Goal: Task Accomplishment & Management: Complete application form

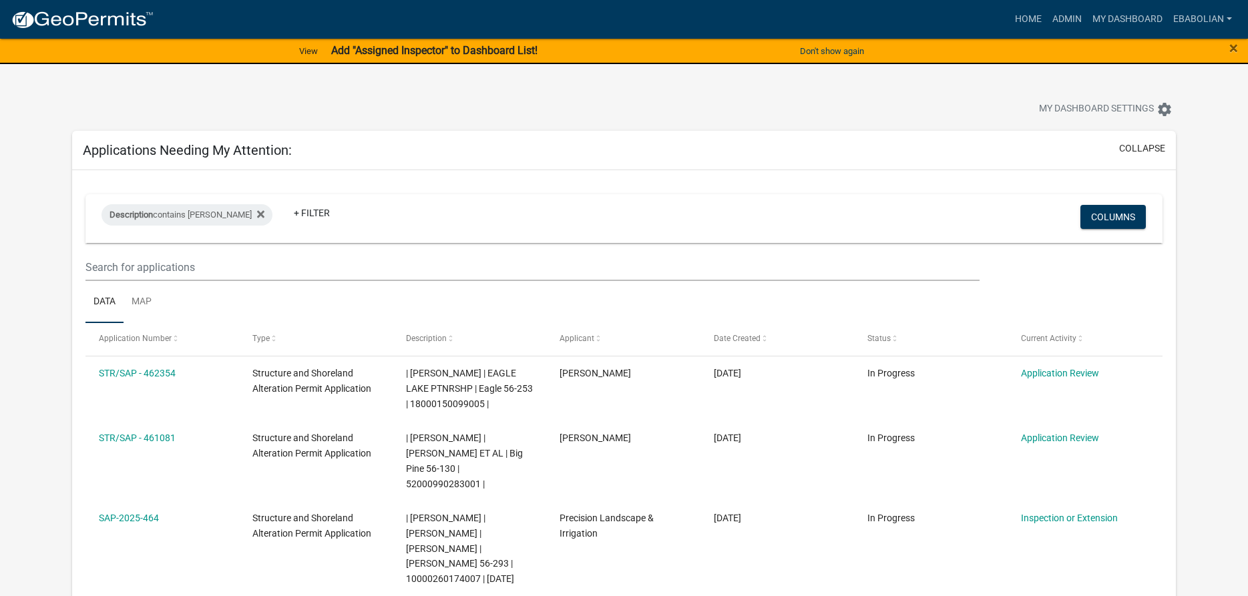
select select "3: 100"
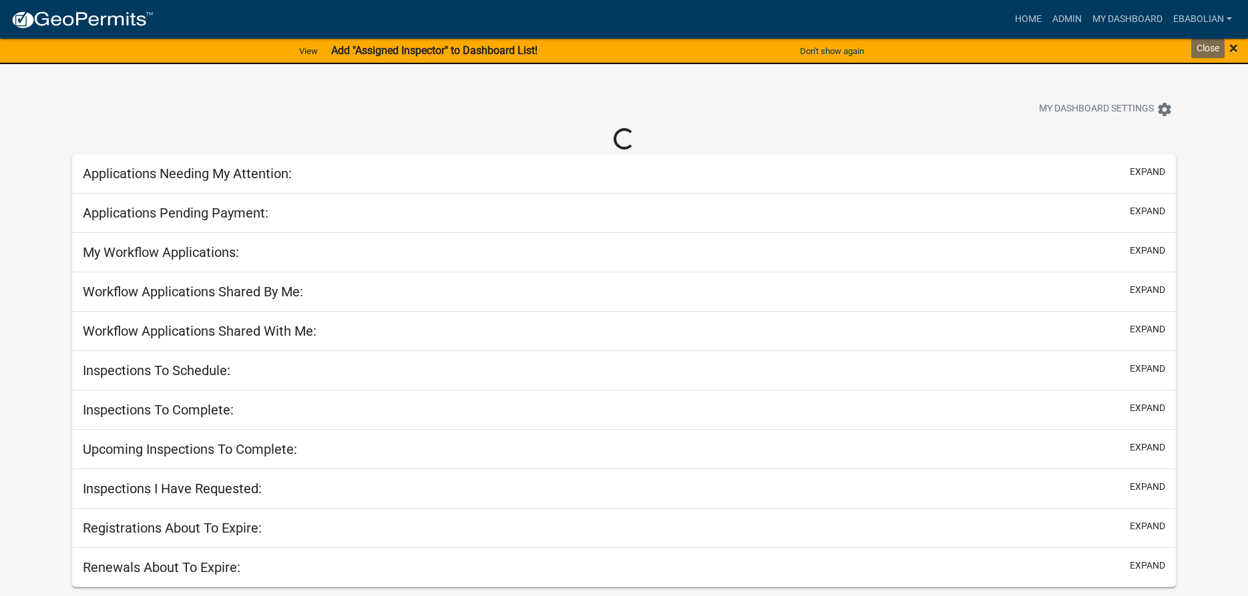
click at [1234, 49] on span "×" at bounding box center [1234, 48] width 9 height 19
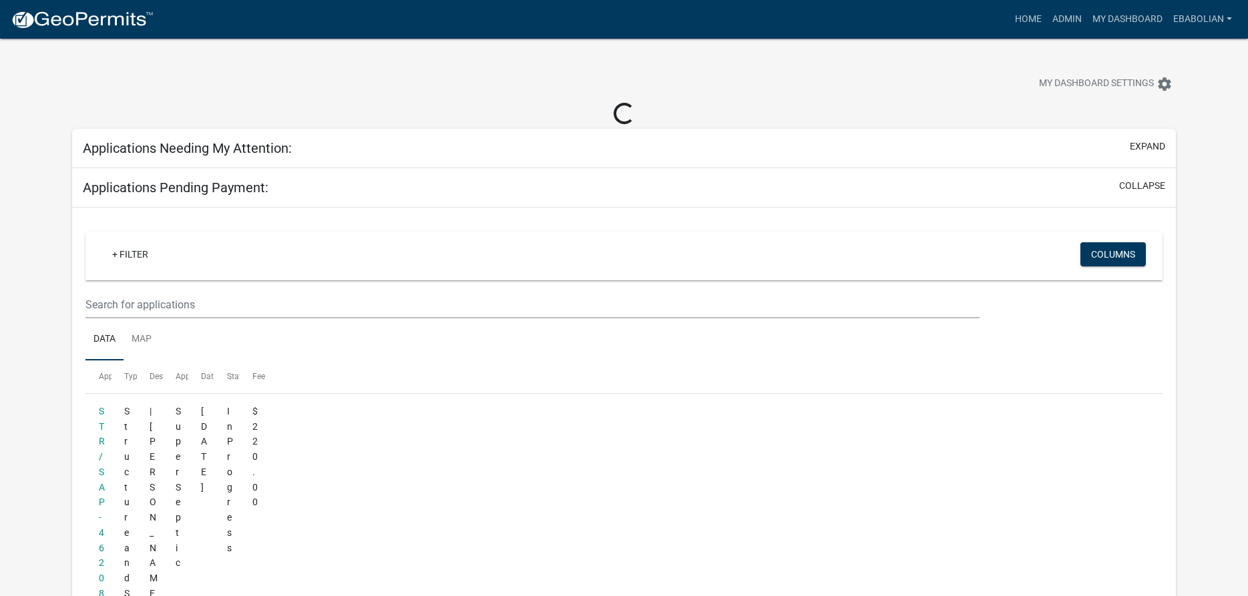
select select "3: 100"
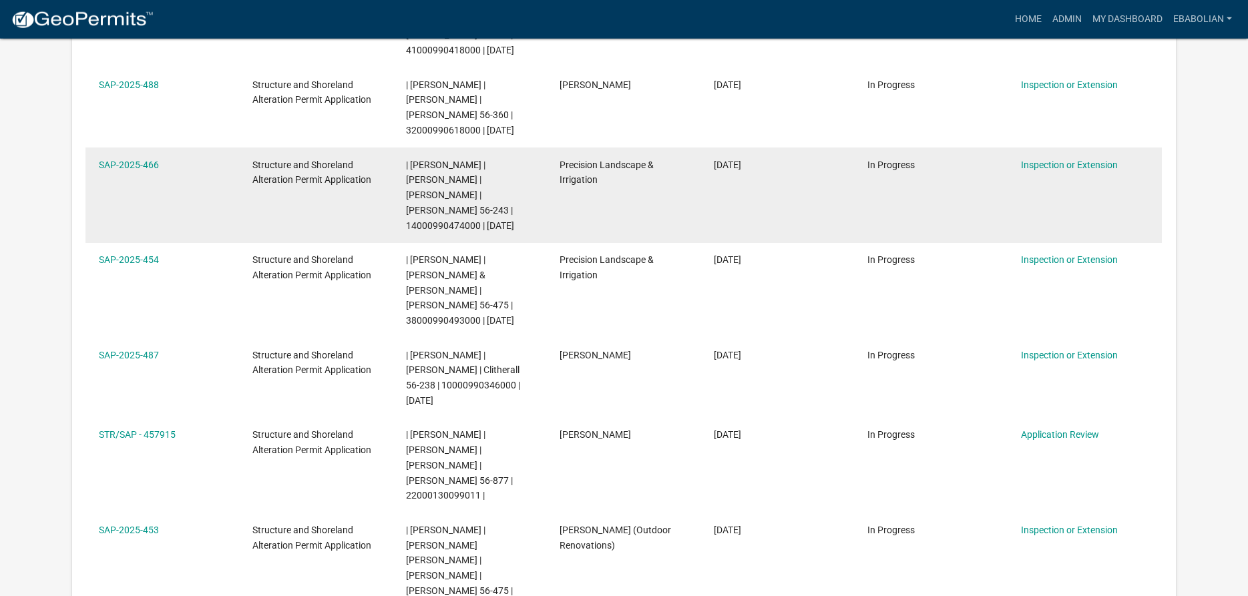
scroll to position [886, 0]
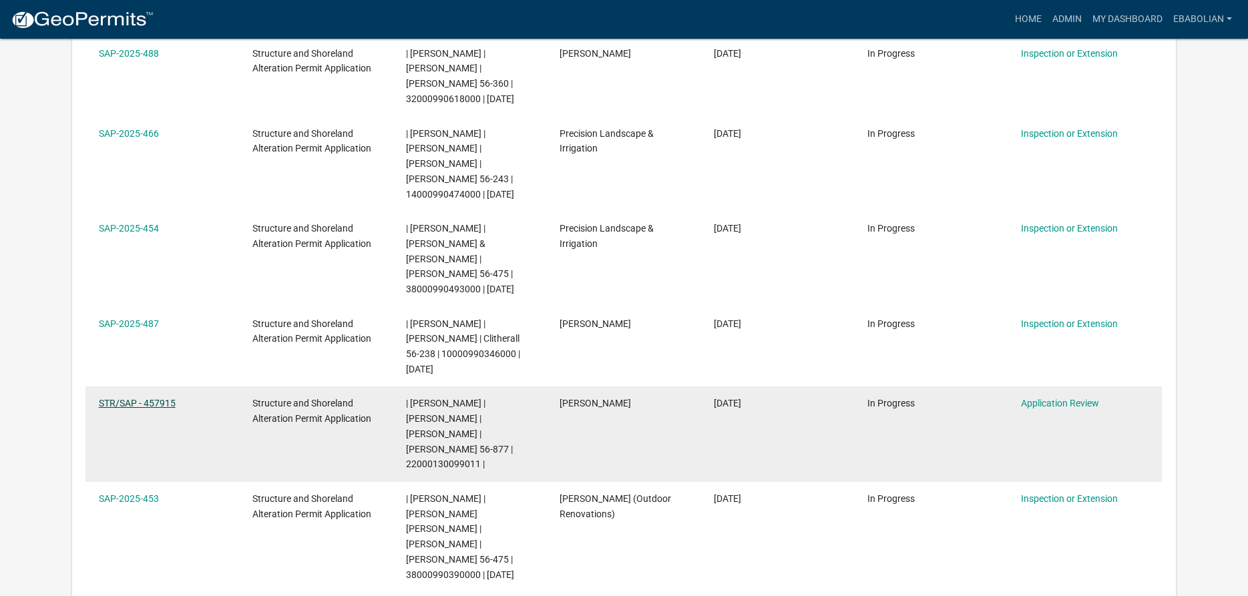
click at [162, 398] on link "STR/SAP - 457915" at bounding box center [137, 403] width 77 height 11
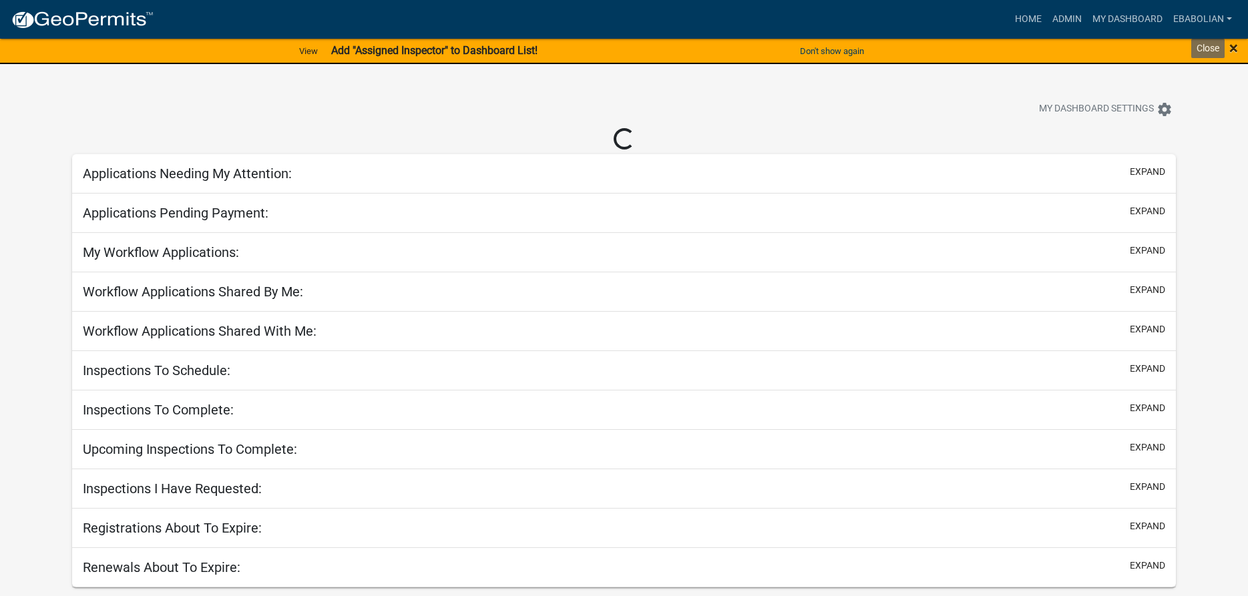
click at [1236, 45] on span "×" at bounding box center [1234, 48] width 9 height 19
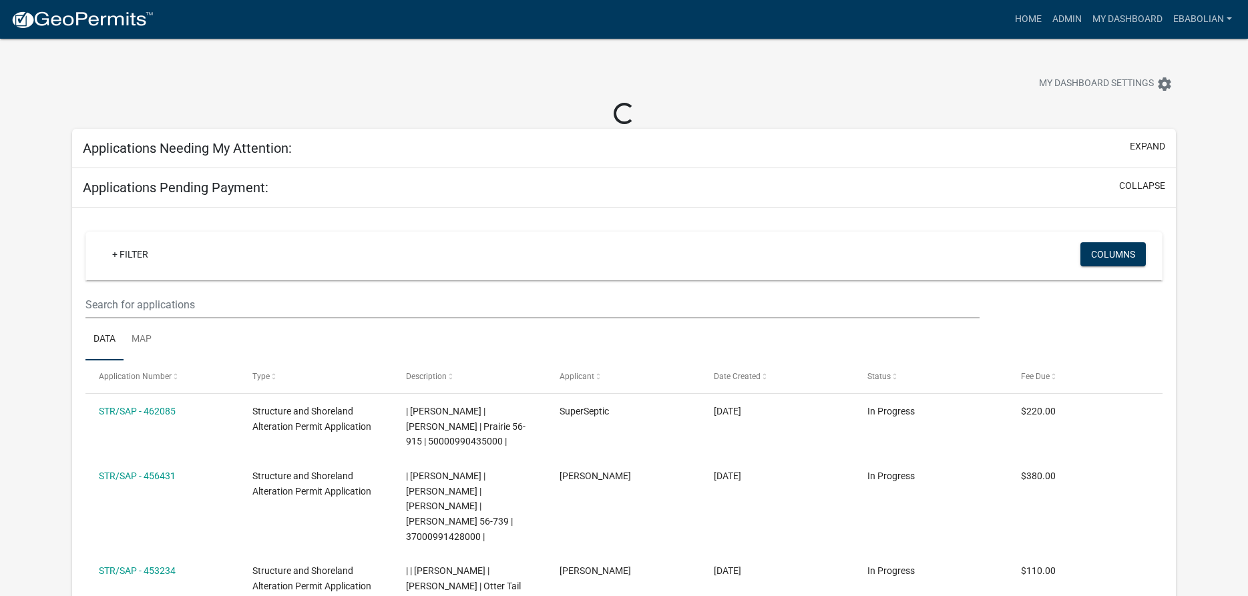
select select "3: 100"
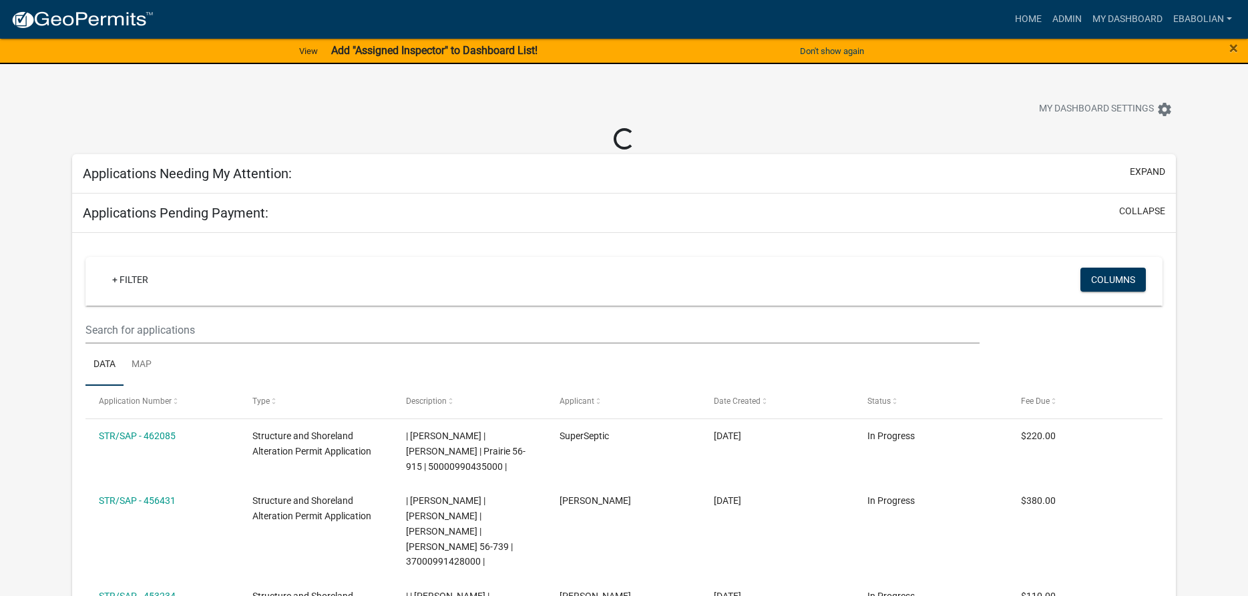
select select "3: 100"
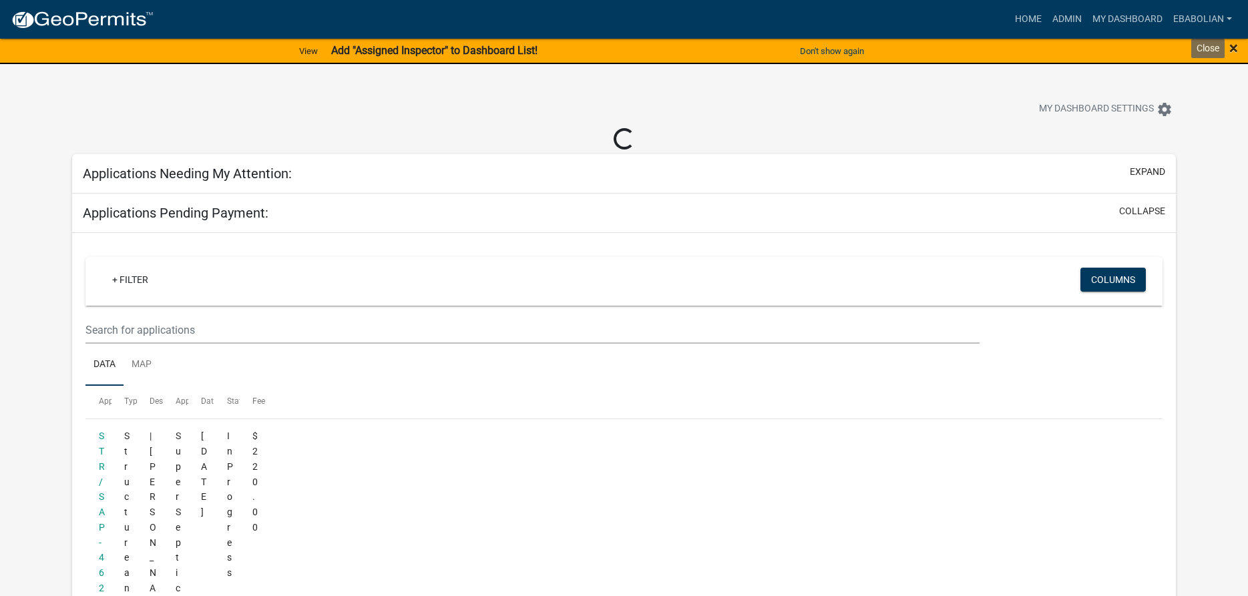
click at [1236, 46] on span "×" at bounding box center [1234, 48] width 9 height 19
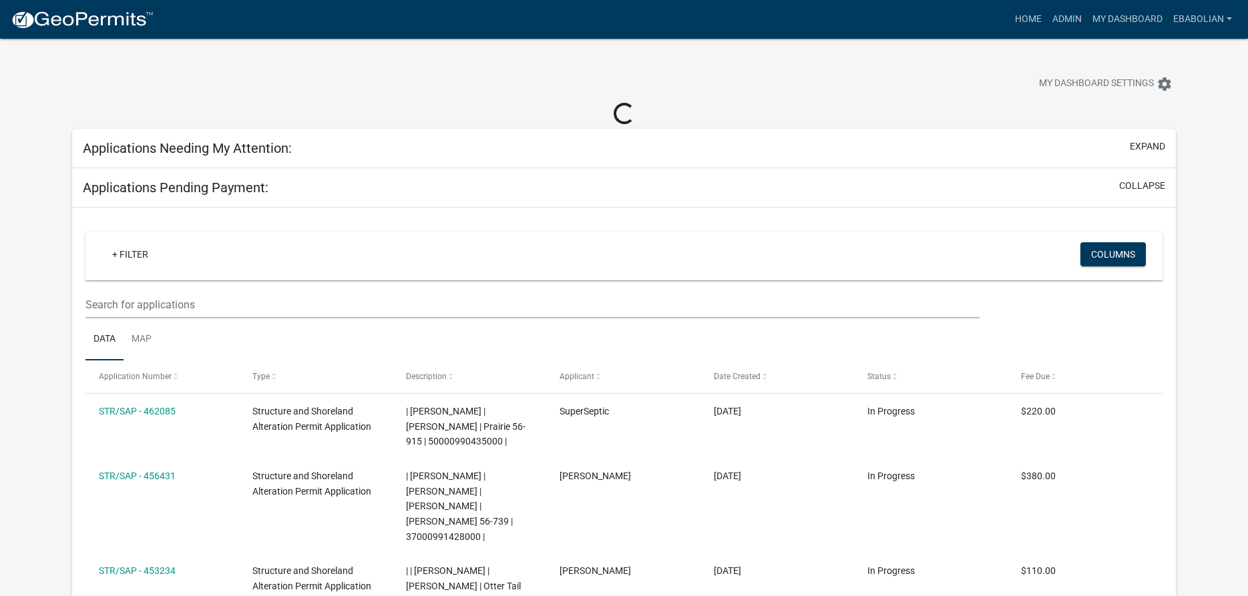
select select "3: 100"
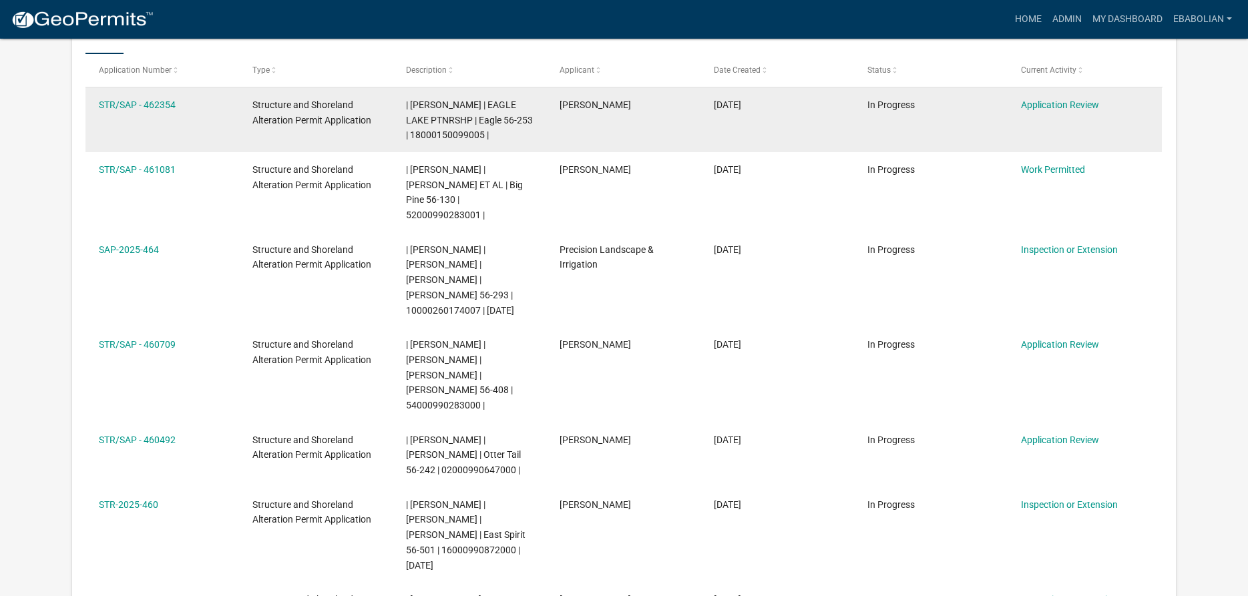
scroll to position [272, 0]
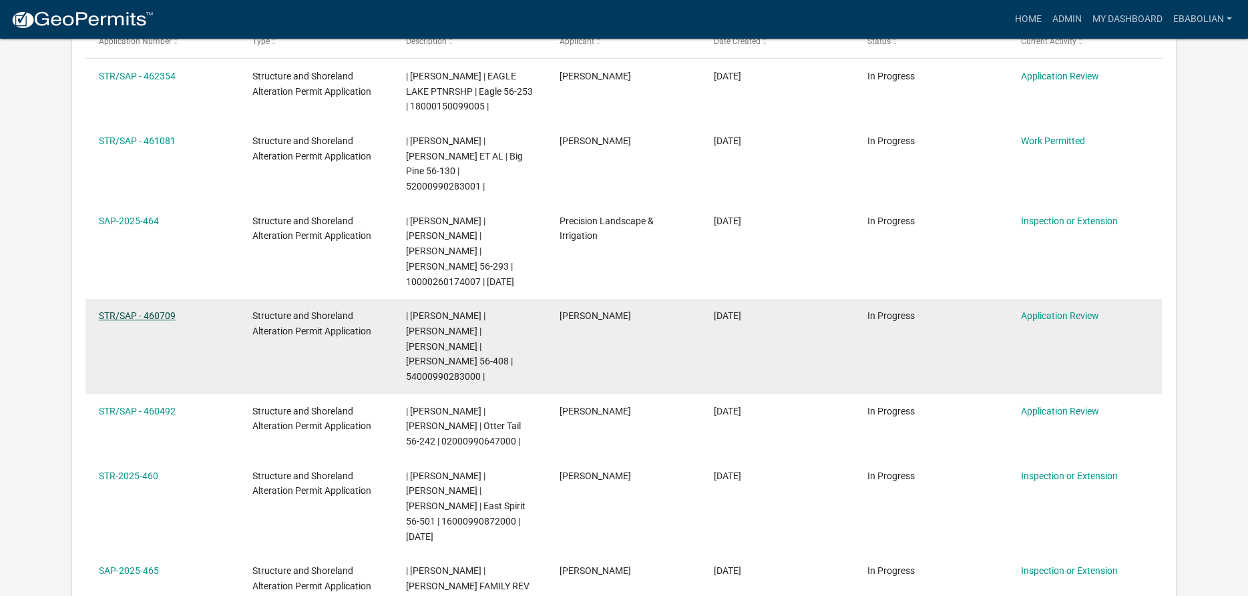
click at [133, 311] on link "STR/SAP - 460709" at bounding box center [137, 316] width 77 height 11
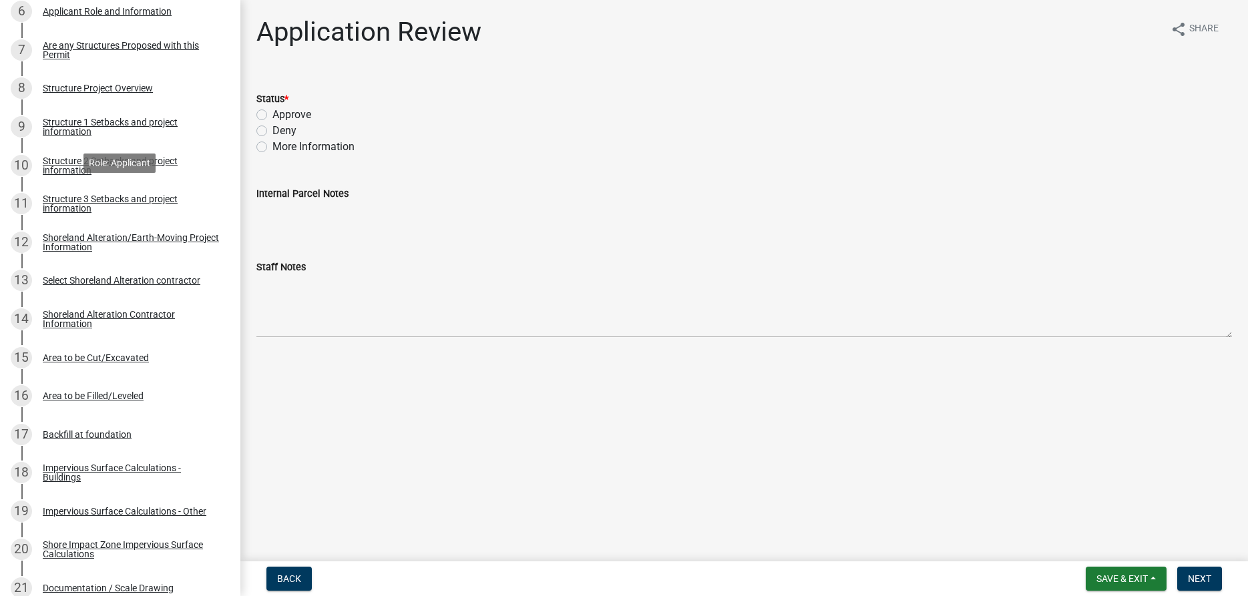
scroll to position [545, 0]
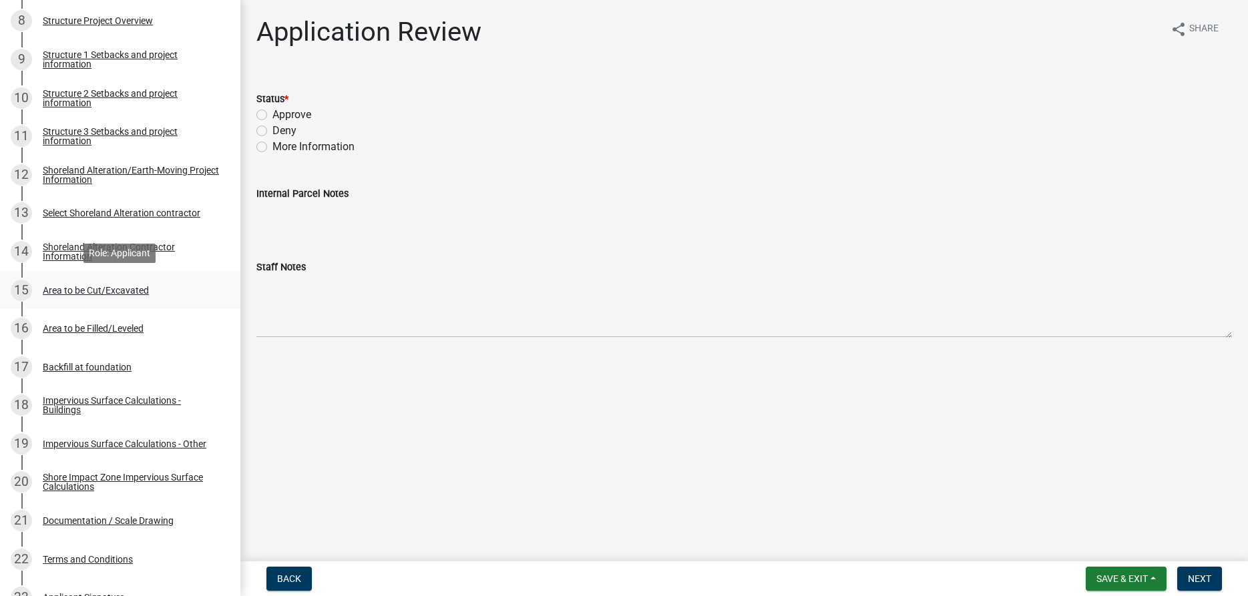
click at [126, 290] on div "Area to be Cut/Excavated" at bounding box center [96, 290] width 106 height 9
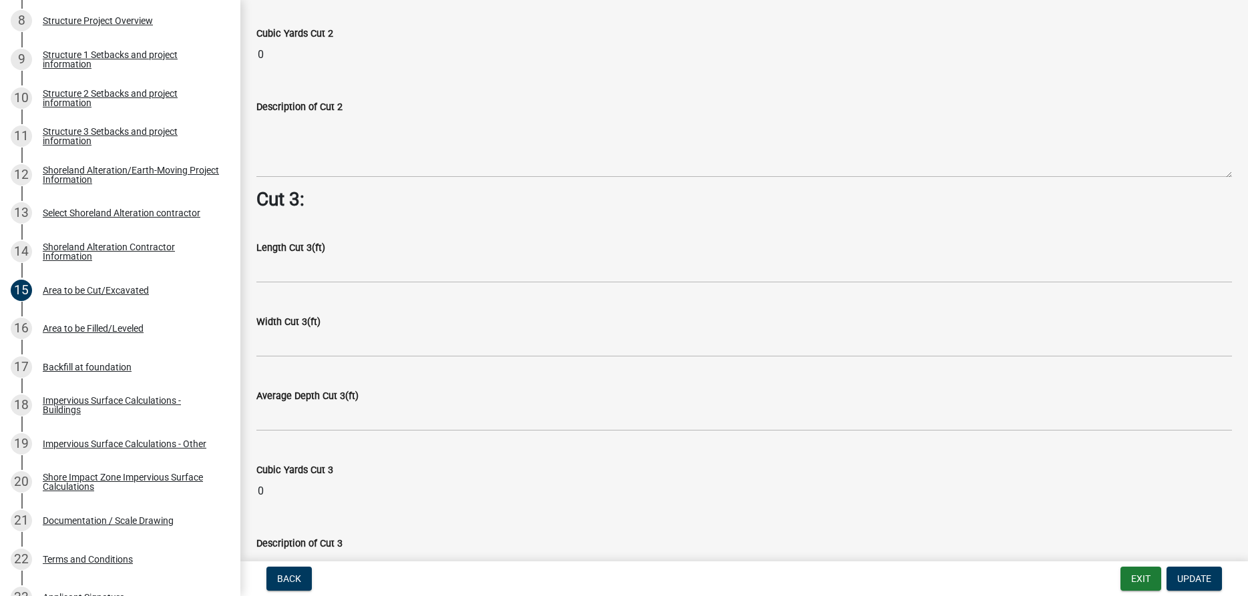
scroll to position [1717, 0]
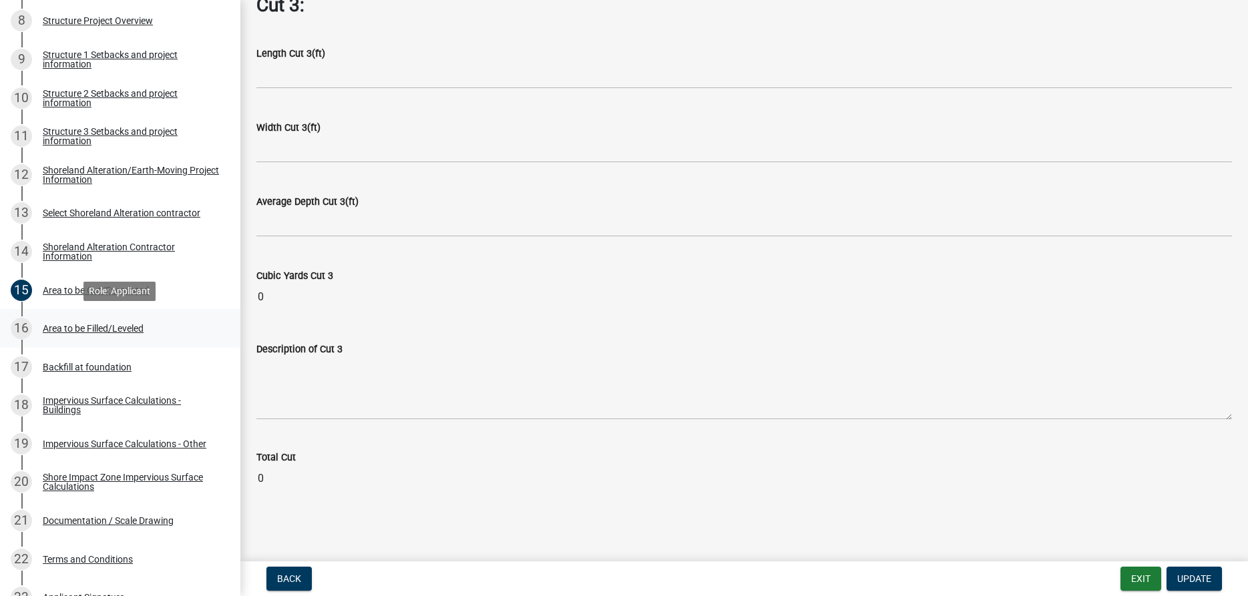
click at [82, 324] on div "Area to be Filled/Leveled" at bounding box center [93, 328] width 101 height 9
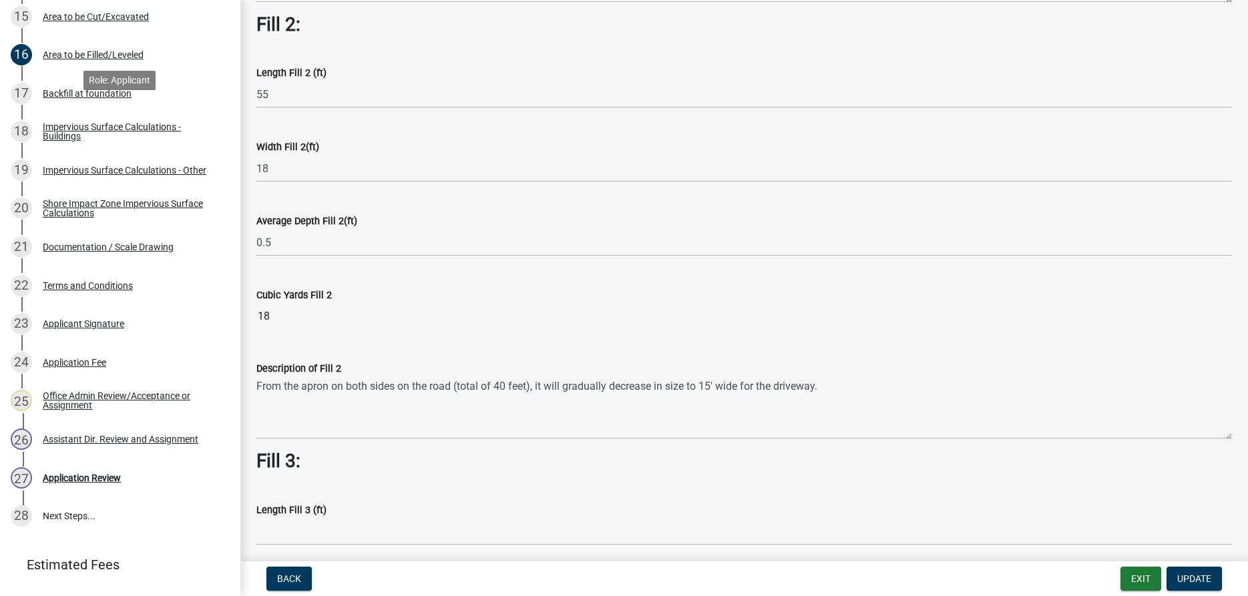
scroll to position [882, 0]
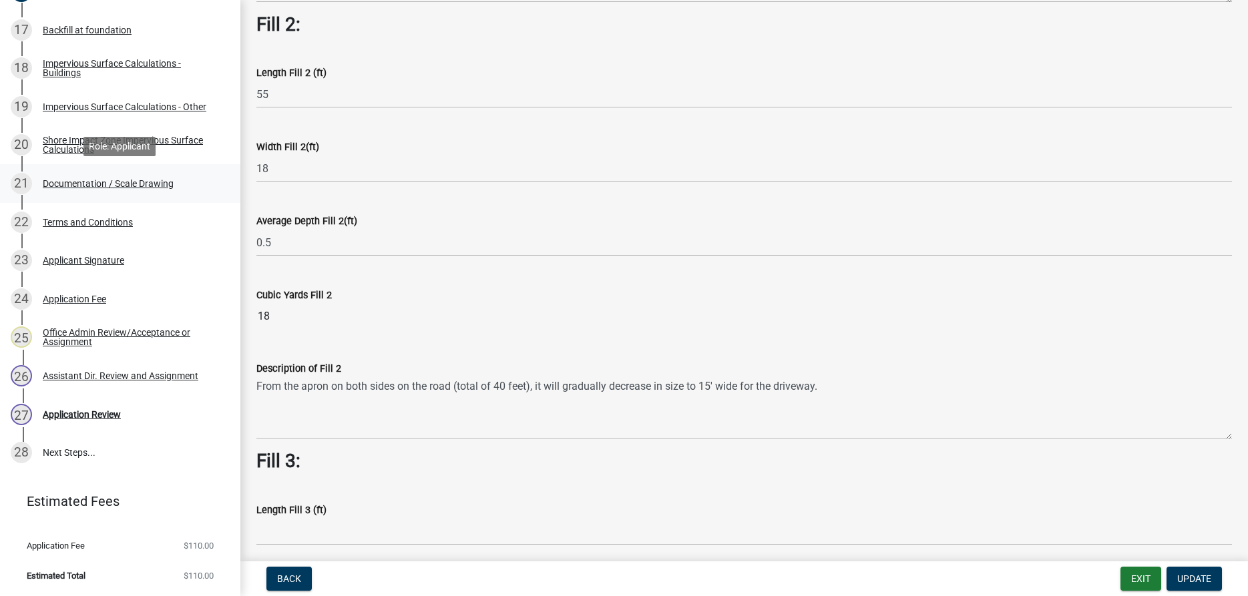
click at [155, 190] on div "21 Documentation / Scale Drawing" at bounding box center [115, 183] width 208 height 21
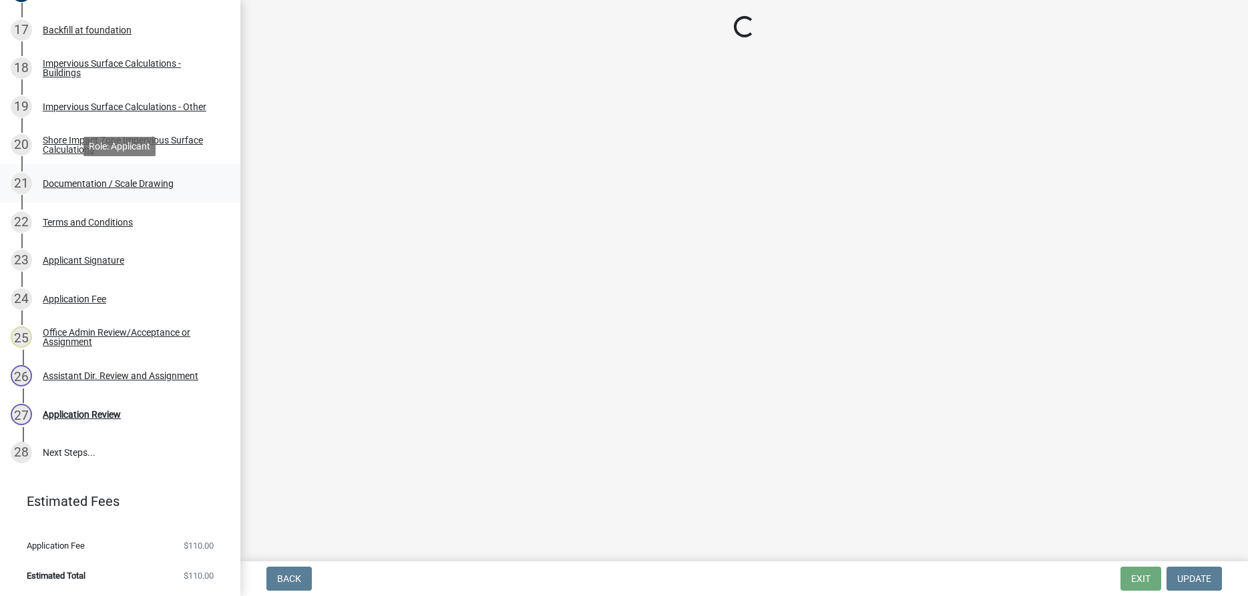
scroll to position [0, 0]
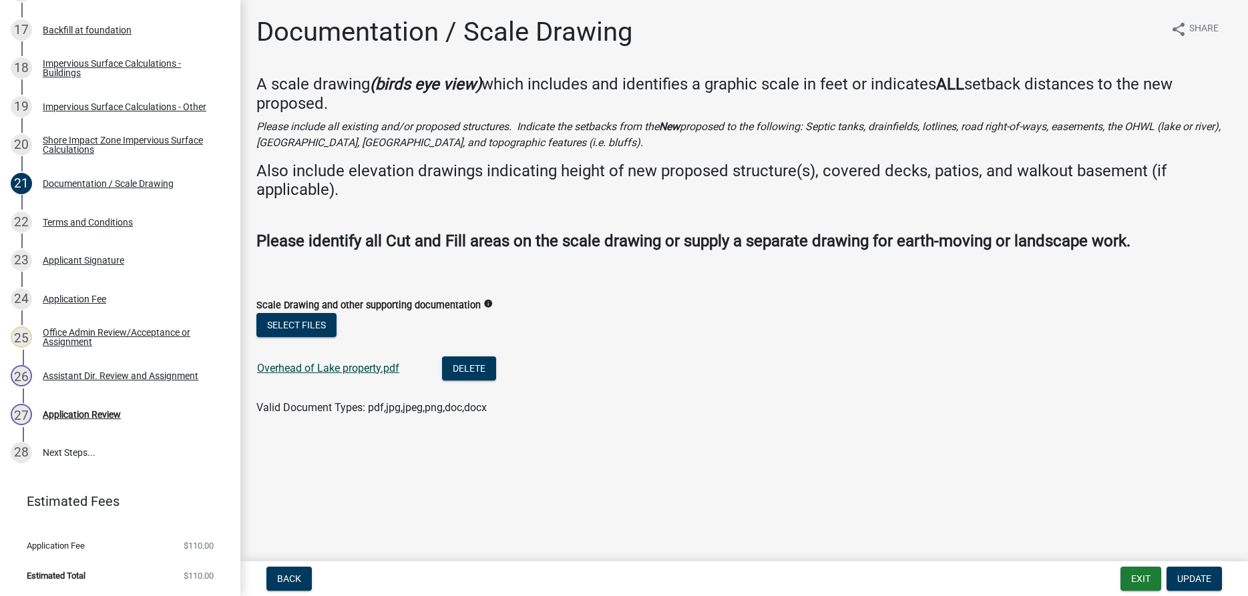
click at [358, 367] on link "Overhead of Lake property.pdf" at bounding box center [328, 368] width 142 height 13
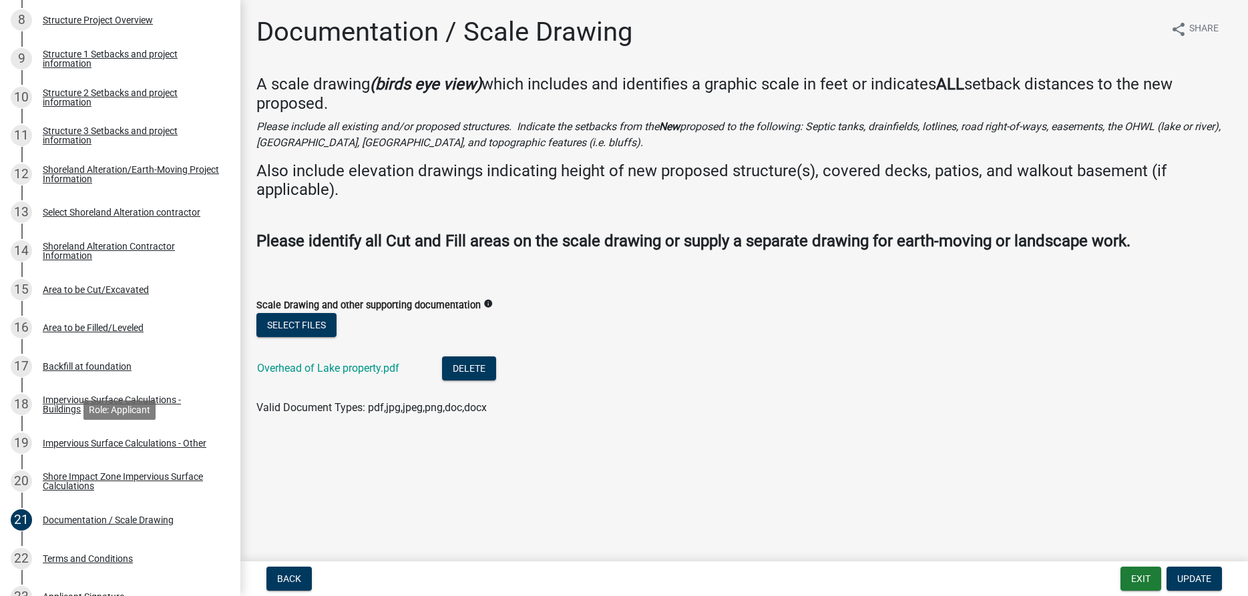
scroll to position [542, 0]
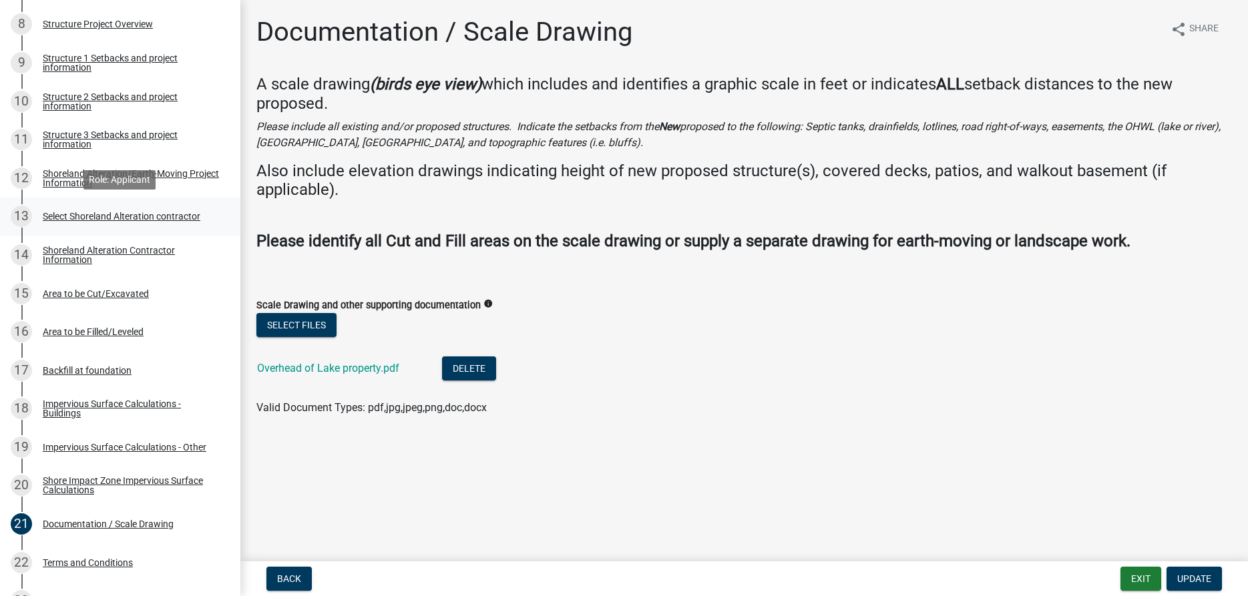
click at [77, 216] on div "Select Shoreland Alteration contractor" at bounding box center [122, 216] width 158 height 9
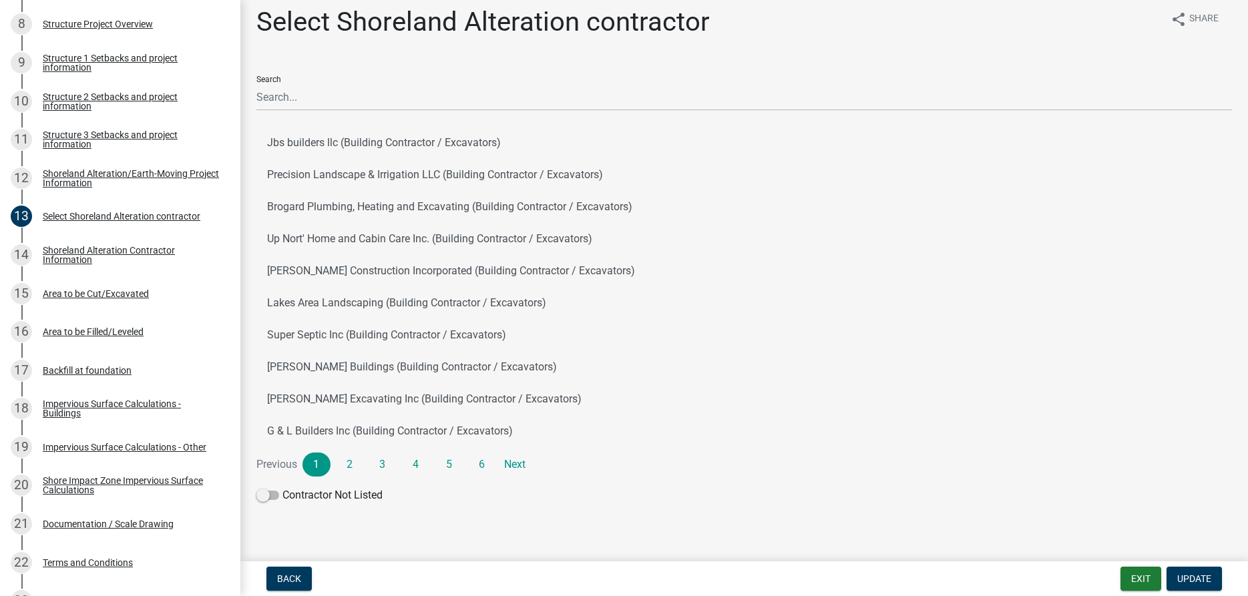
scroll to position [15, 0]
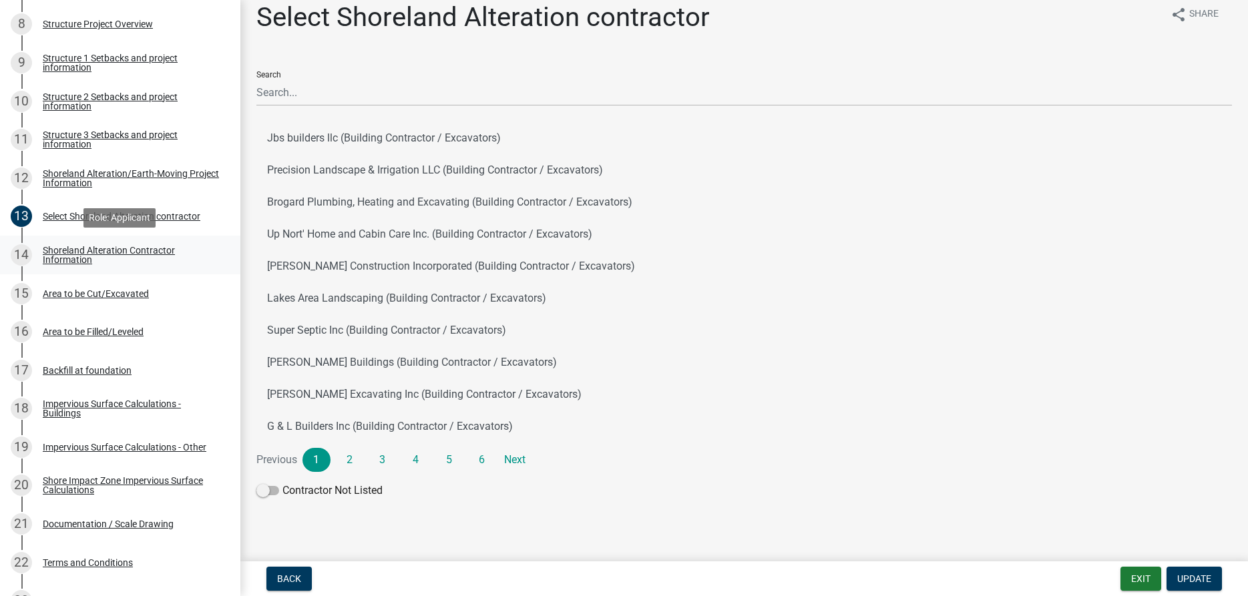
click at [72, 257] on div "Shoreland Alteration Contractor Information" at bounding box center [131, 255] width 176 height 19
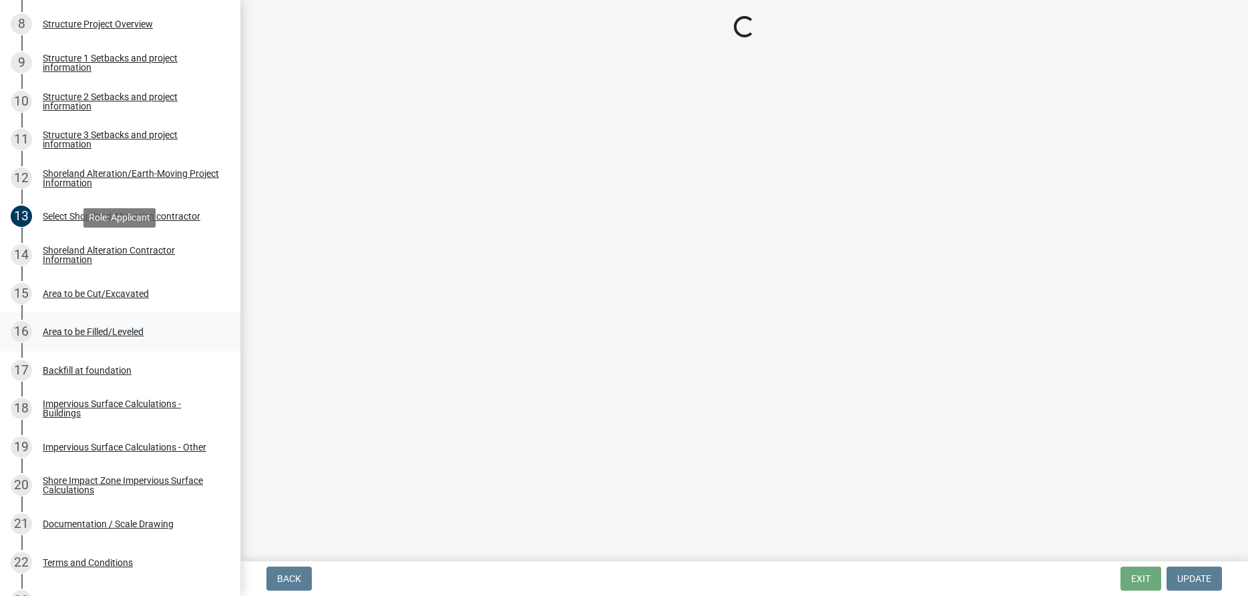
scroll to position [0, 0]
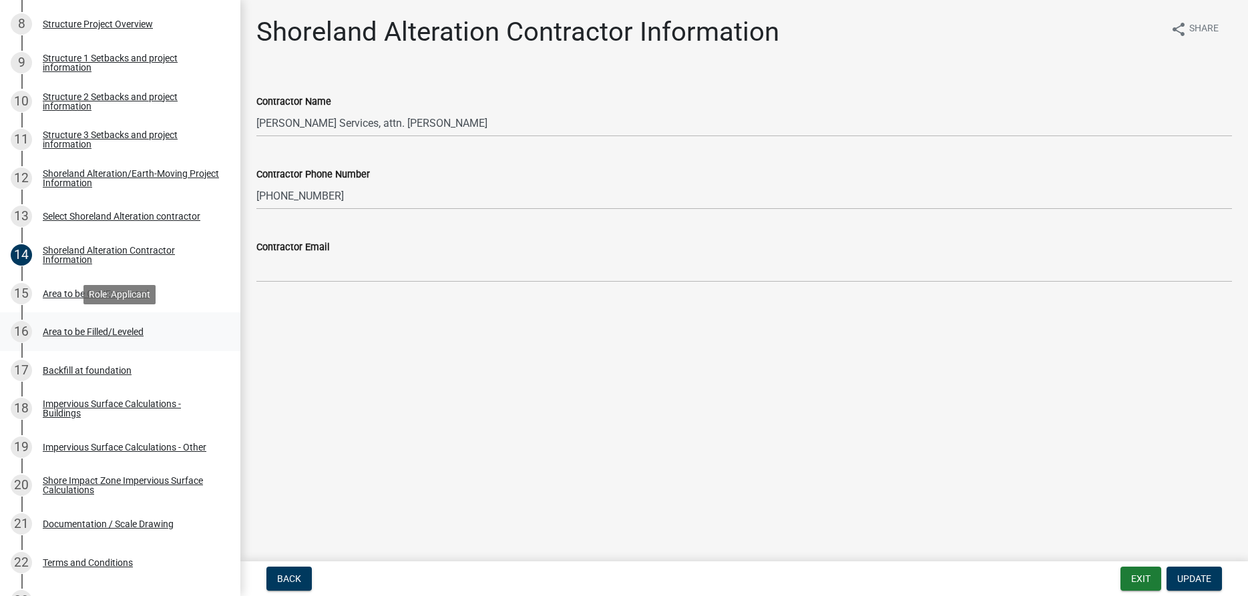
click at [117, 325] on div "16 Area to be Filled/Leveled" at bounding box center [115, 331] width 208 height 21
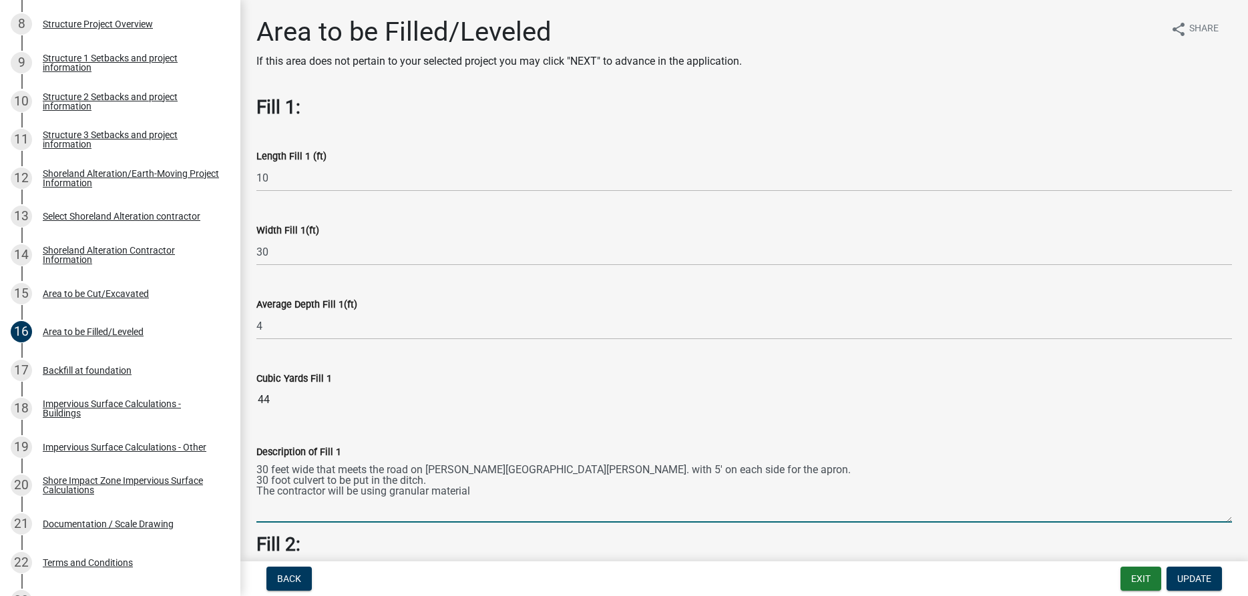
drag, startPoint x: 257, startPoint y: 471, endPoint x: 498, endPoint y: 506, distance: 243.6
click at [498, 506] on textarea "30 feet wide that meets the road on [PERSON_NAME][GEOGRAPHIC_DATA][PERSON_NAME]…" at bounding box center [744, 491] width 976 height 63
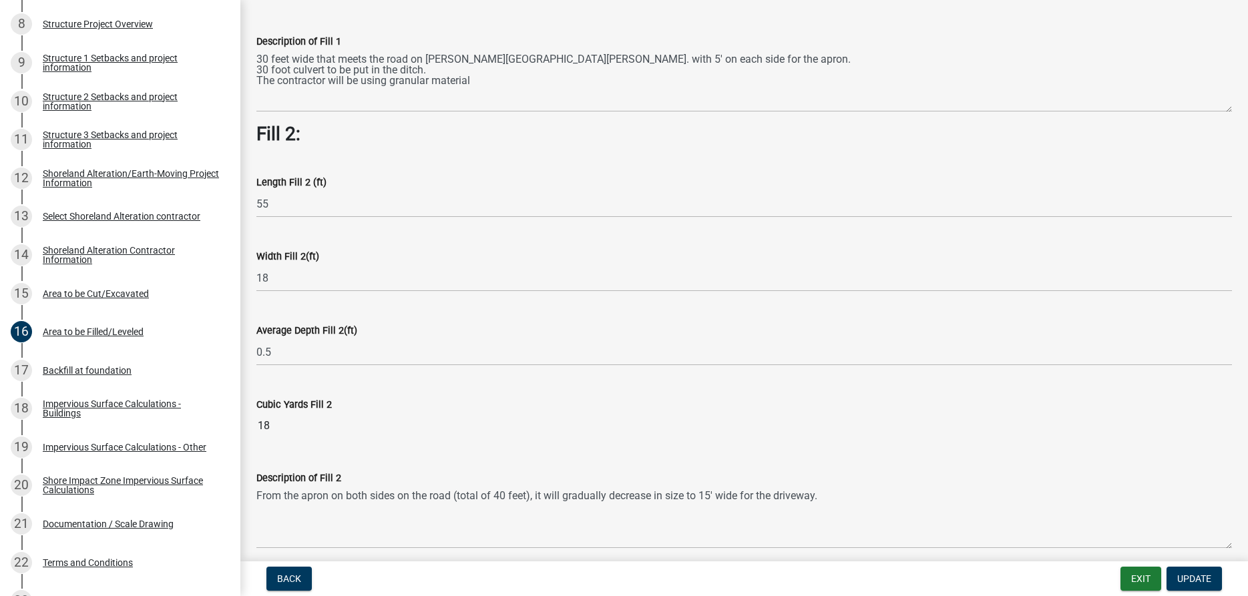
scroll to position [533, 0]
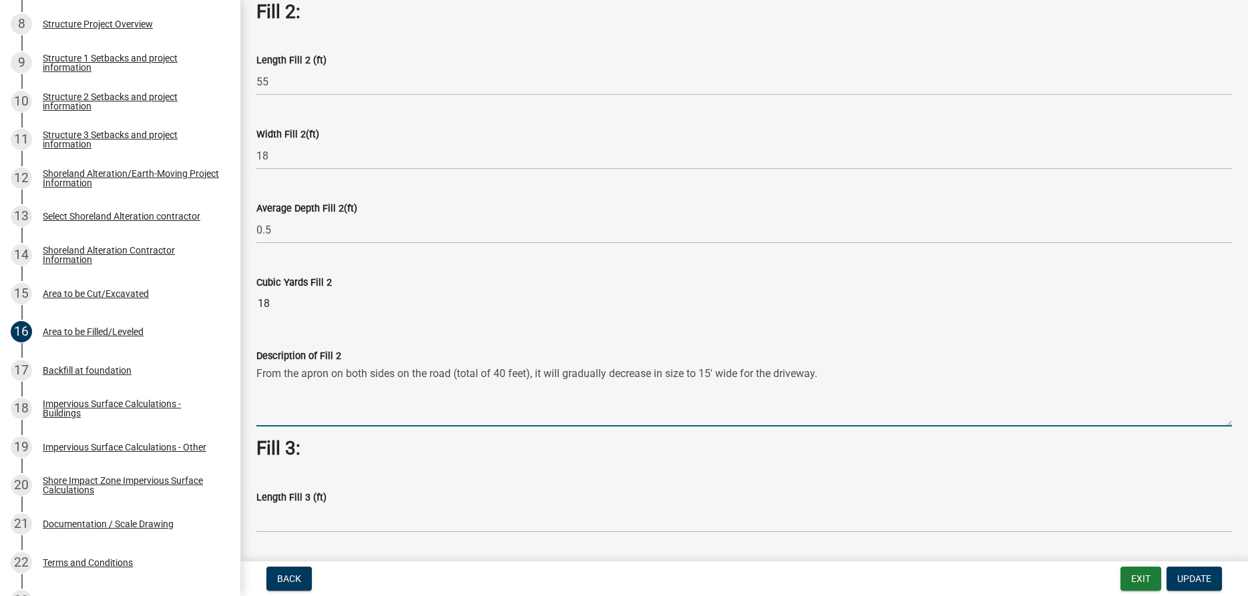
drag, startPoint x: 833, startPoint y: 375, endPoint x: 259, endPoint y: 374, distance: 574.4
click at [259, 374] on textarea "From the apron on both sides on the road (total of 40 feet), it will gradually …" at bounding box center [744, 395] width 976 height 63
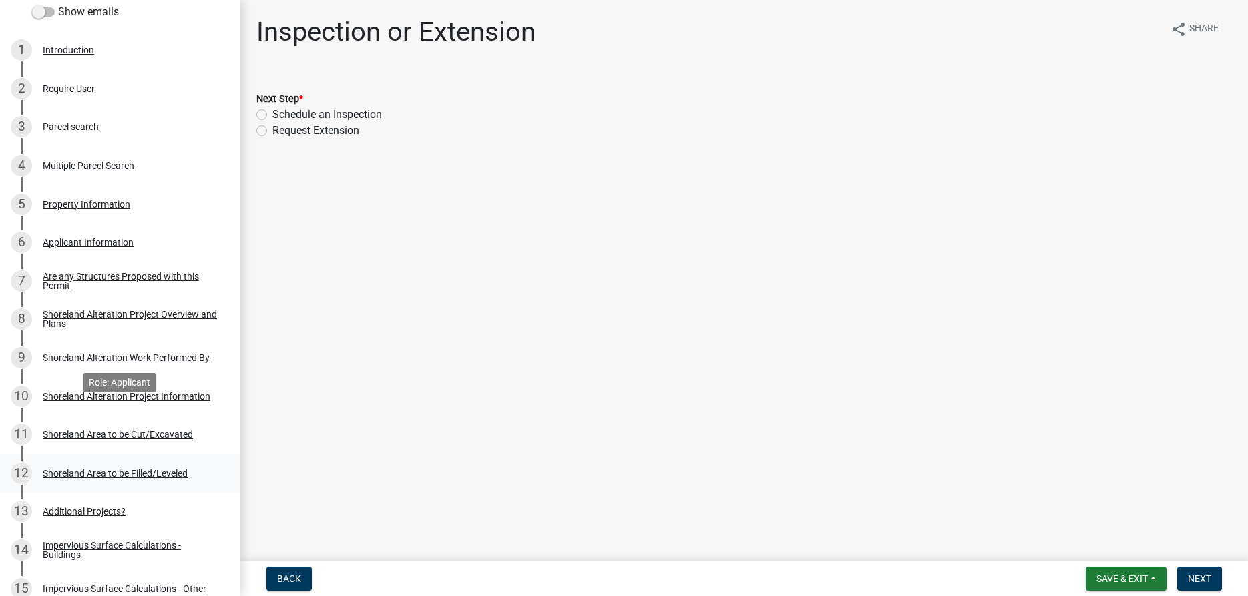
scroll to position [272, 0]
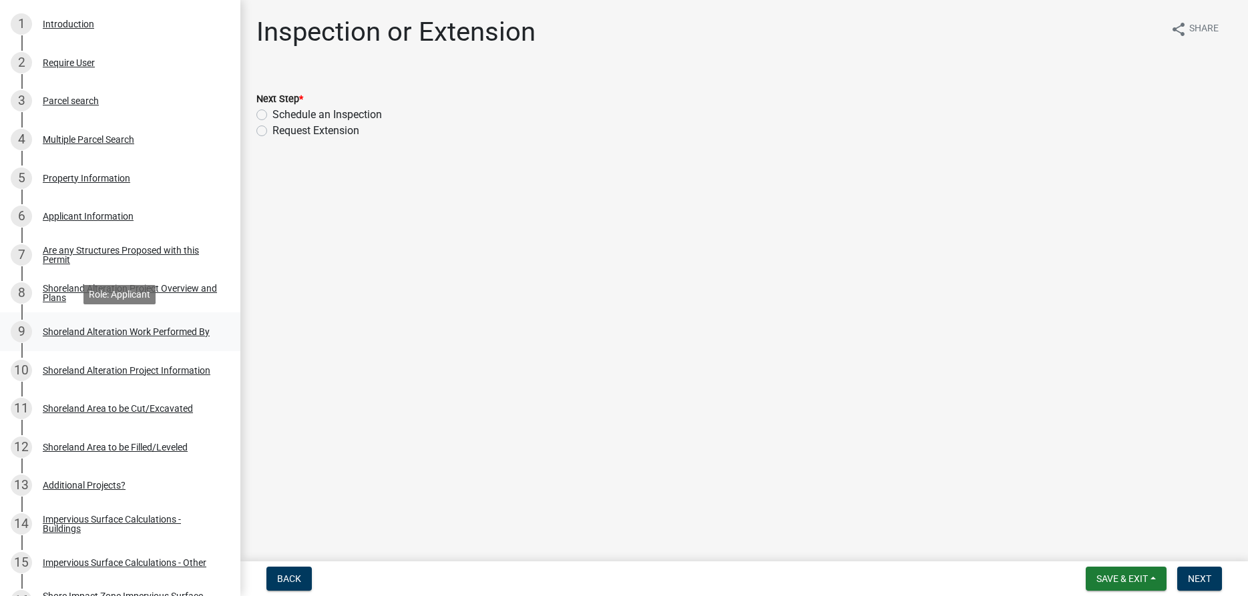
click at [100, 326] on div "9 Shoreland Alteration Work Performed By" at bounding box center [115, 331] width 208 height 21
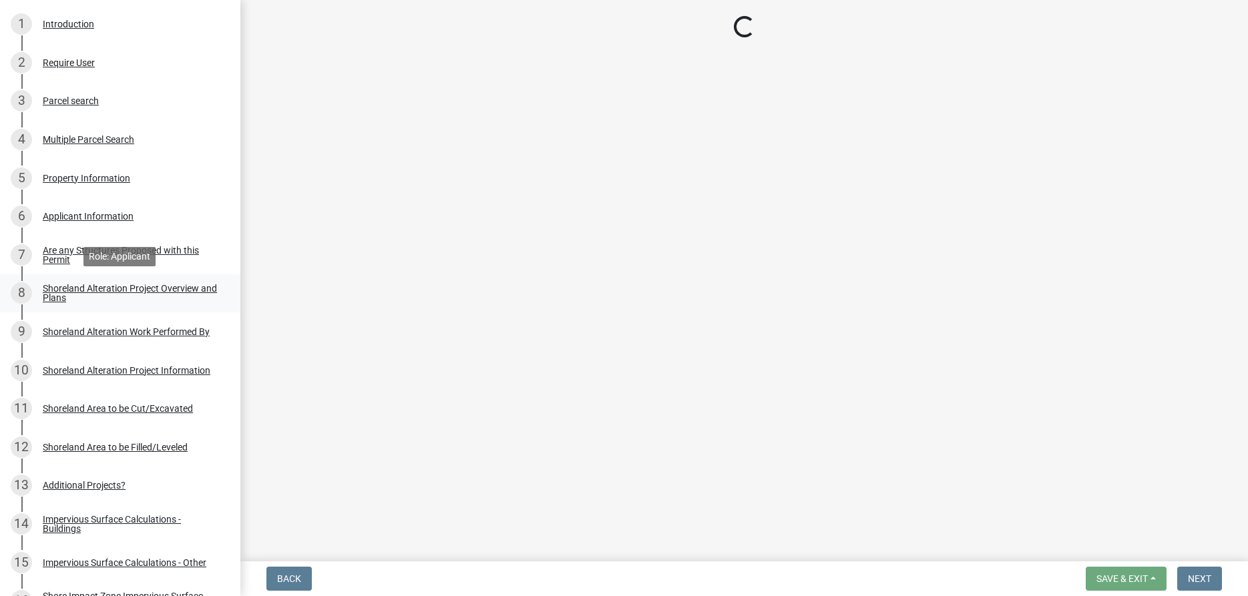
click at [65, 289] on div "Shoreland Alteration Project Overview and Plans" at bounding box center [131, 293] width 176 height 19
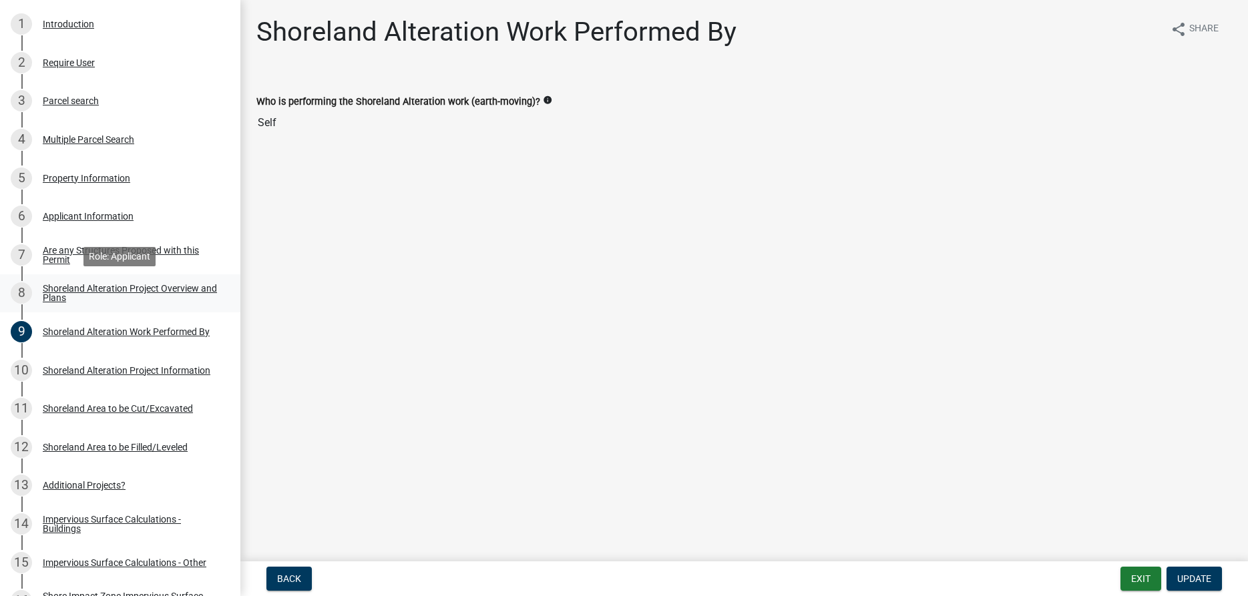
click at [65, 289] on div "Shoreland Alteration Project Overview and Plans" at bounding box center [131, 293] width 176 height 19
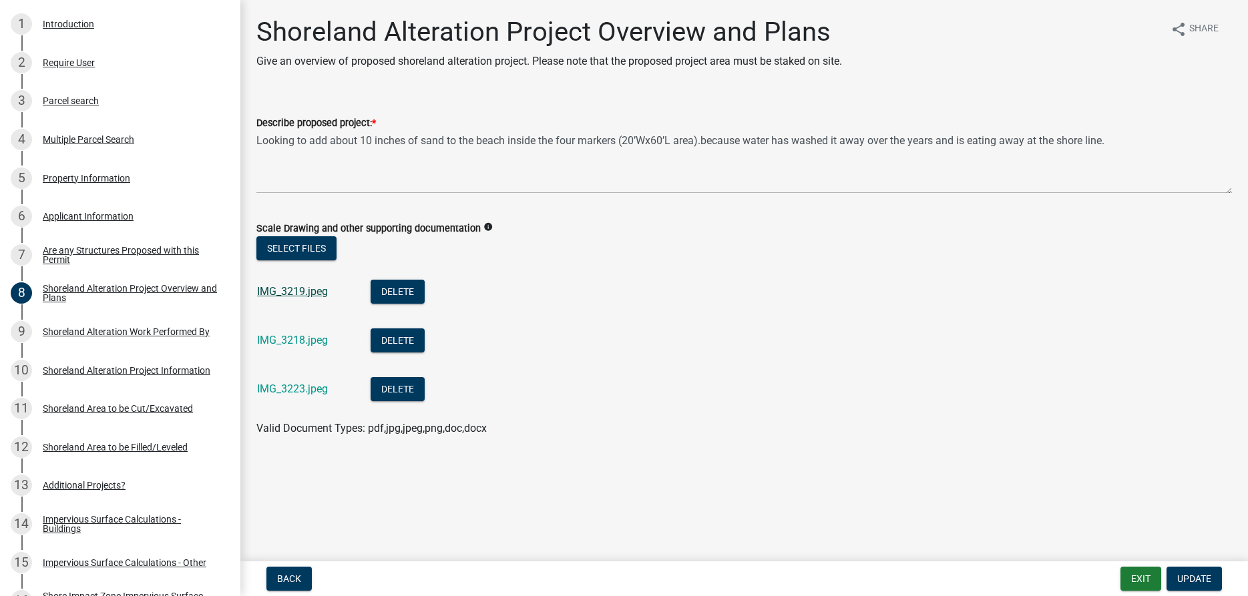
click at [280, 292] on link "IMG_3219.jpeg" at bounding box center [292, 291] width 71 height 13
click at [282, 347] on div "IMG_3218.jpeg" at bounding box center [303, 342] width 92 height 27
click at [290, 340] on link "IMG_3218.jpeg" at bounding box center [292, 340] width 71 height 13
click at [266, 389] on link "IMG_3223.jpeg" at bounding box center [292, 389] width 71 height 13
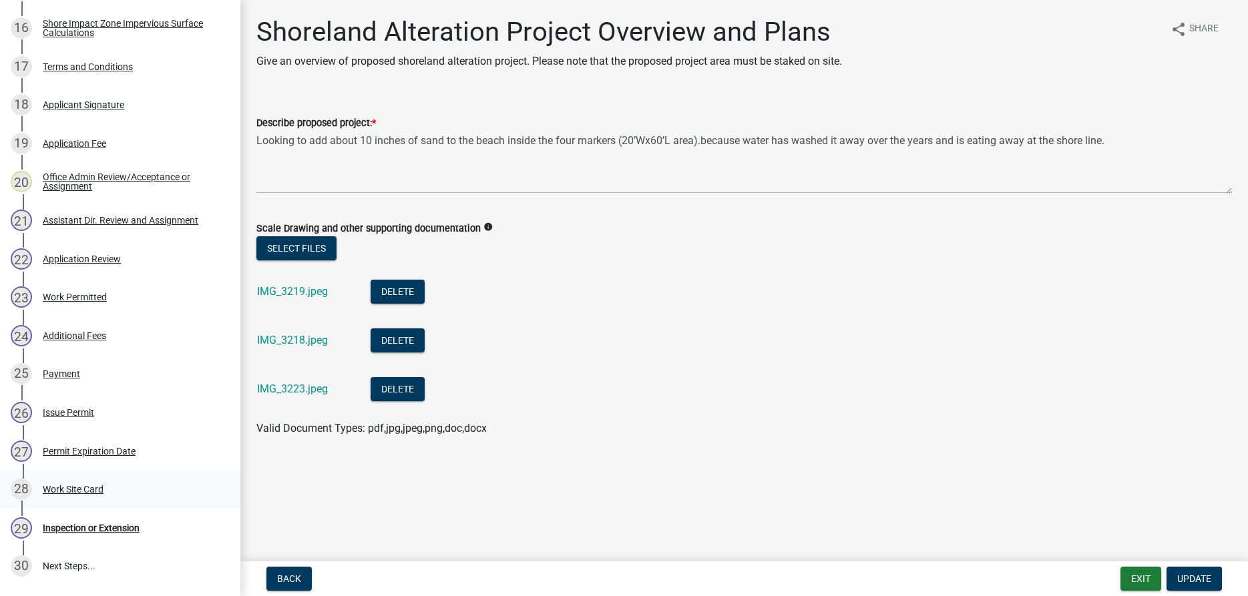
scroll to position [886, 0]
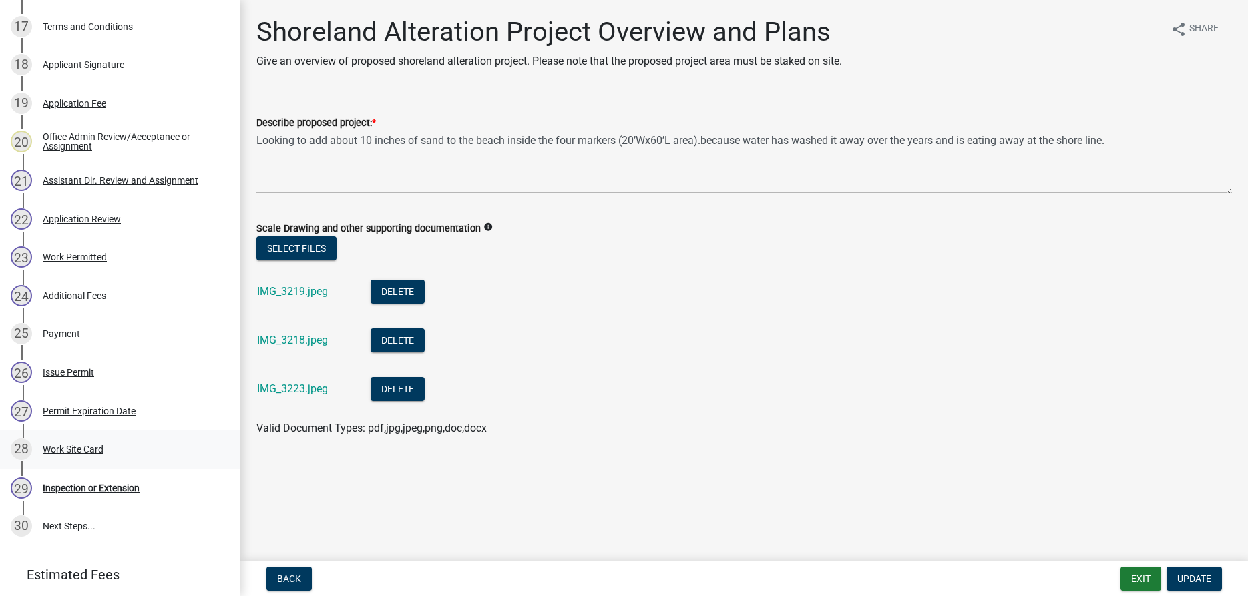
click at [79, 453] on div "Work Site Card" at bounding box center [73, 449] width 61 height 9
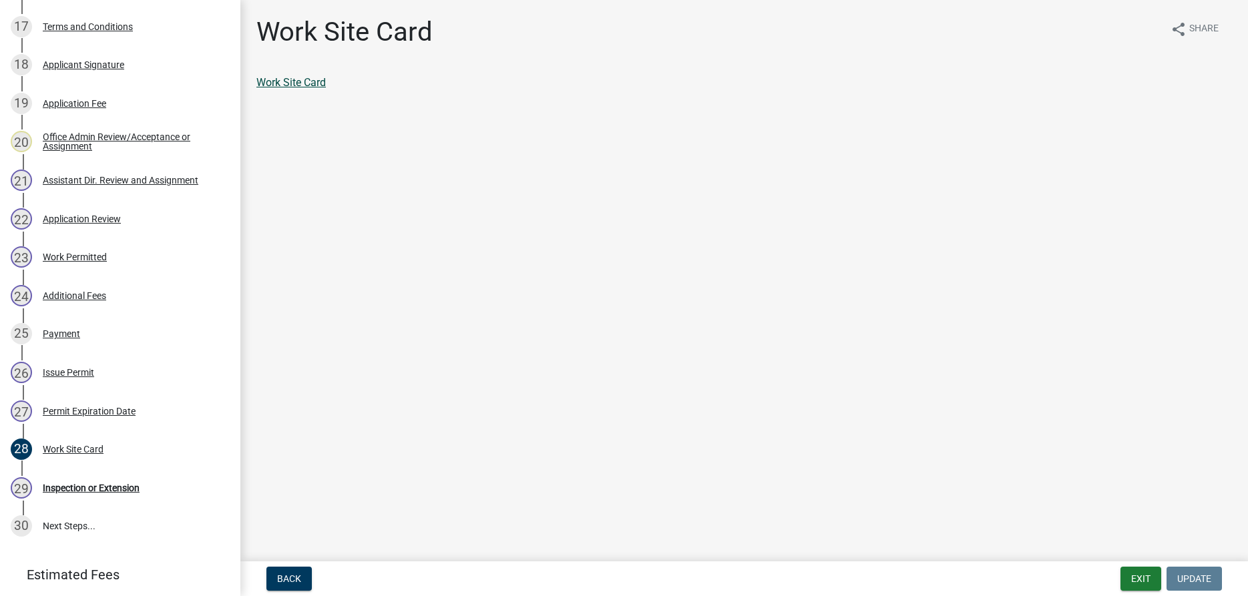
click at [294, 81] on link "Work Site Card" at bounding box center [290, 82] width 69 height 13
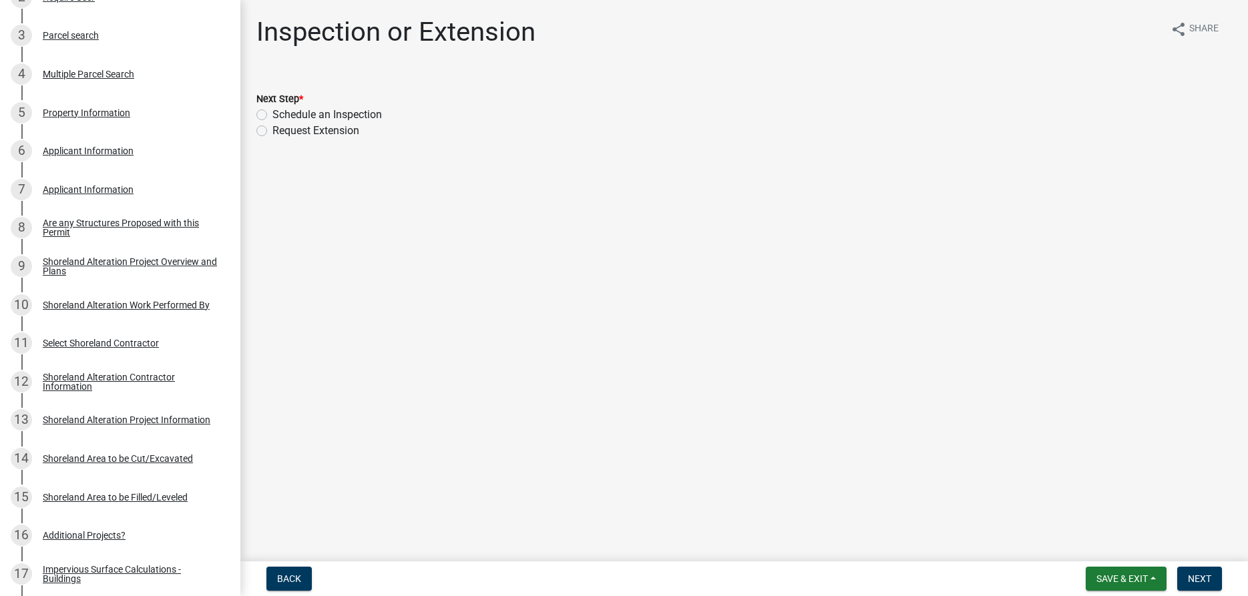
scroll to position [341, 0]
click at [57, 265] on div "Shoreland Alteration Project Overview and Plans" at bounding box center [131, 263] width 176 height 19
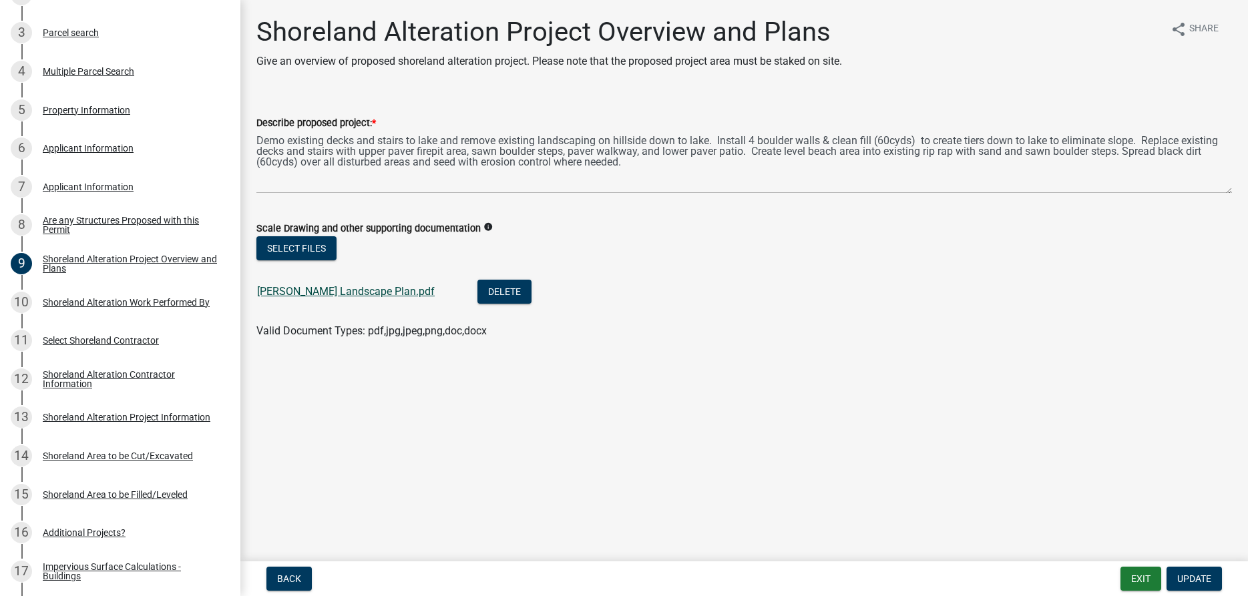
click at [314, 294] on link "Bondy Landscape Plan.pdf" at bounding box center [346, 291] width 178 height 13
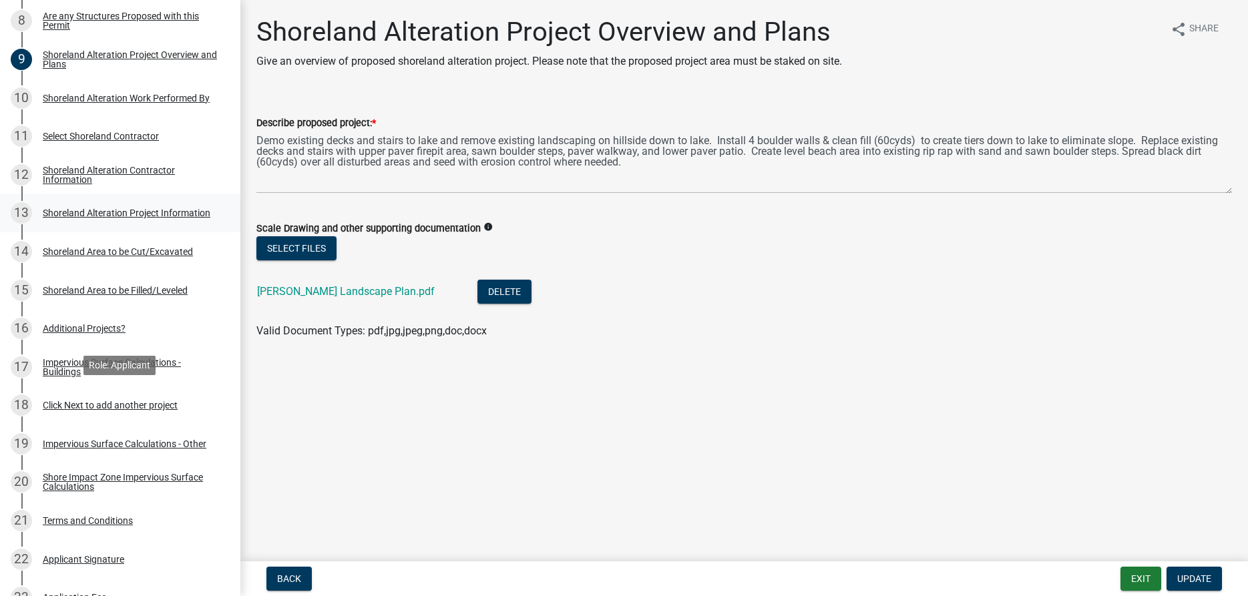
scroll to position [1022, 0]
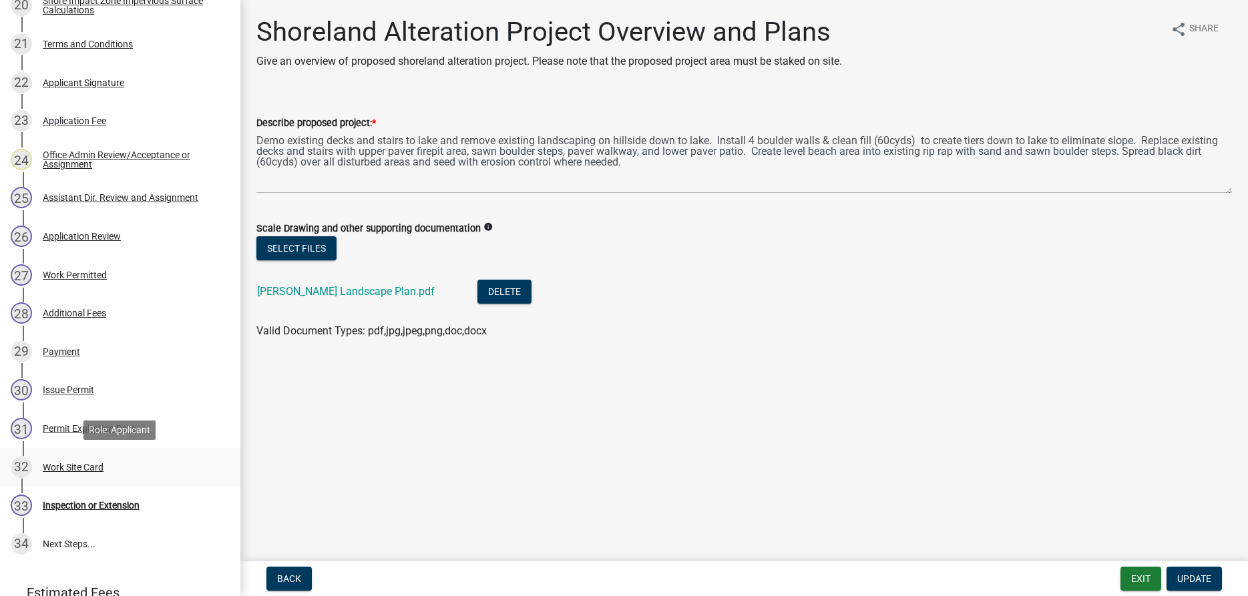
click at [96, 464] on div "Work Site Card" at bounding box center [73, 467] width 61 height 9
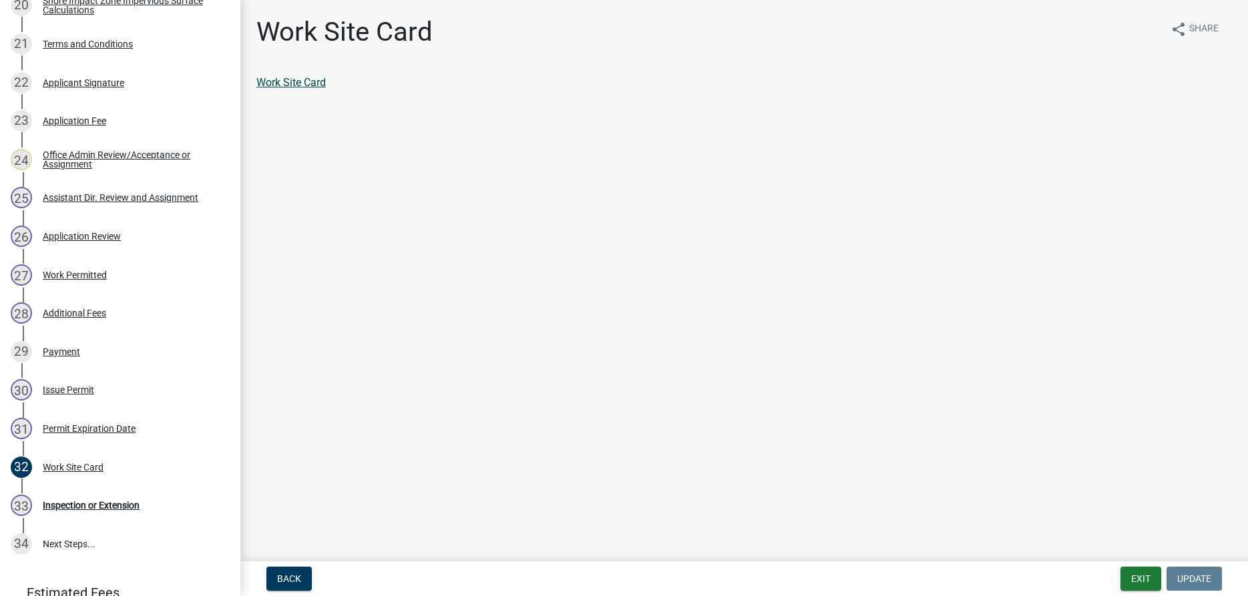
click at [297, 83] on link "Work Site Card" at bounding box center [290, 82] width 69 height 13
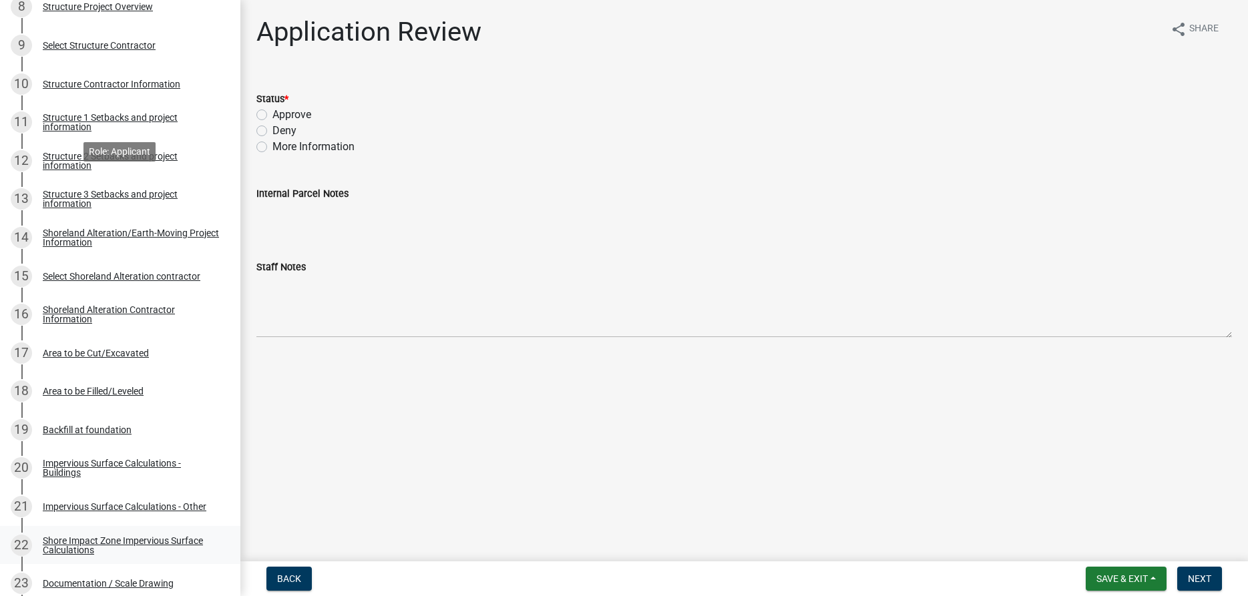
scroll to position [613, 0]
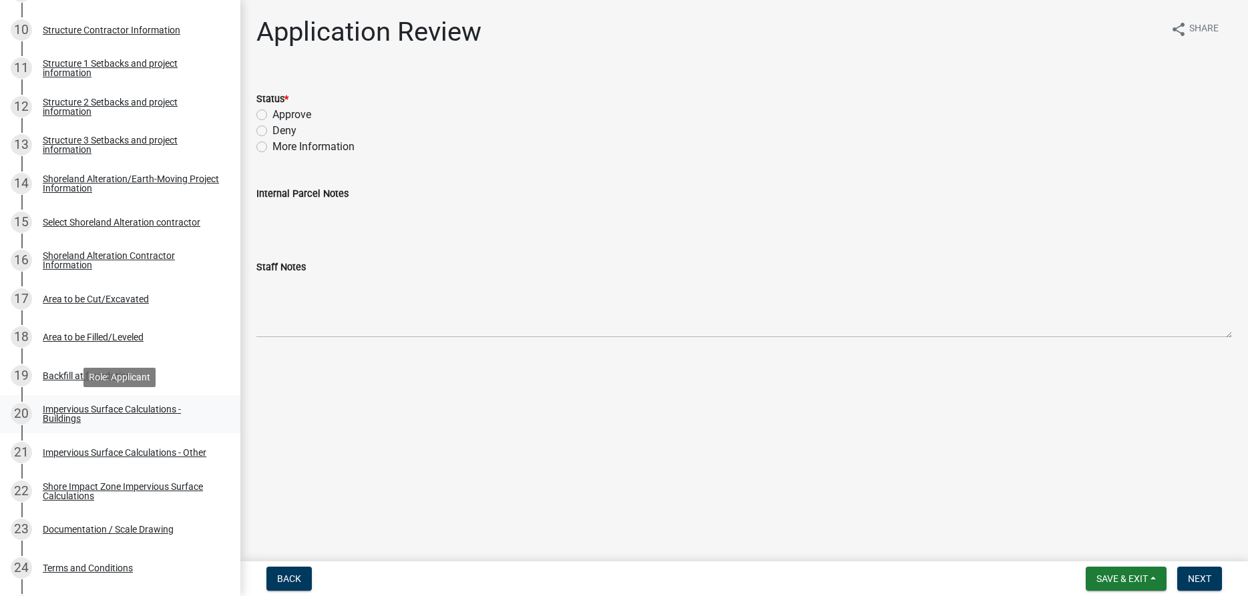
click at [61, 413] on div "Impervious Surface Calculations - Buildings" at bounding box center [131, 414] width 176 height 19
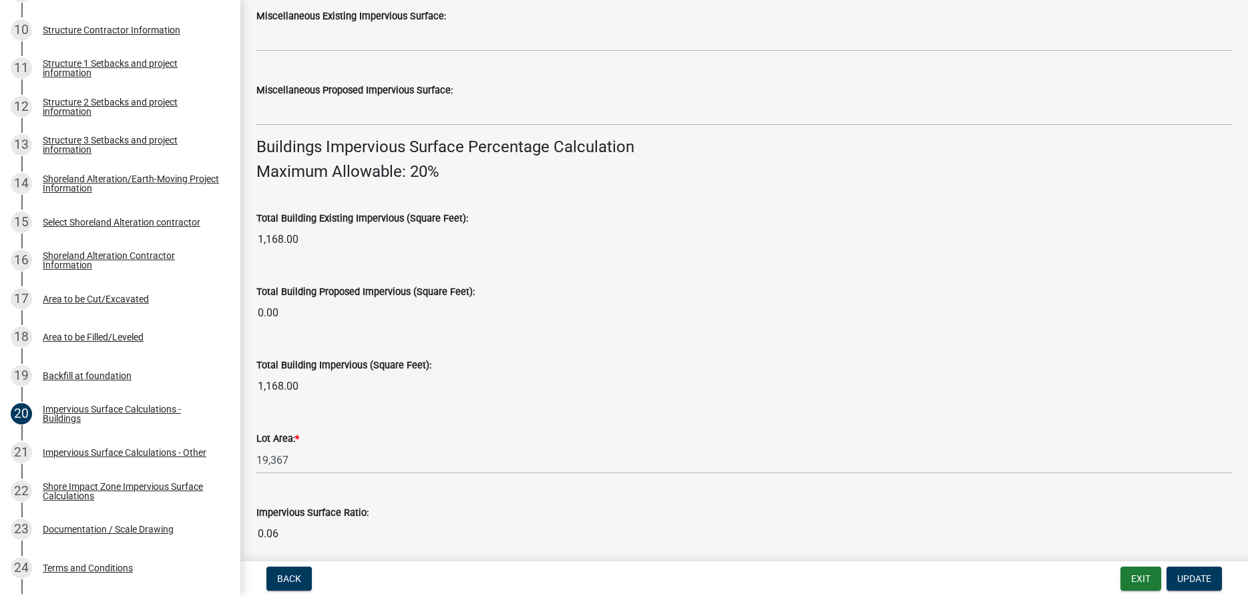
scroll to position [914, 0]
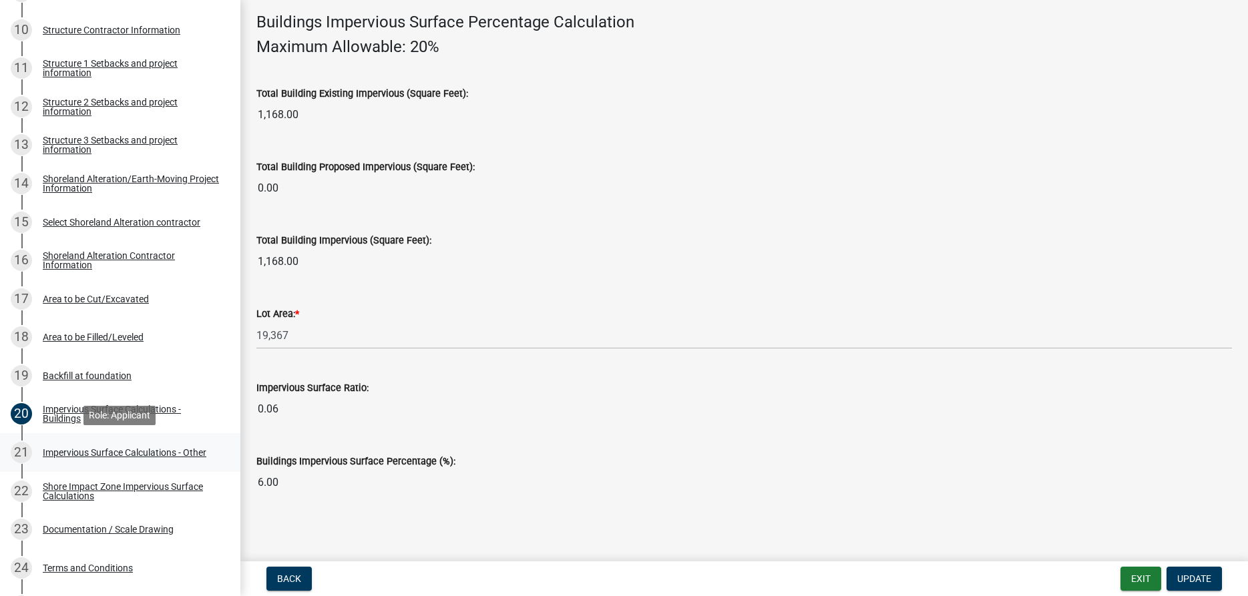
click at [122, 451] on div "Impervious Surface Calculations - Other" at bounding box center [125, 452] width 164 height 9
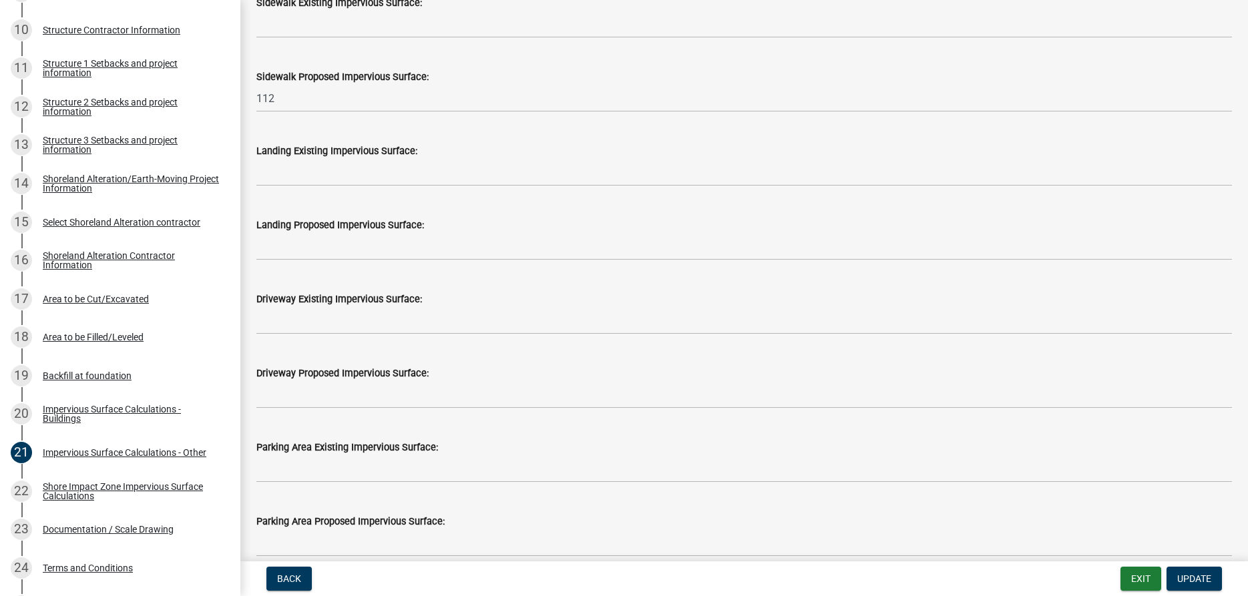
scroll to position [533, 0]
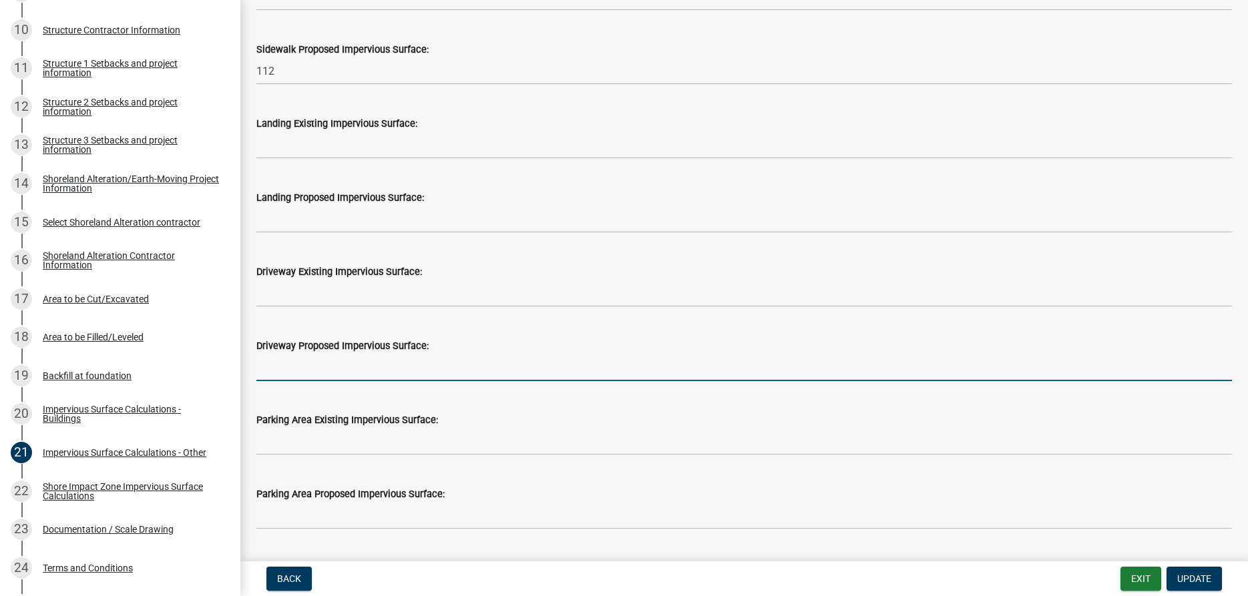
click at [314, 363] on input "text" at bounding box center [744, 367] width 976 height 27
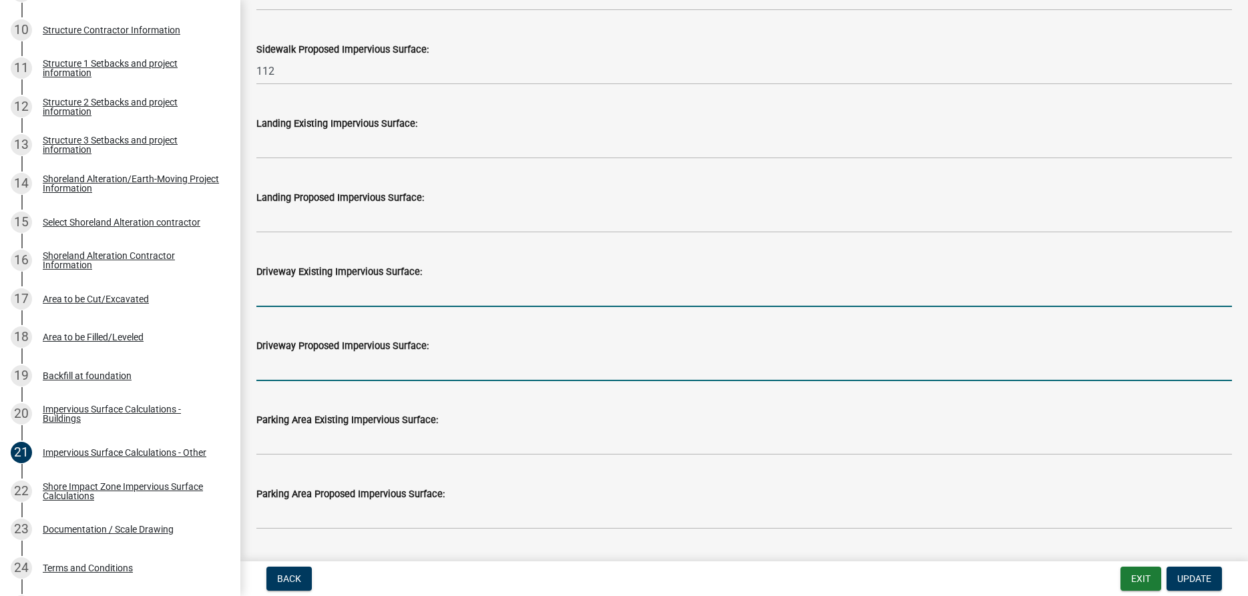
click at [303, 280] on input "text" at bounding box center [744, 293] width 976 height 27
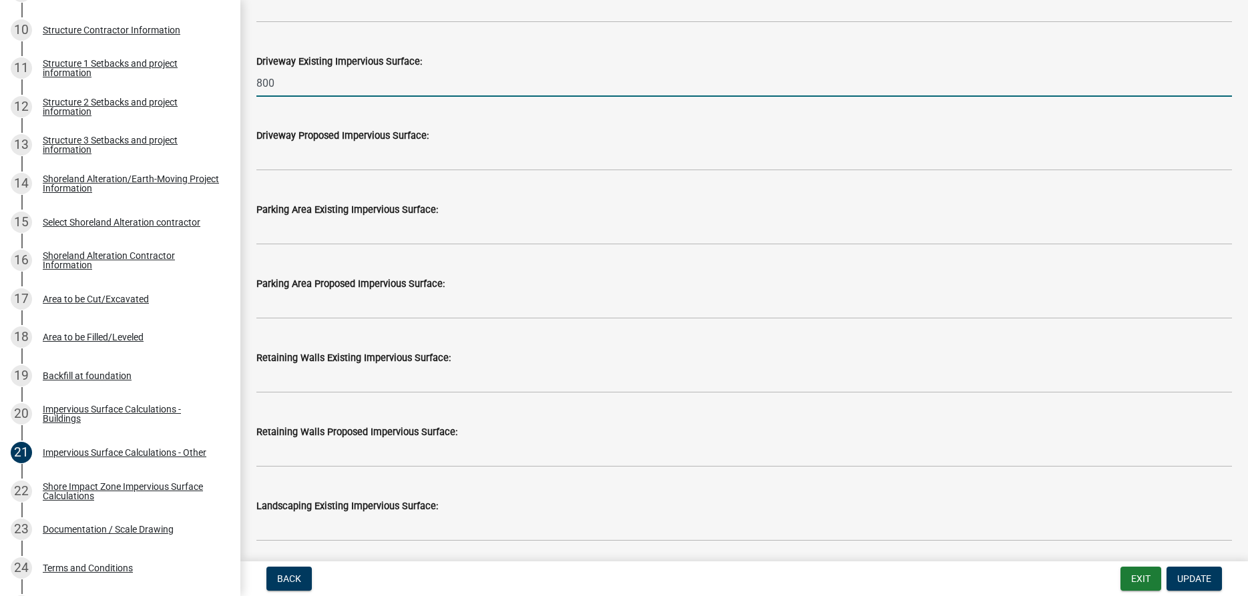
scroll to position [838, 0]
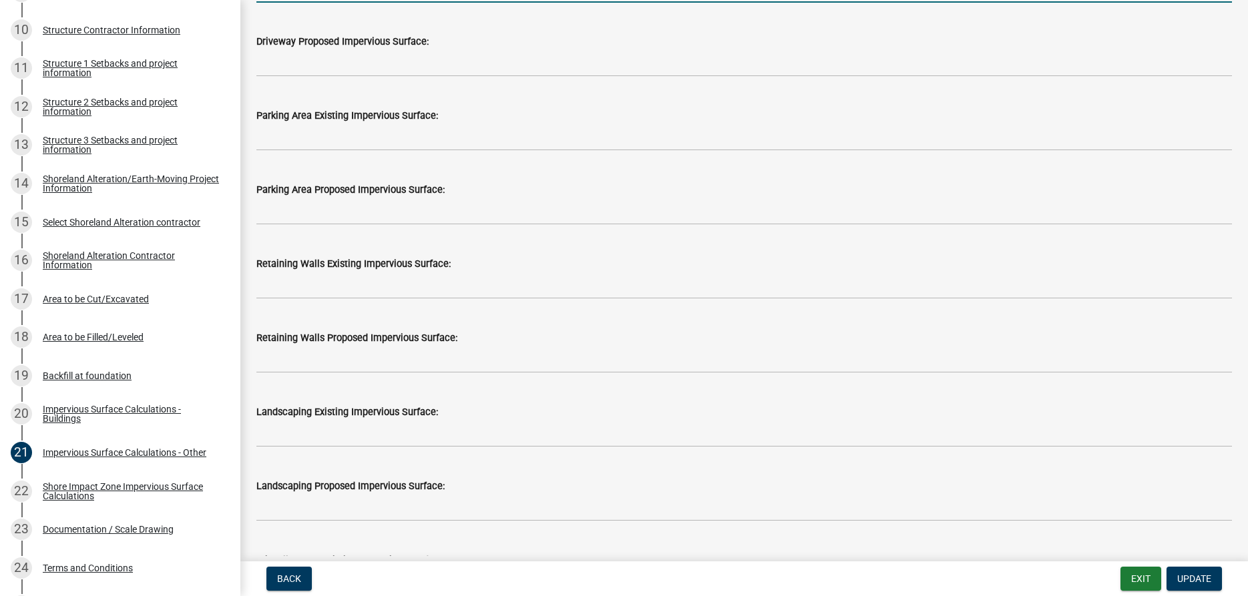
type input "800"
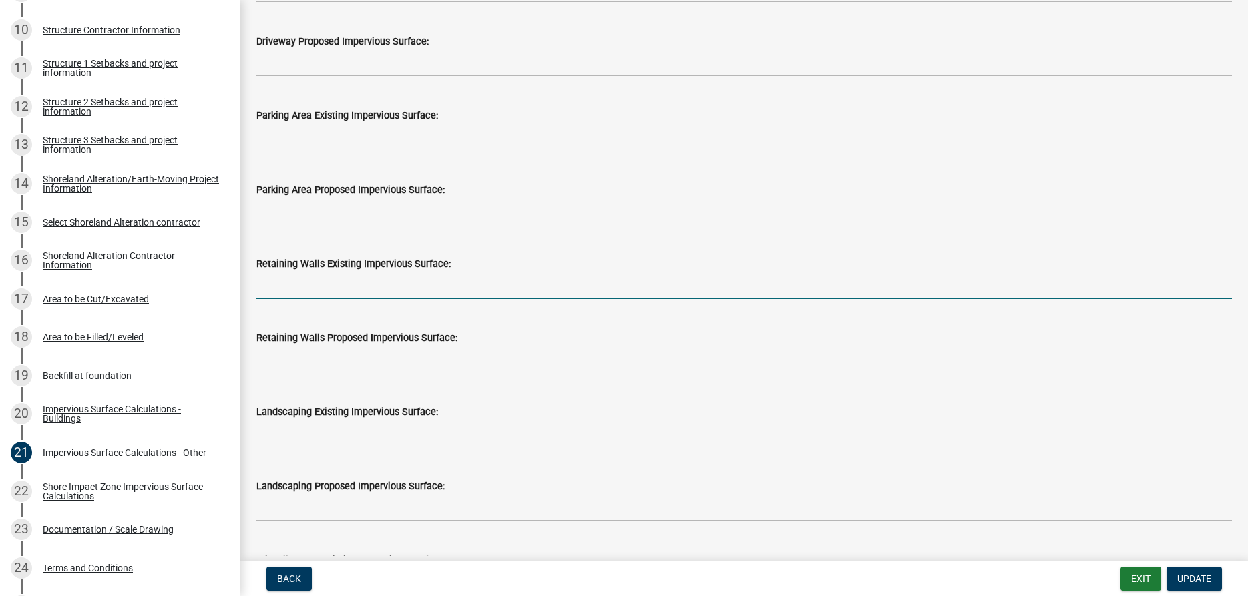
click at [317, 281] on input "text" at bounding box center [744, 285] width 976 height 27
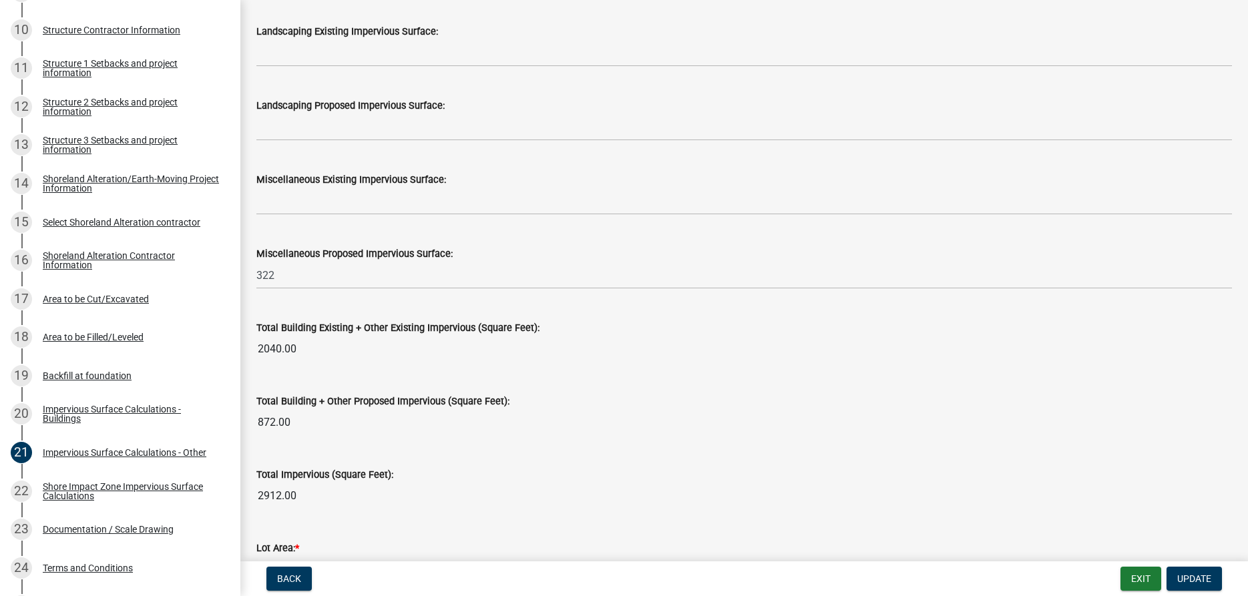
type input "60"
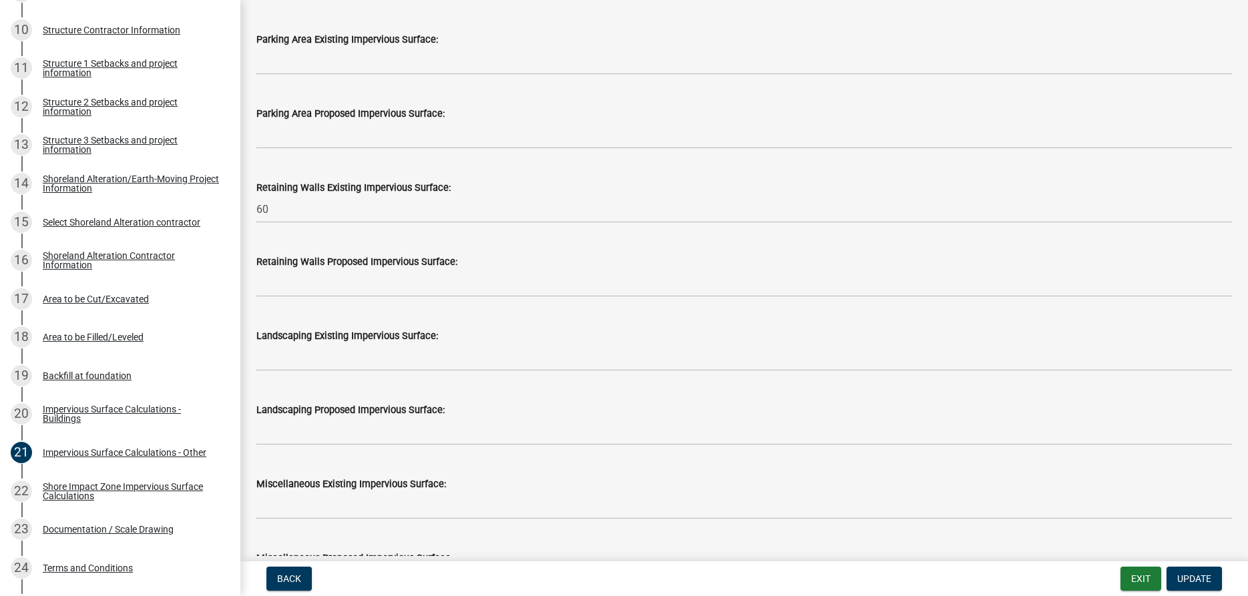
scroll to position [1447, 0]
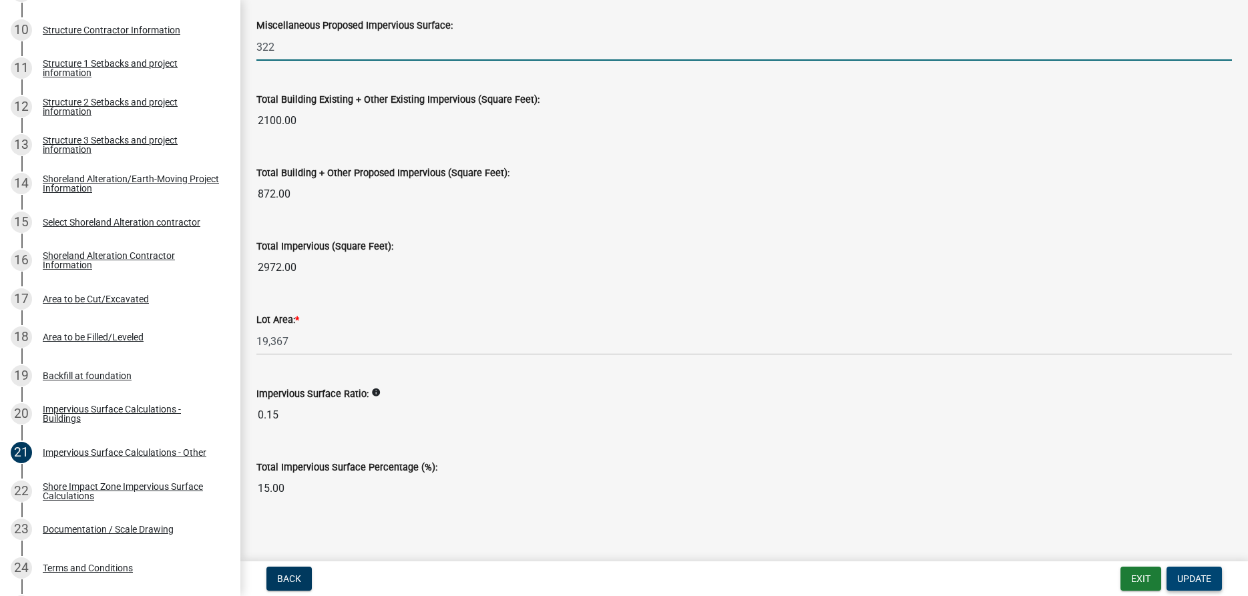
click at [1185, 580] on span "Update" at bounding box center [1194, 579] width 34 height 11
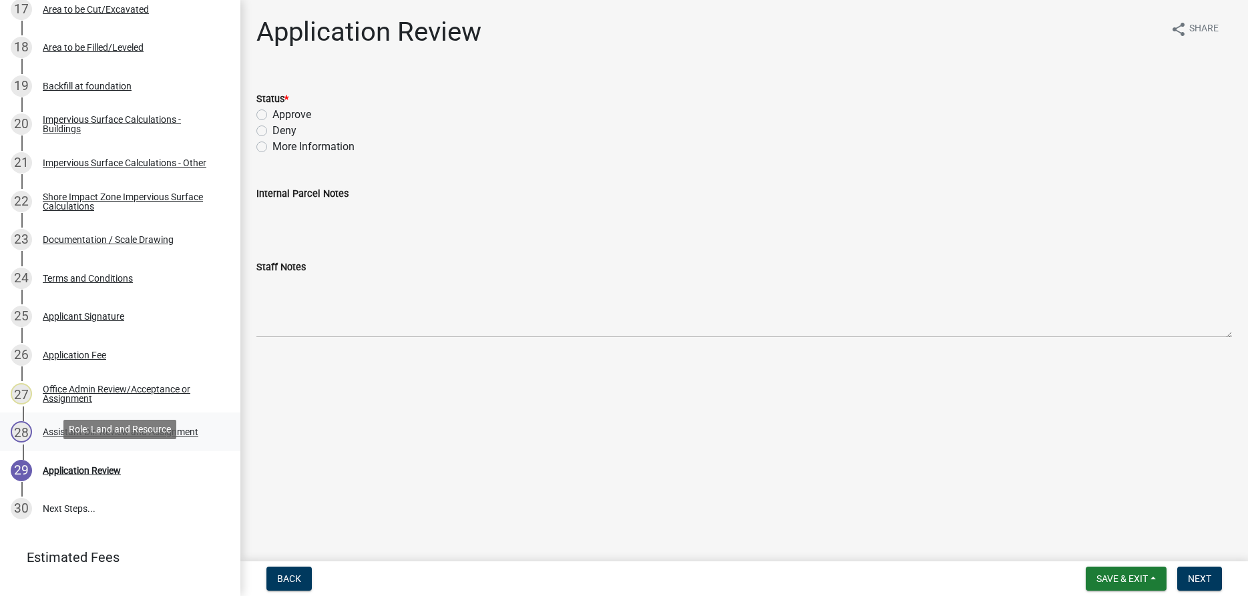
scroll to position [954, 0]
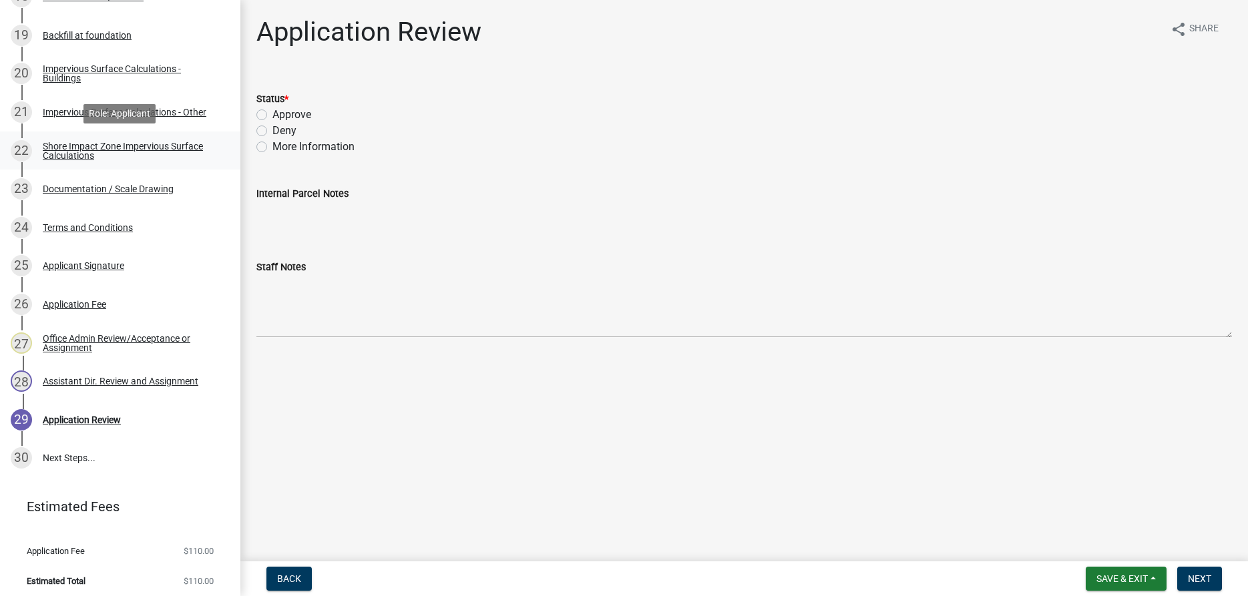
click at [59, 146] on div "Shore Impact Zone Impervious Surface Calculations" at bounding box center [131, 151] width 176 height 19
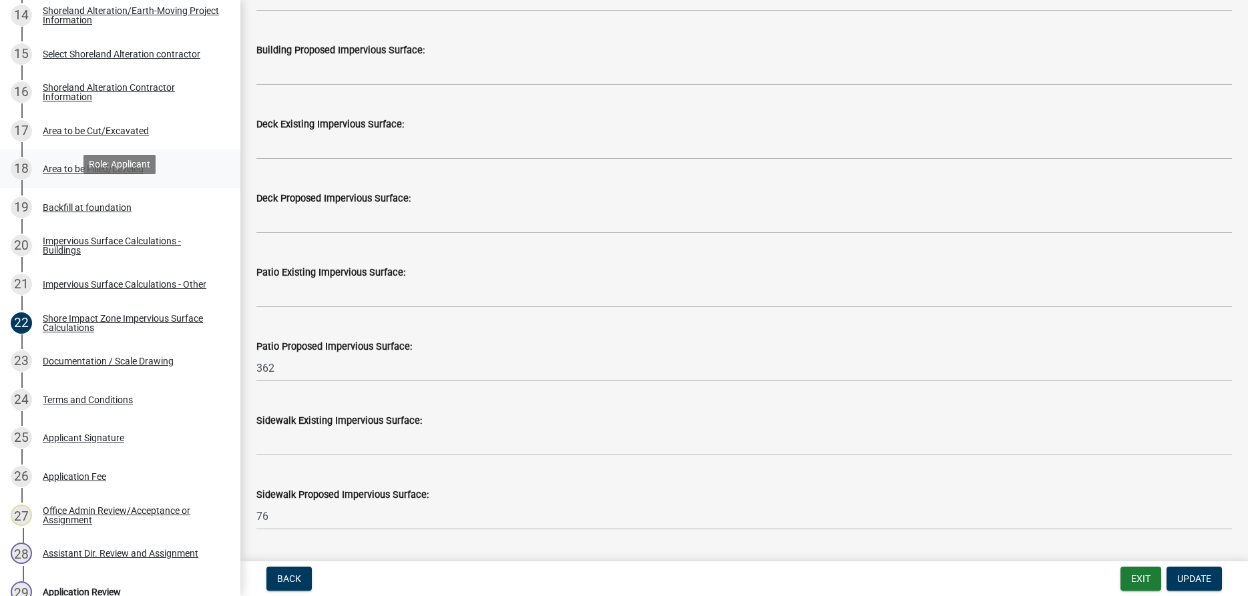
scroll to position [749, 0]
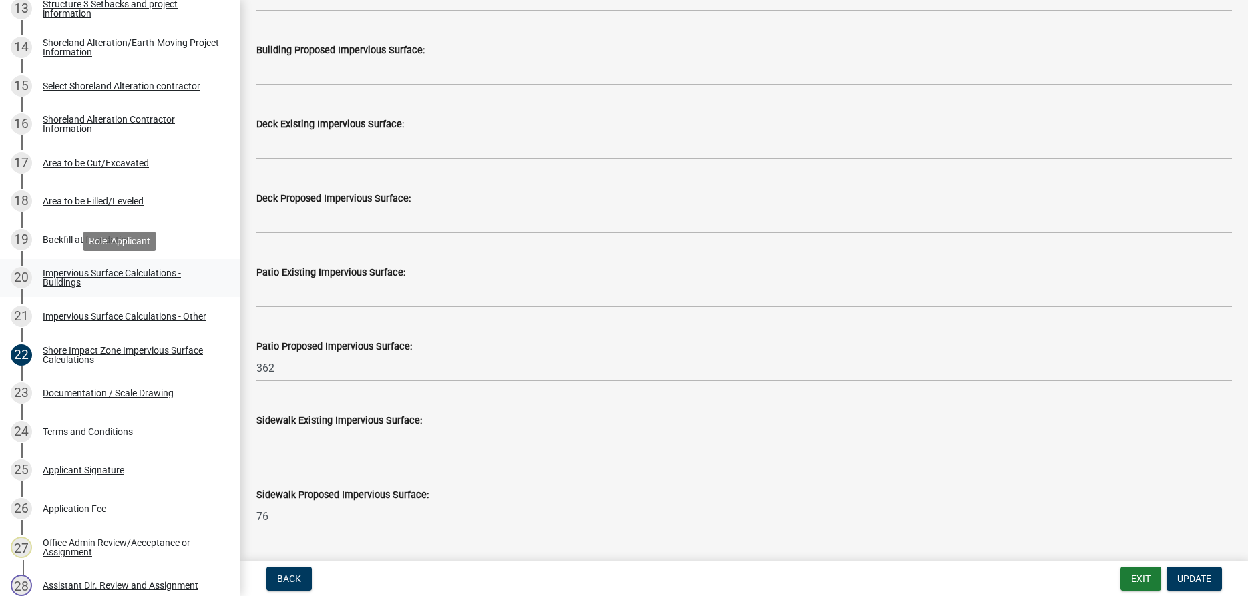
click at [76, 281] on div "Impervious Surface Calculations - Buildings" at bounding box center [131, 277] width 176 height 19
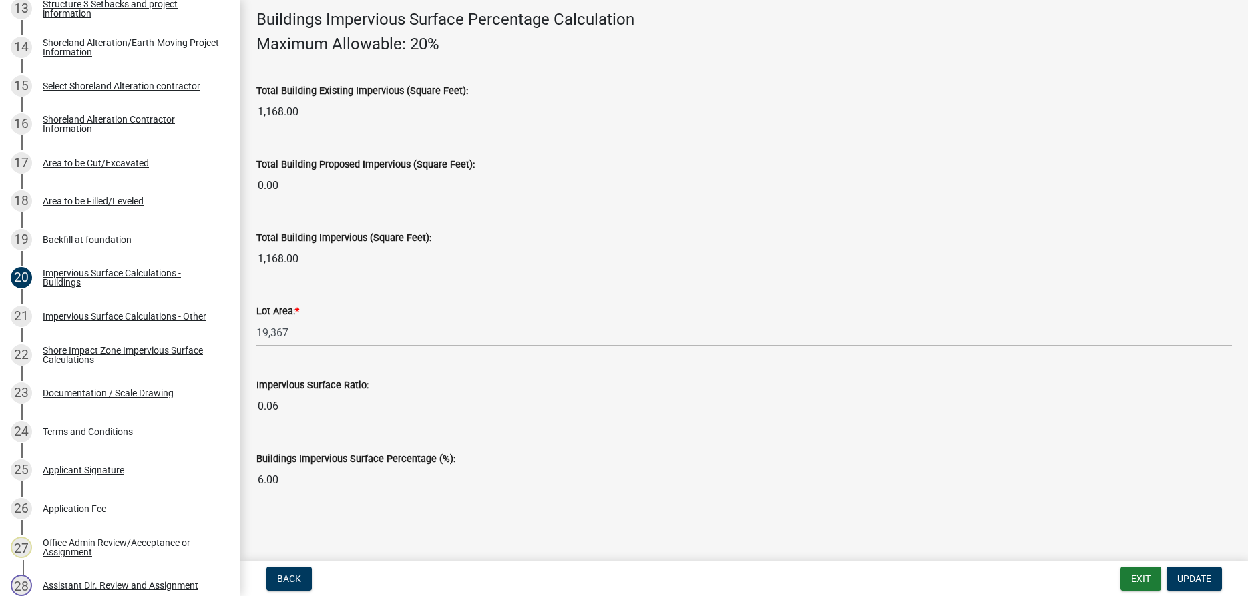
scroll to position [918, 0]
click at [130, 316] on div "Impervious Surface Calculations - Other" at bounding box center [125, 316] width 164 height 9
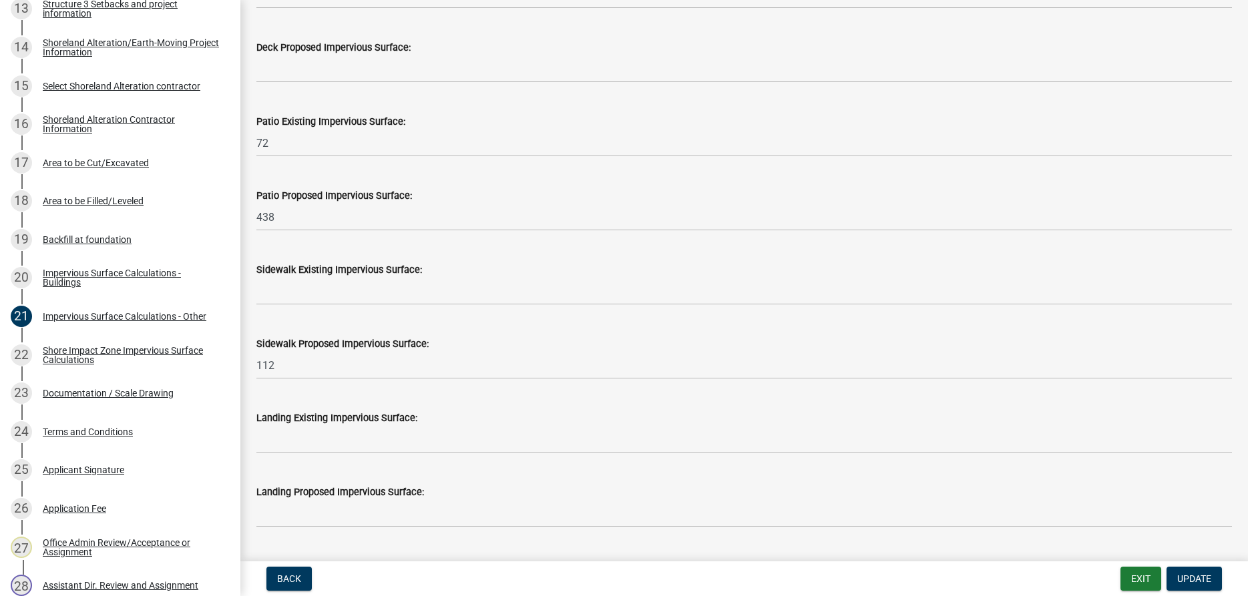
scroll to position [162, 0]
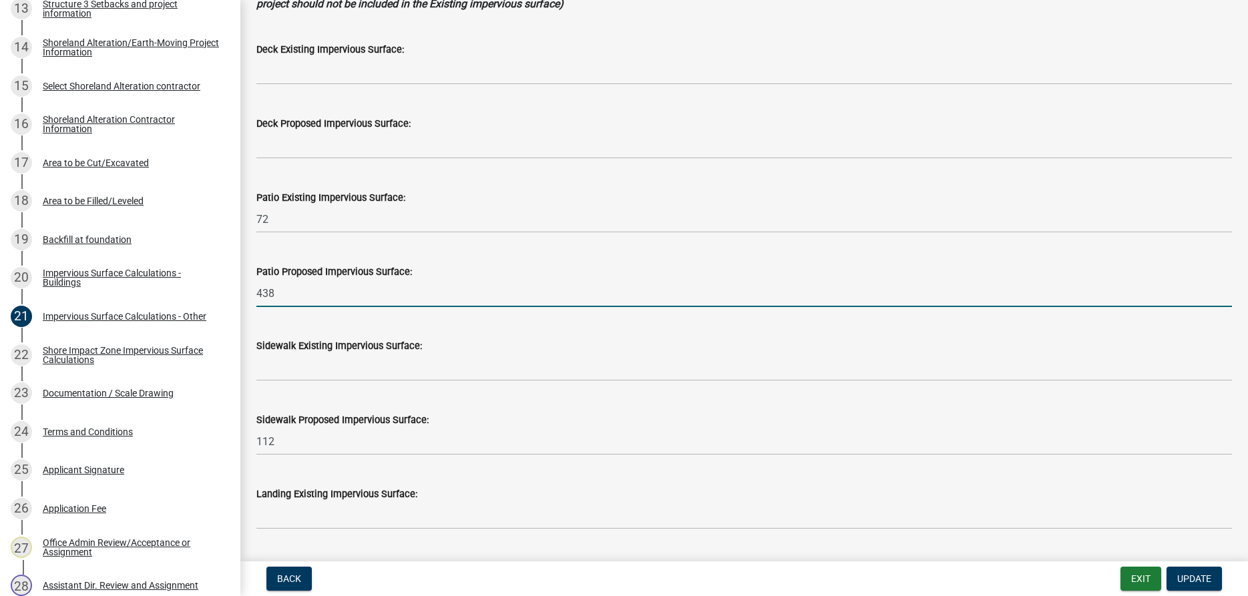
click at [295, 294] on input "438" at bounding box center [744, 293] width 976 height 27
type input "4"
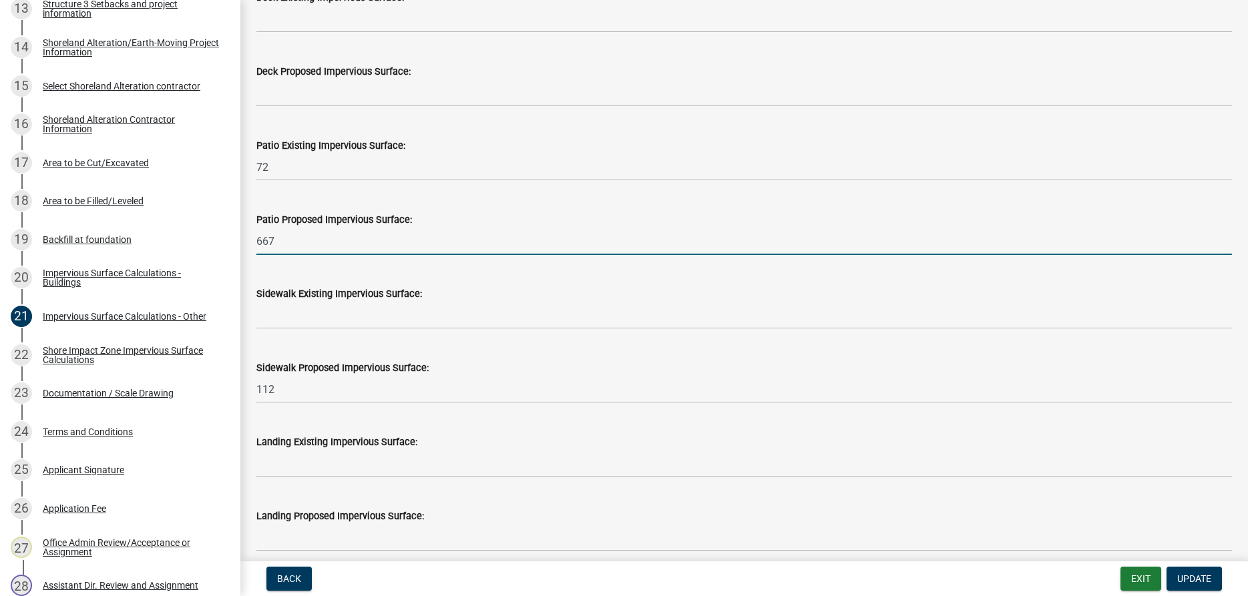
scroll to position [238, 0]
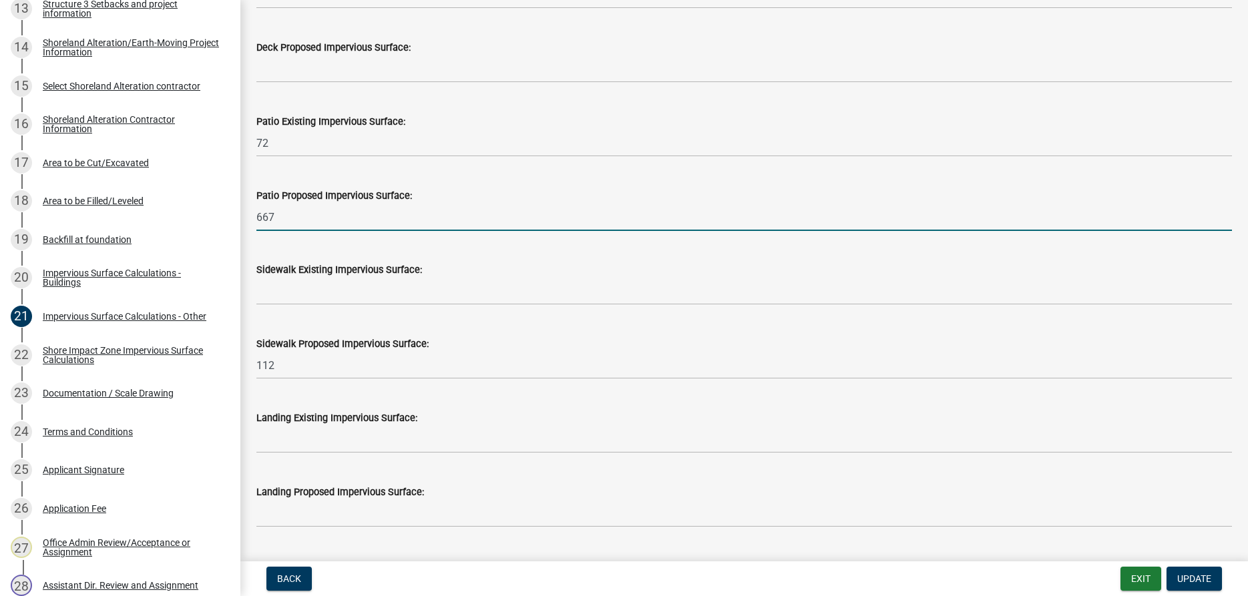
type input "667"
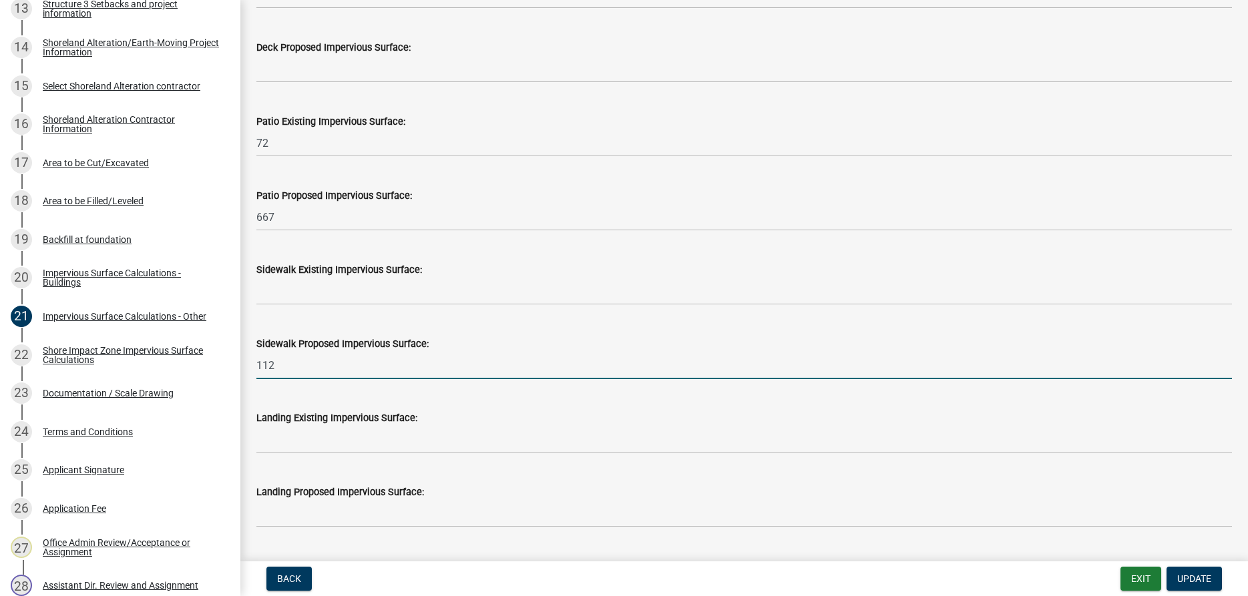
click at [301, 361] on input "112" at bounding box center [744, 365] width 976 height 27
type input "188"
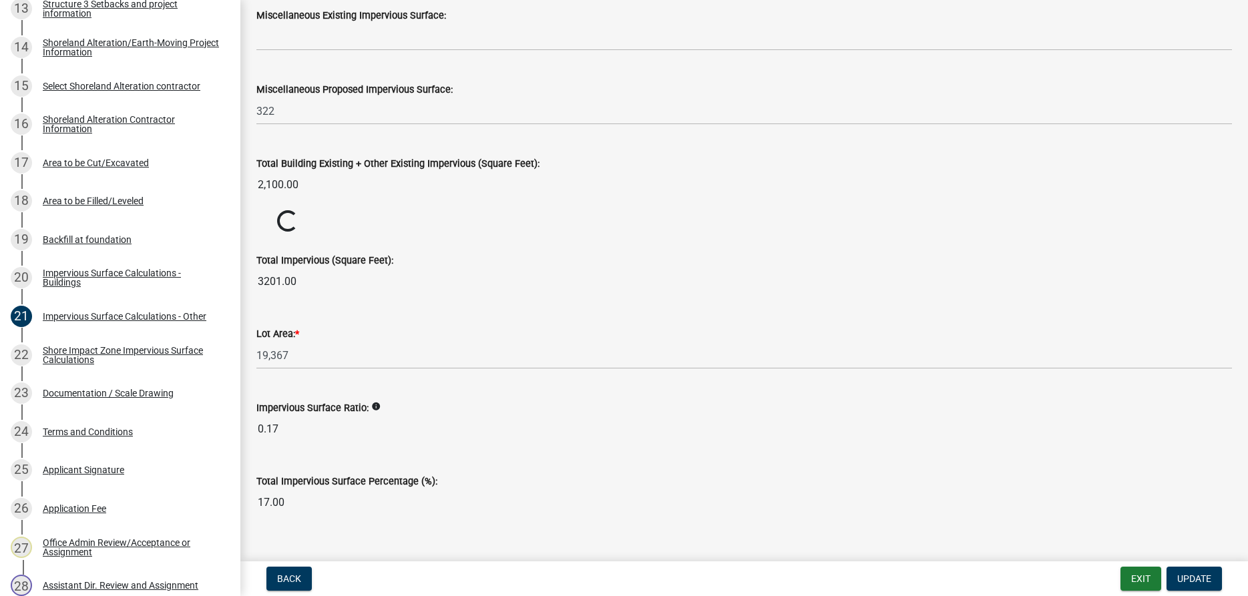
scroll to position [1406, 0]
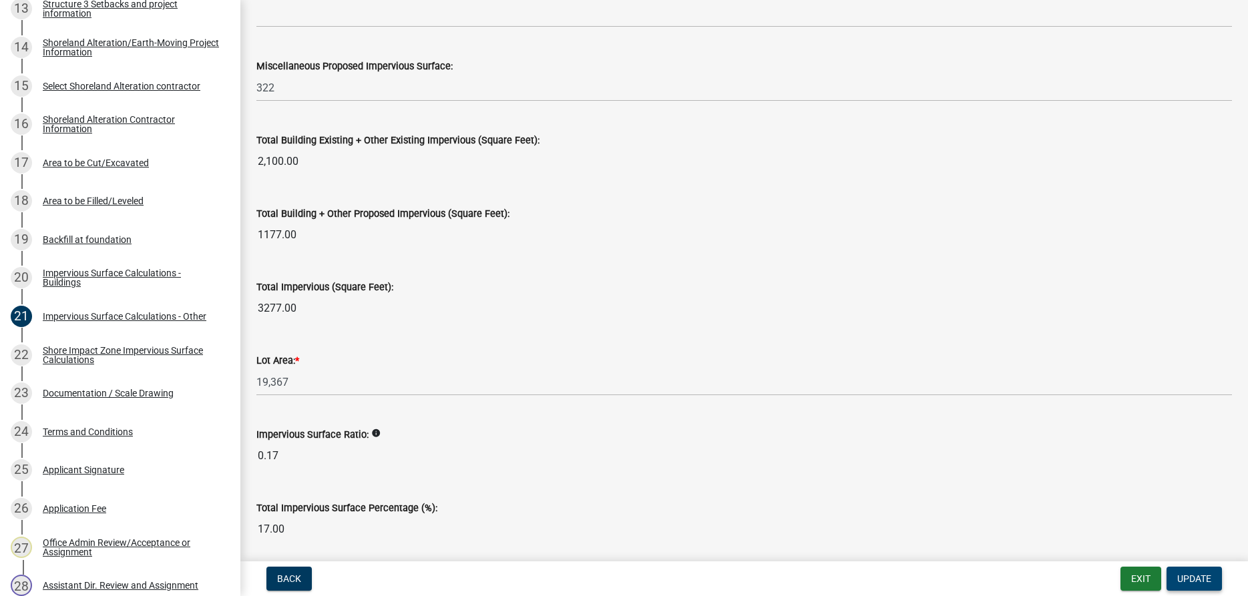
click at [1194, 581] on span "Update" at bounding box center [1194, 579] width 34 height 11
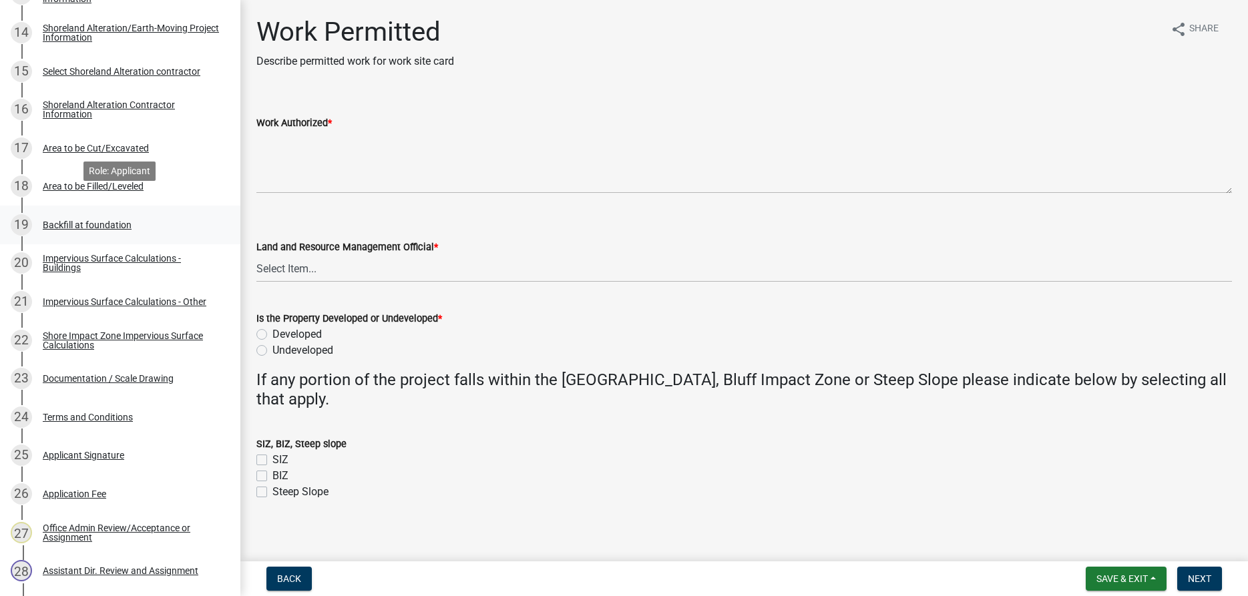
scroll to position [749, 0]
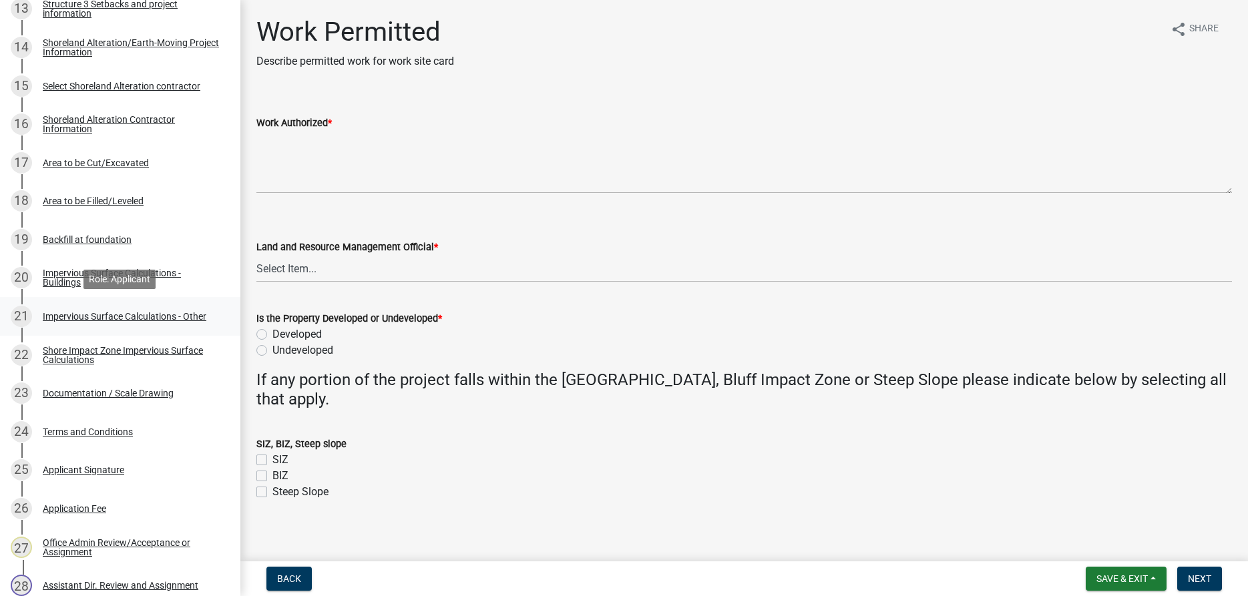
click at [70, 317] on div "Impervious Surface Calculations - Other" at bounding box center [125, 316] width 164 height 9
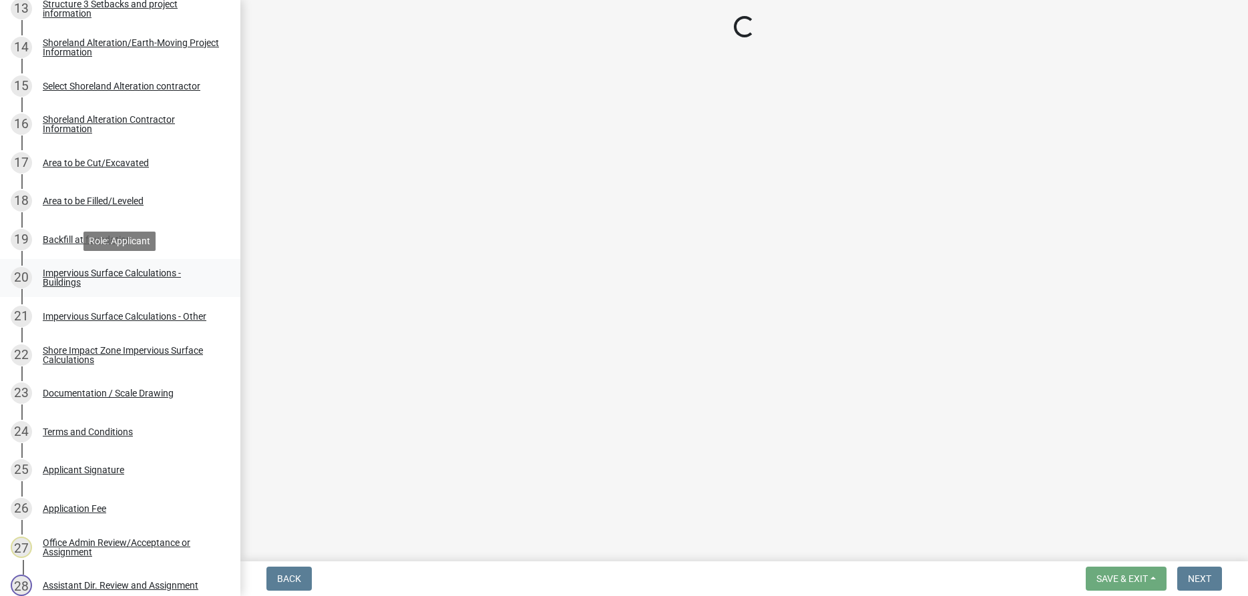
click at [51, 283] on div "Impervious Surface Calculations - Buildings" at bounding box center [131, 277] width 176 height 19
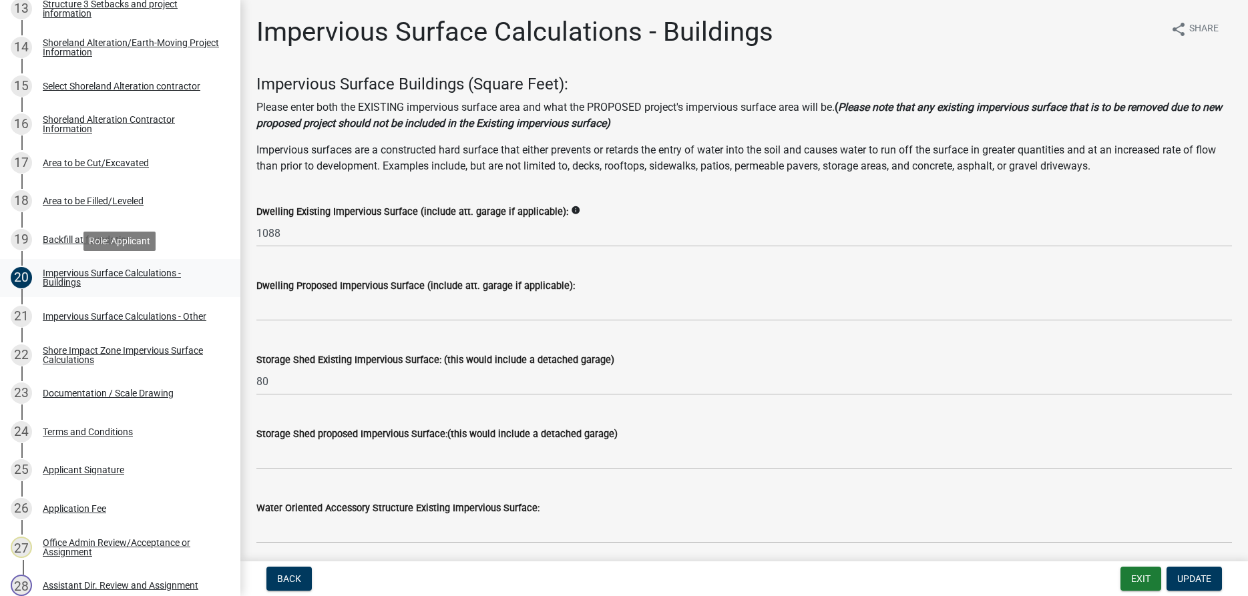
click at [51, 283] on div "Impervious Surface Calculations - Buildings" at bounding box center [131, 277] width 176 height 19
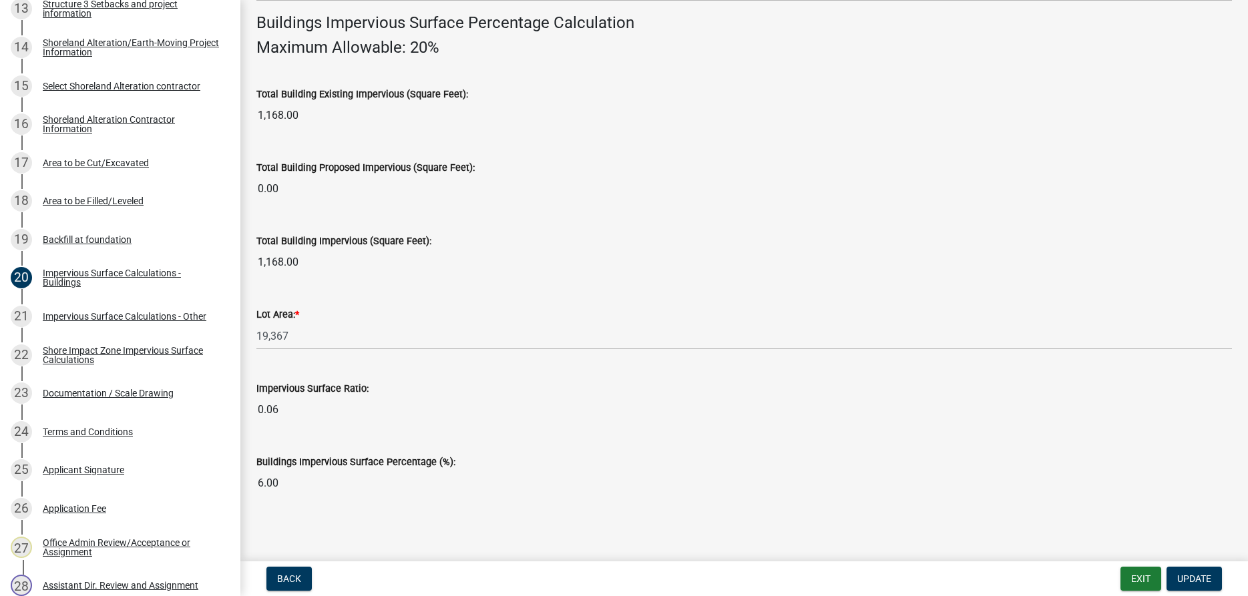
scroll to position [918, 0]
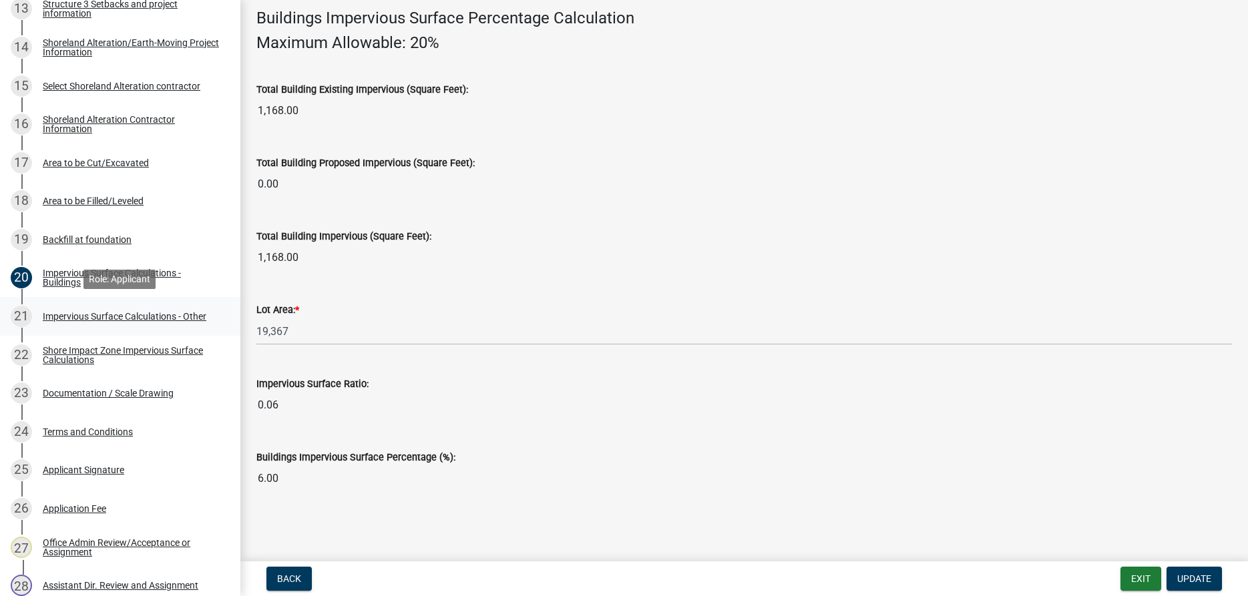
click at [69, 314] on div "Impervious Surface Calculations - Other" at bounding box center [125, 316] width 164 height 9
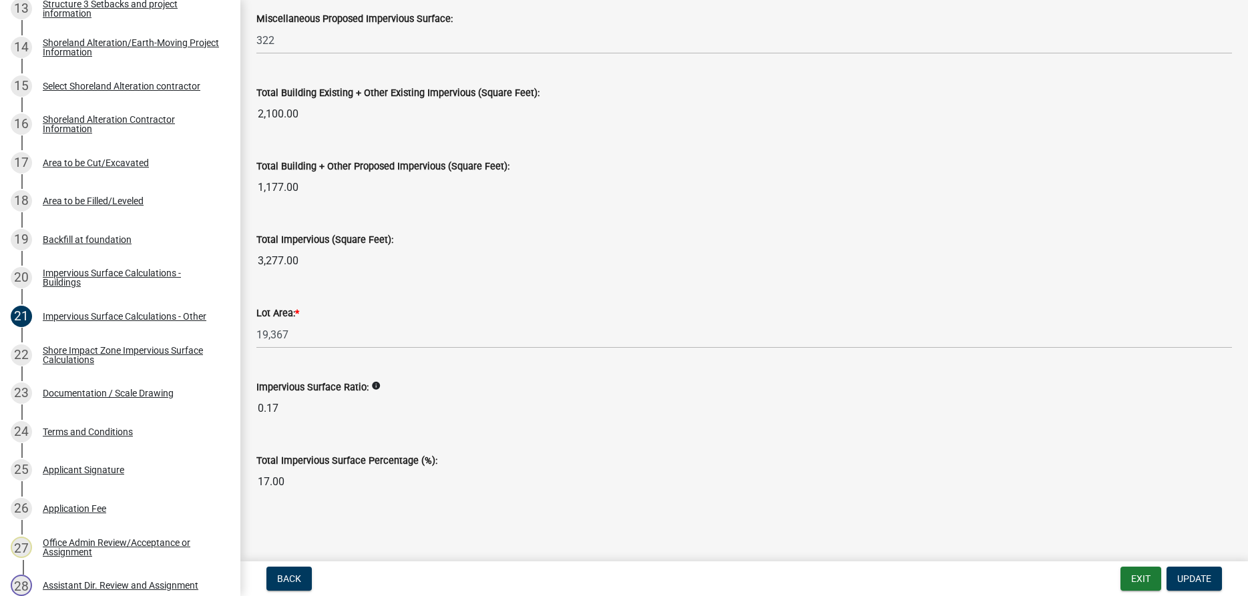
scroll to position [1457, 0]
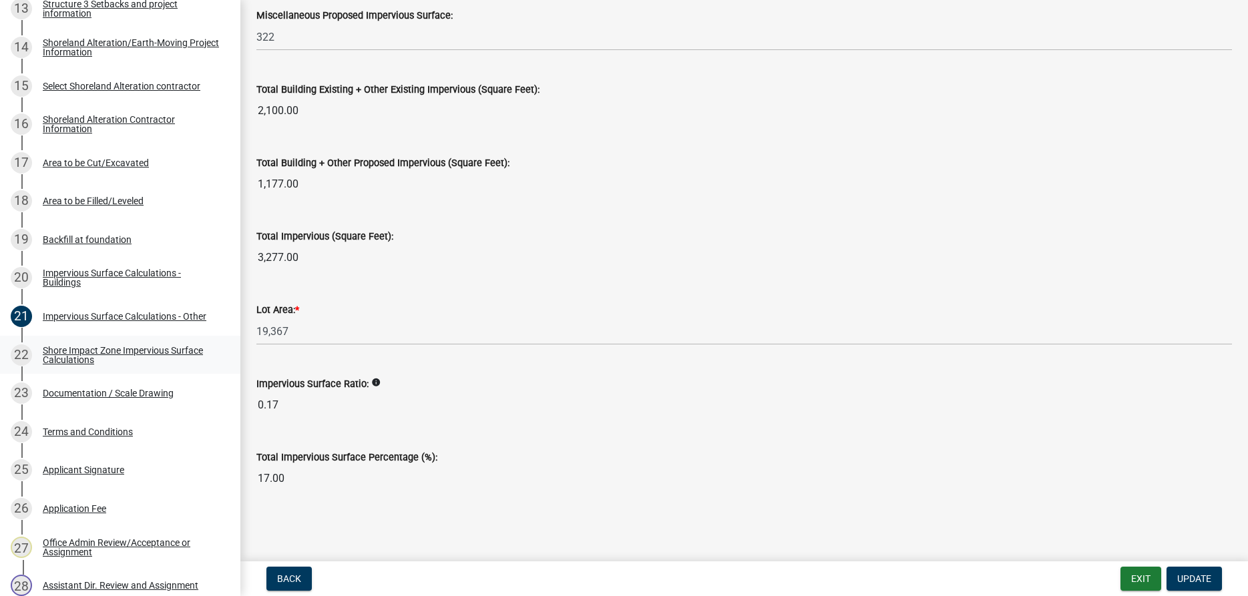
click at [78, 353] on div "Shore Impact Zone Impervious Surface Calculations" at bounding box center [131, 355] width 176 height 19
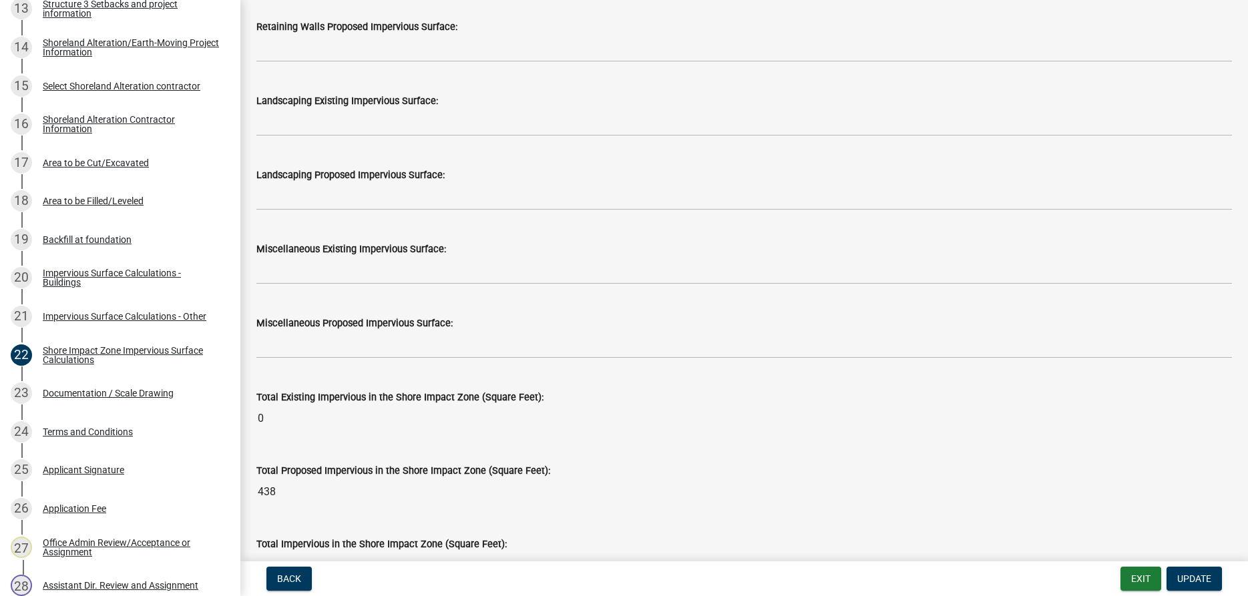
scroll to position [1632, 0]
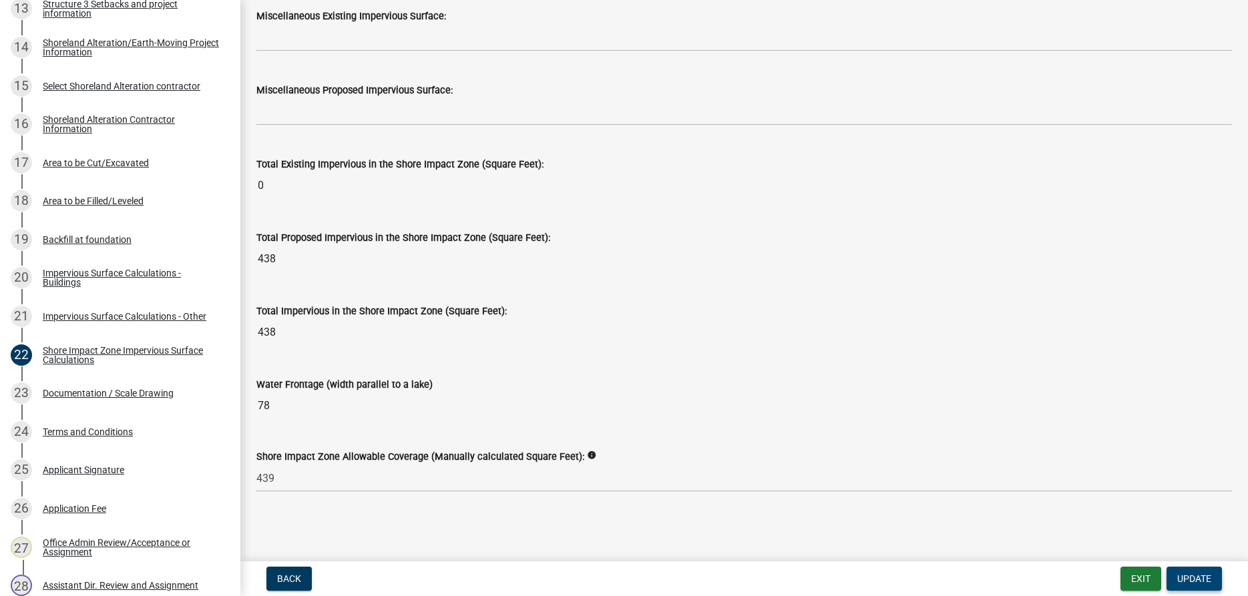
click at [1192, 578] on span "Update" at bounding box center [1194, 579] width 34 height 11
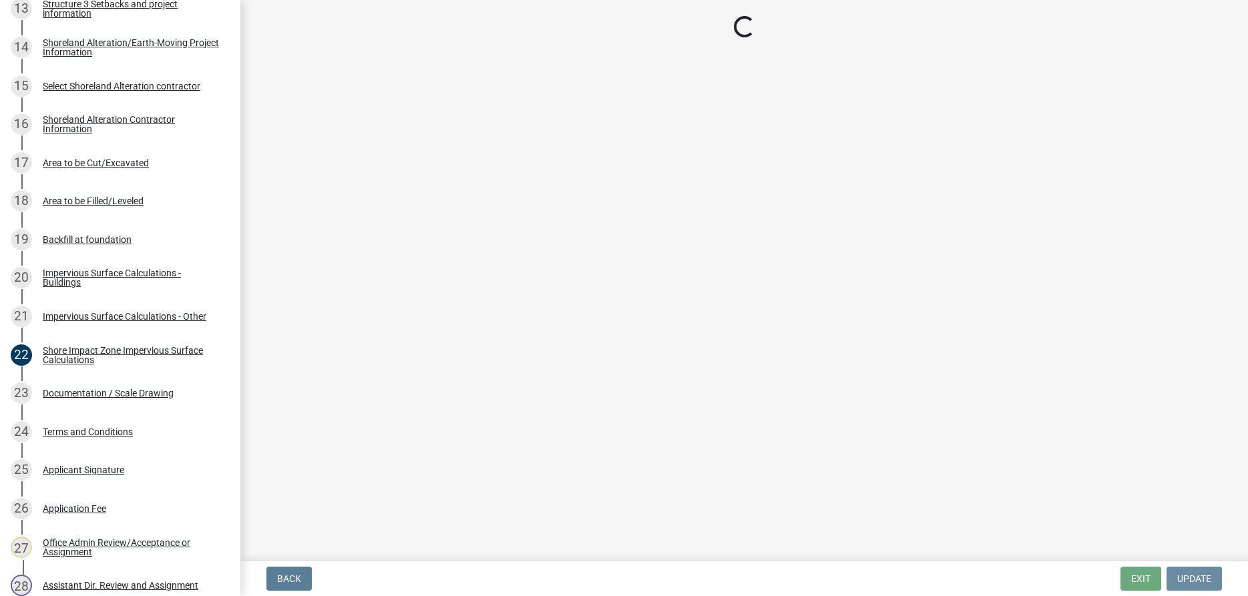
scroll to position [0, 0]
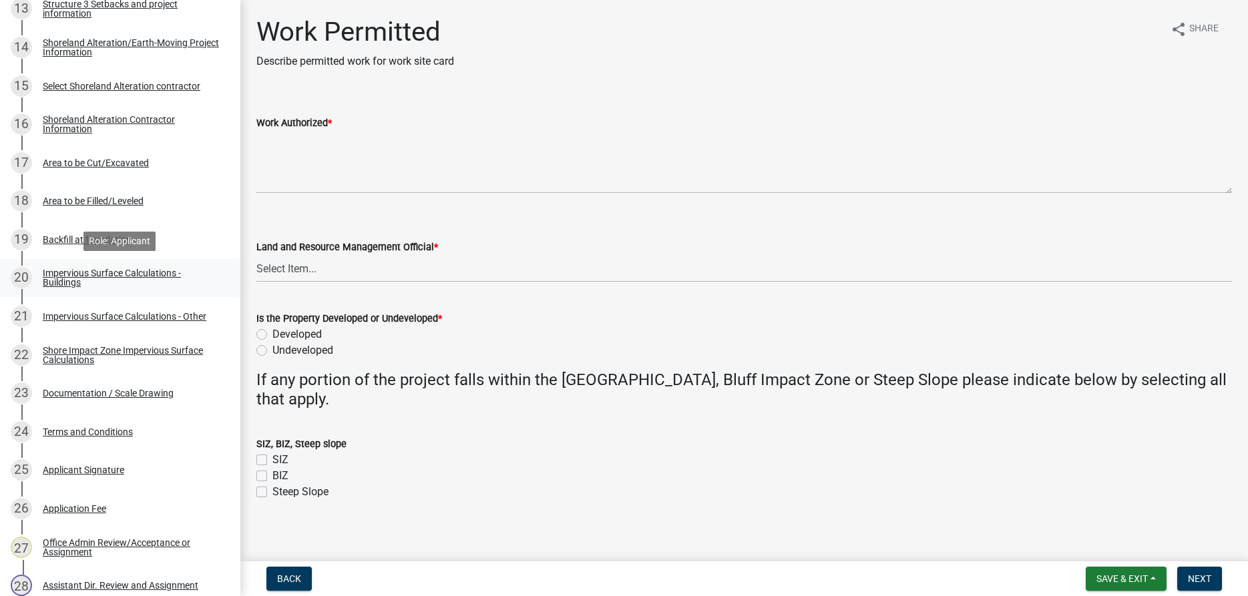
click at [63, 283] on div "Impervious Surface Calculations - Buildings" at bounding box center [131, 277] width 176 height 19
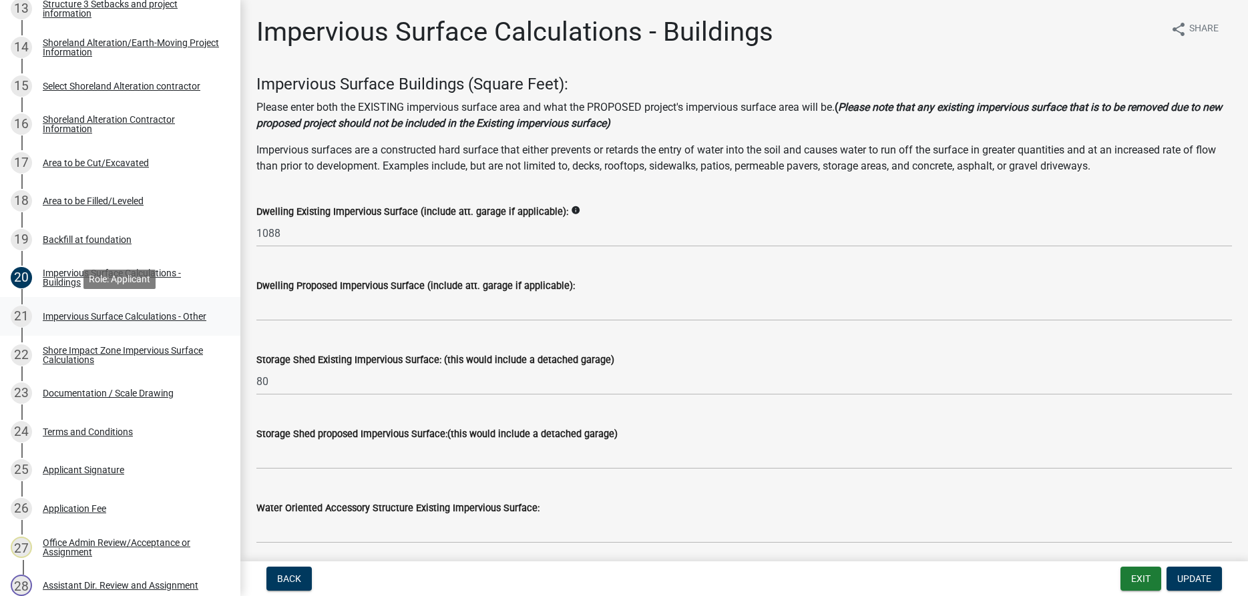
click at [75, 311] on div "21 Impervious Surface Calculations - Other" at bounding box center [115, 316] width 208 height 21
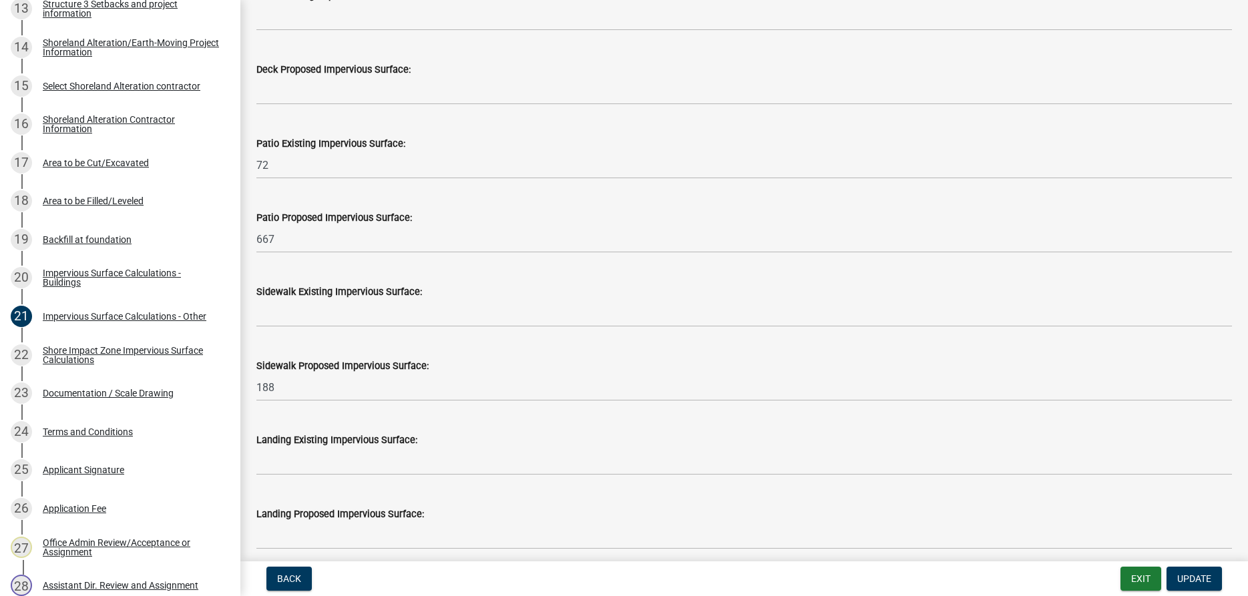
scroll to position [228, 0]
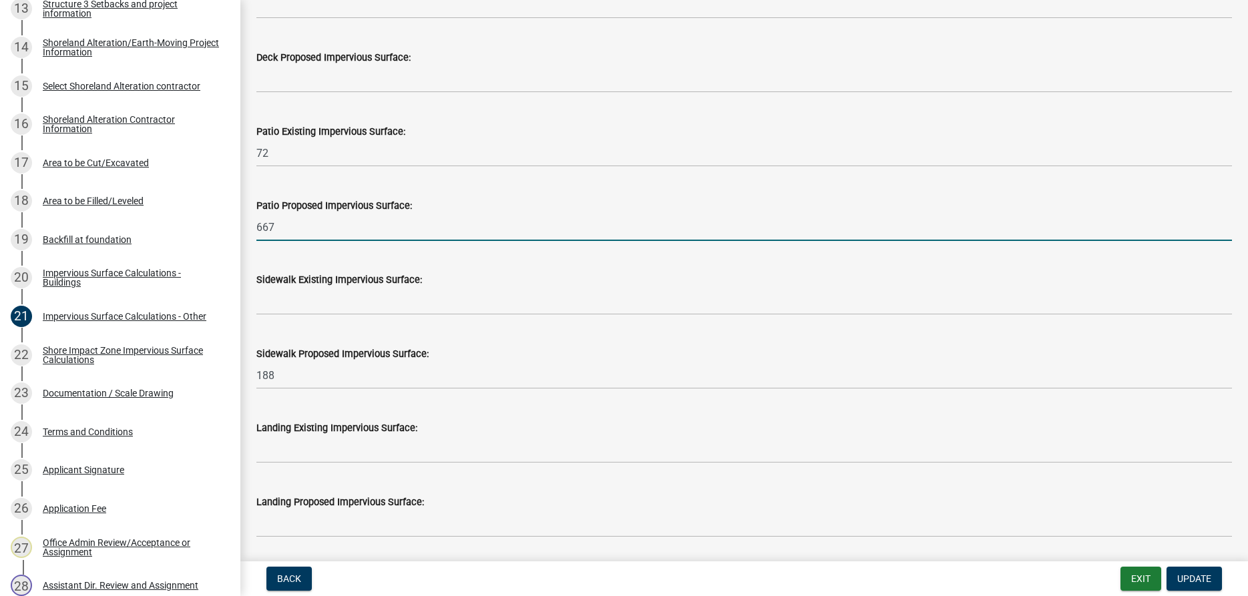
click at [278, 225] on input "667" at bounding box center [744, 227] width 976 height 27
type input "684"
click at [1189, 573] on button "Update" at bounding box center [1194, 579] width 55 height 24
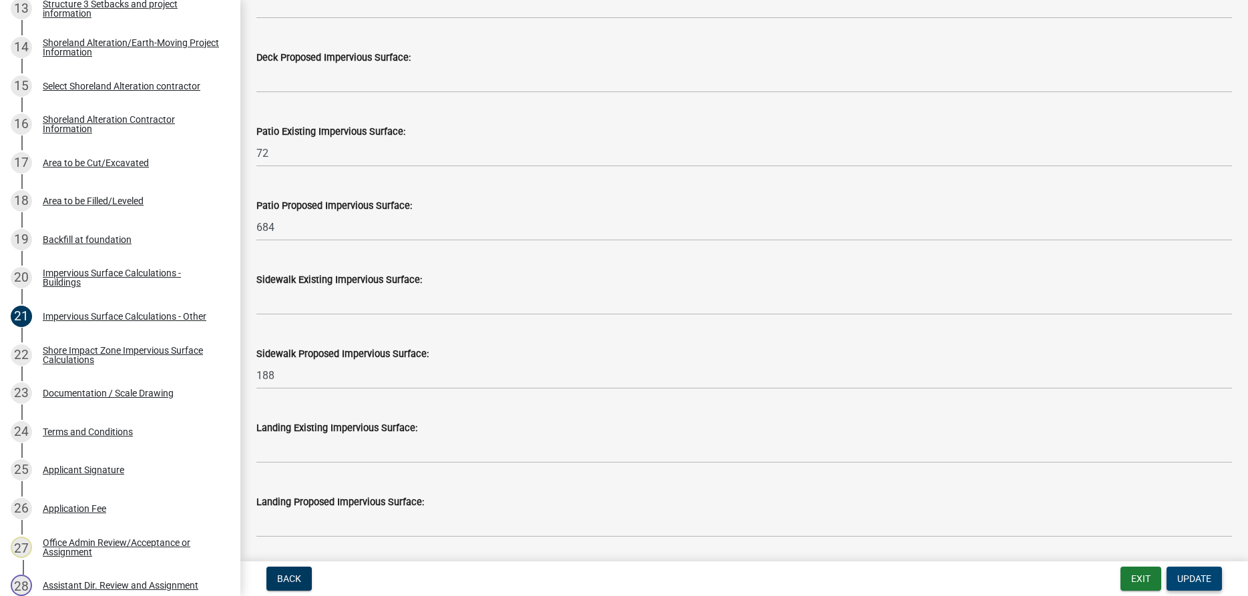
click at [1186, 580] on span "Update" at bounding box center [1194, 579] width 34 height 11
click at [1200, 579] on span "Update" at bounding box center [1194, 579] width 34 height 11
click at [1195, 576] on span "Update" at bounding box center [1194, 579] width 34 height 11
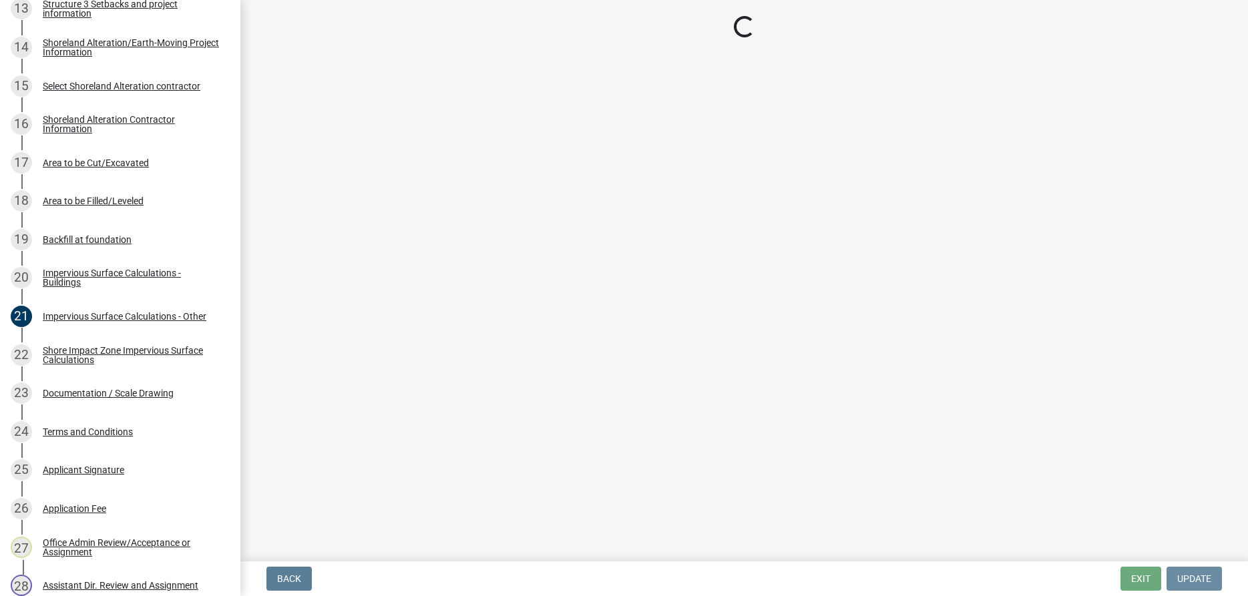
scroll to position [0, 0]
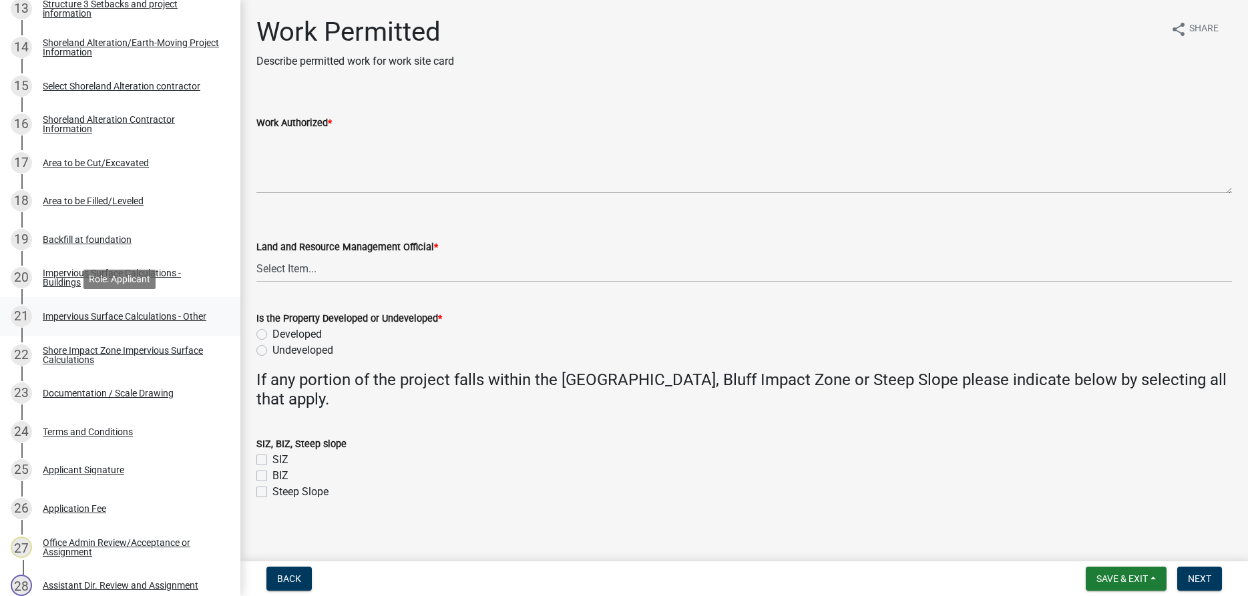
click at [77, 309] on div "21 Impervious Surface Calculations - Other" at bounding box center [115, 316] width 208 height 21
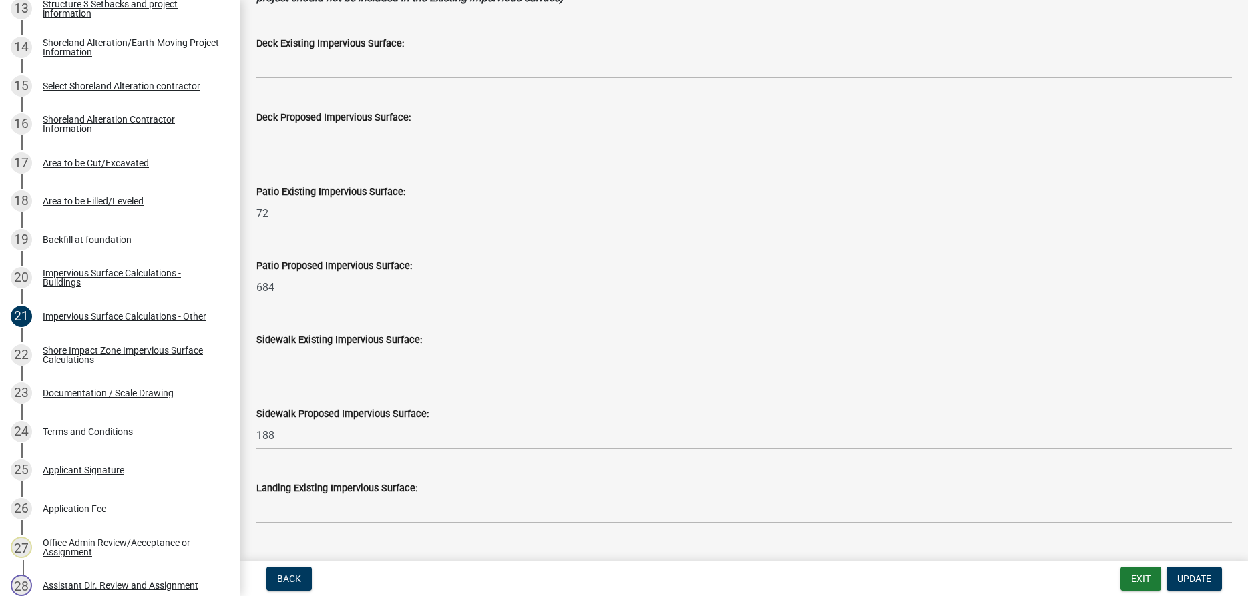
scroll to position [228, 0]
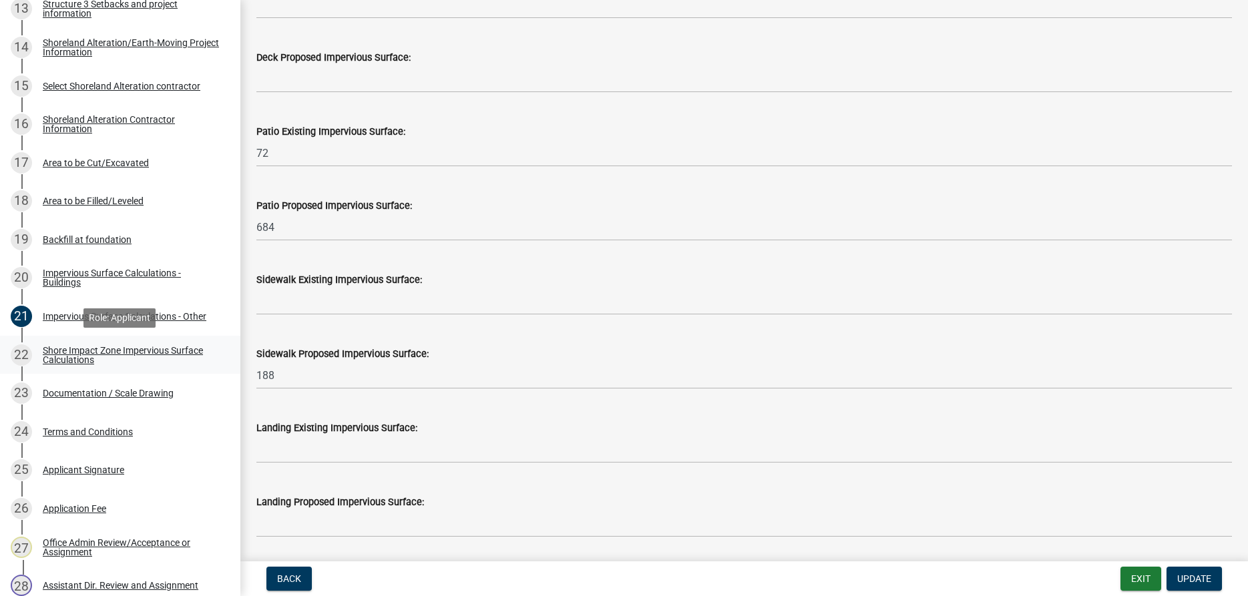
click at [51, 350] on div "Shore Impact Zone Impervious Surface Calculations" at bounding box center [131, 355] width 176 height 19
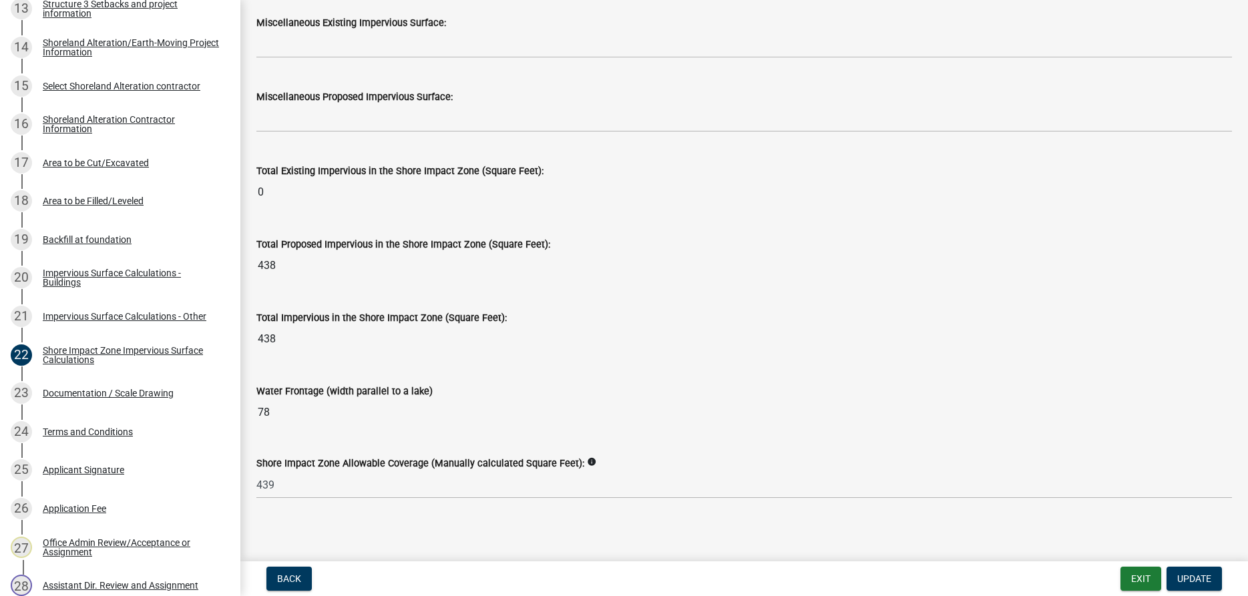
scroll to position [1632, 0]
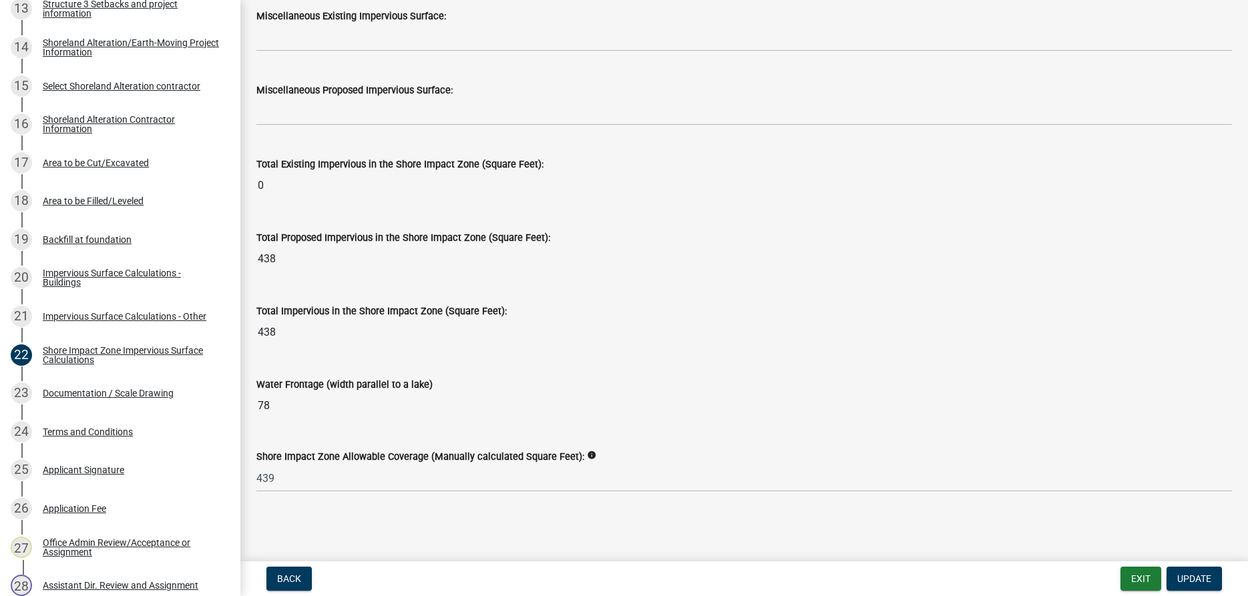
click at [596, 455] on icon "info" at bounding box center [591, 455] width 9 height 9
click at [72, 126] on div "Shoreland Alteration Contractor Information" at bounding box center [131, 124] width 176 height 19
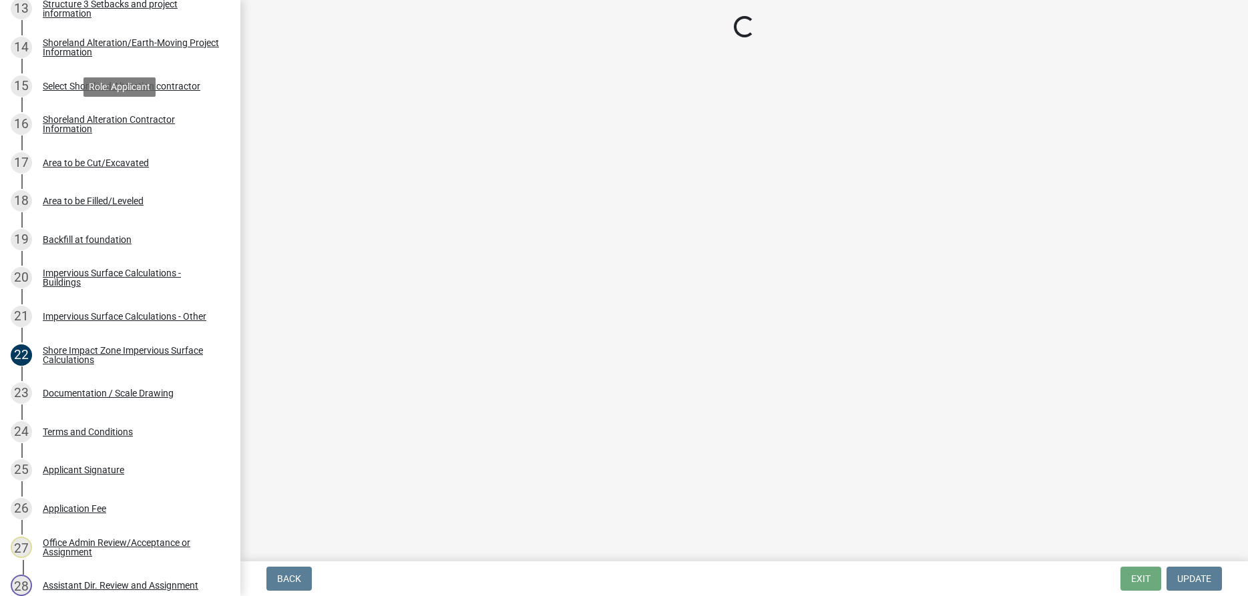
scroll to position [0, 0]
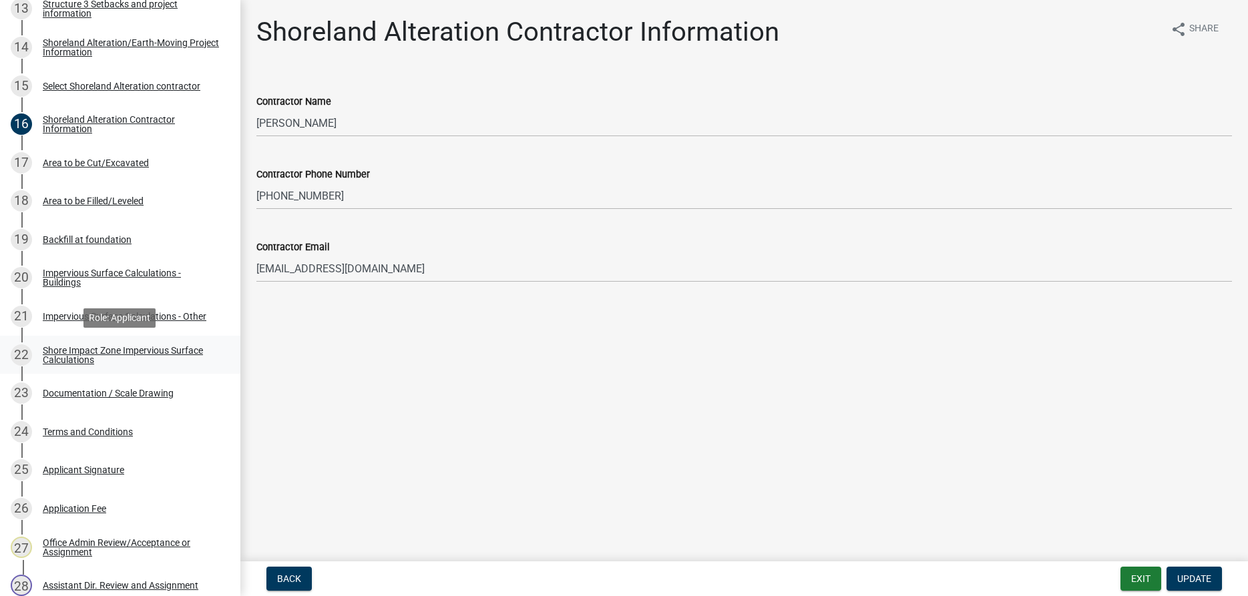
click at [89, 350] on div "Shore Impact Zone Impervious Surface Calculations" at bounding box center [131, 355] width 176 height 19
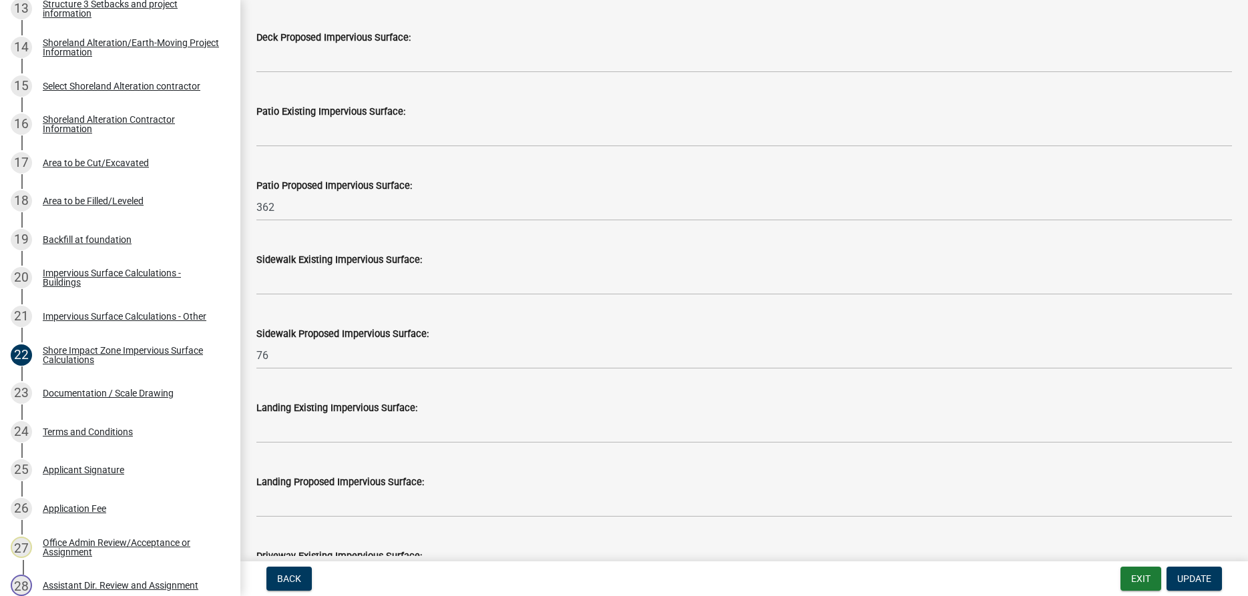
scroll to position [533, 0]
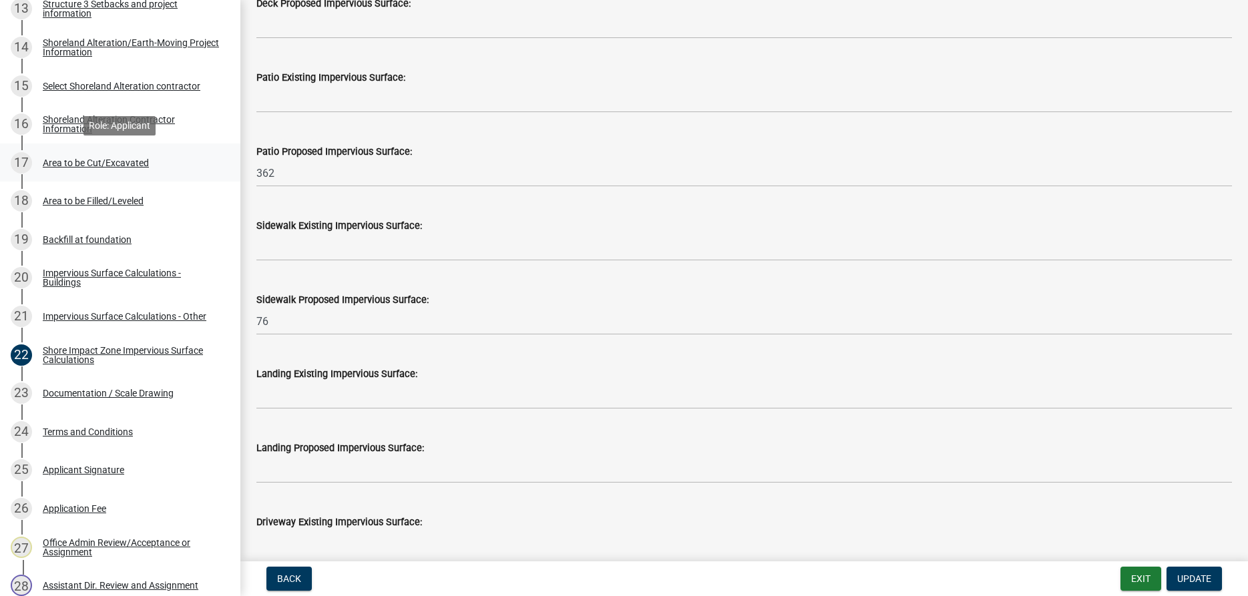
click at [134, 162] on div "Area to be Cut/Excavated" at bounding box center [96, 162] width 106 height 9
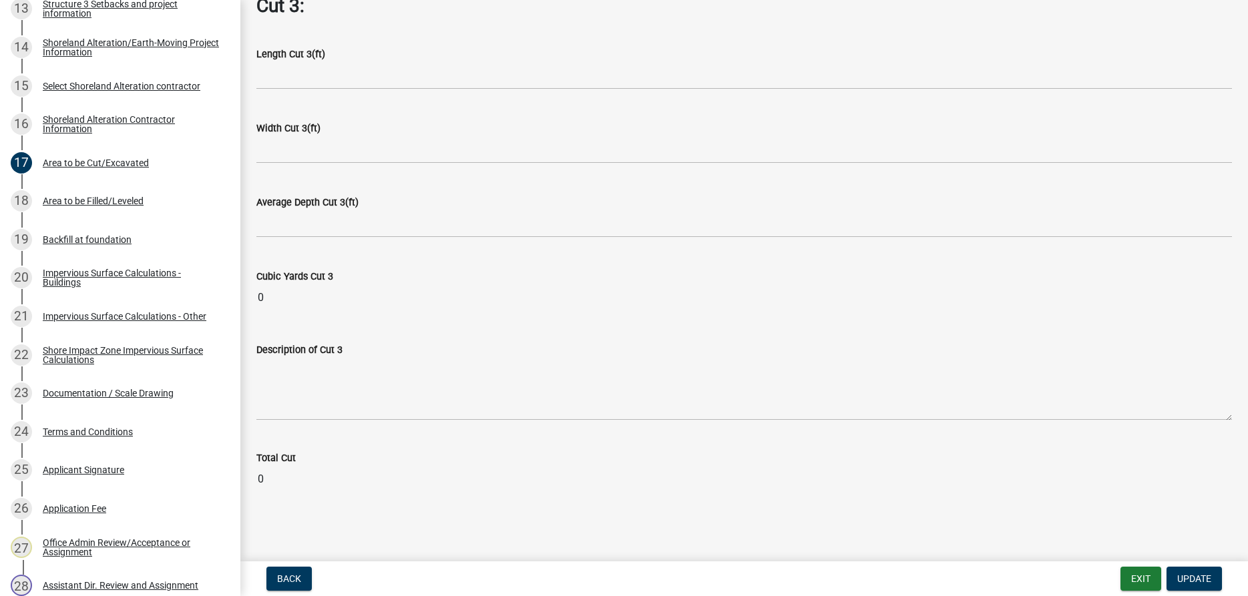
scroll to position [1717, 0]
click at [96, 202] on div "Area to be Filled/Leveled" at bounding box center [93, 200] width 101 height 9
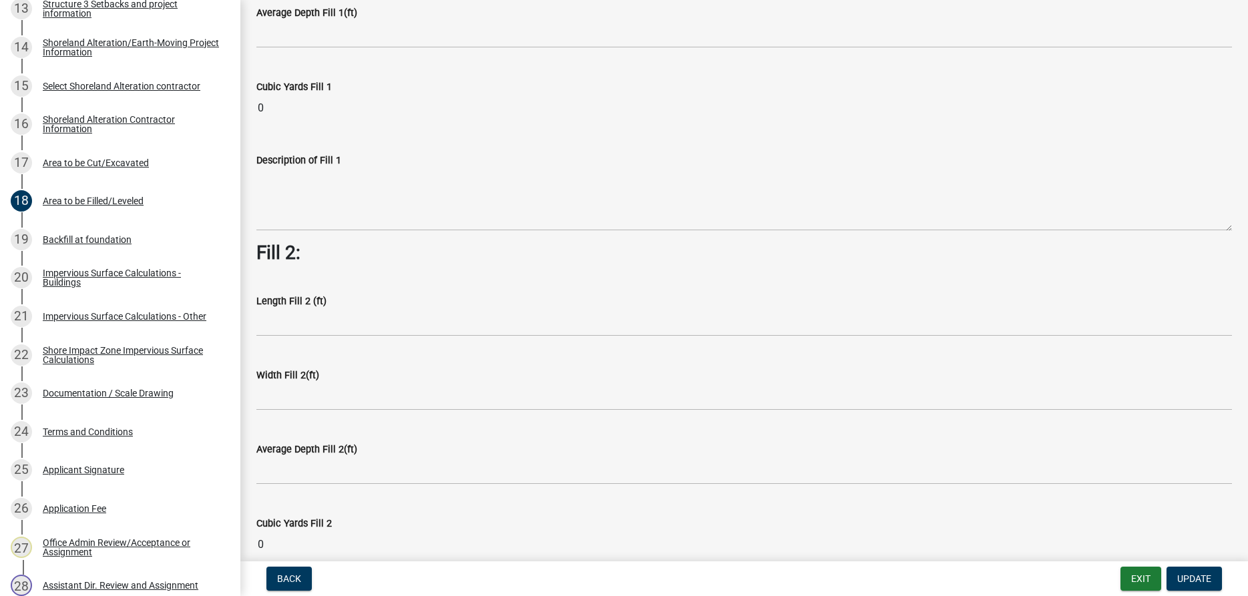
scroll to position [0, 0]
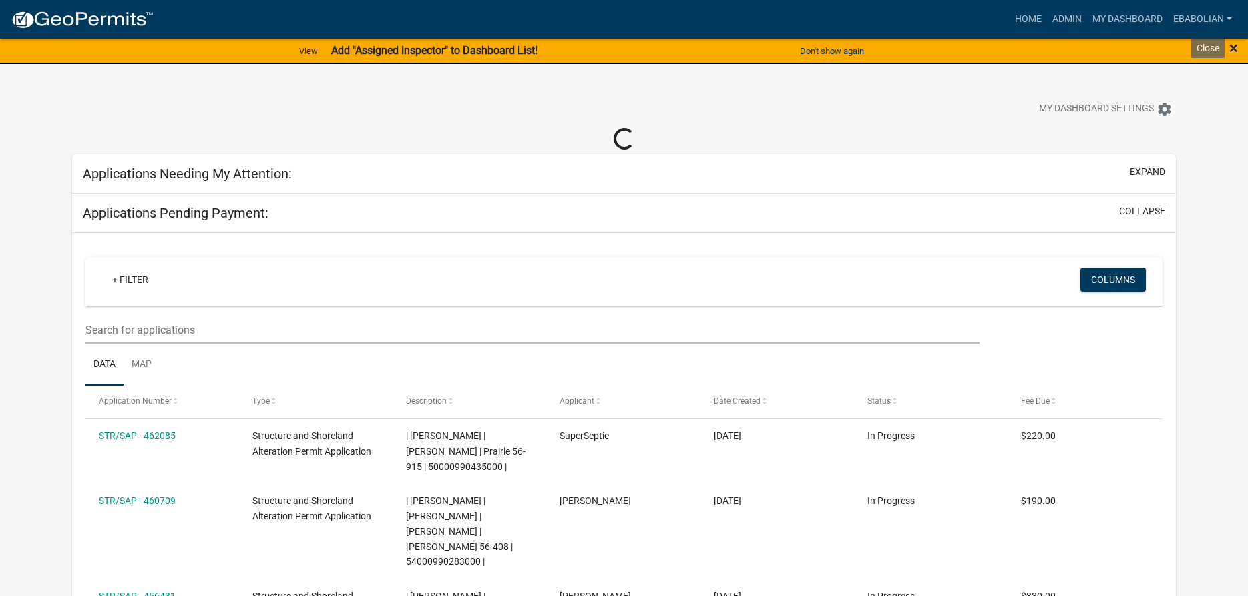
click at [1232, 51] on span "×" at bounding box center [1234, 48] width 9 height 19
select select "3: 100"
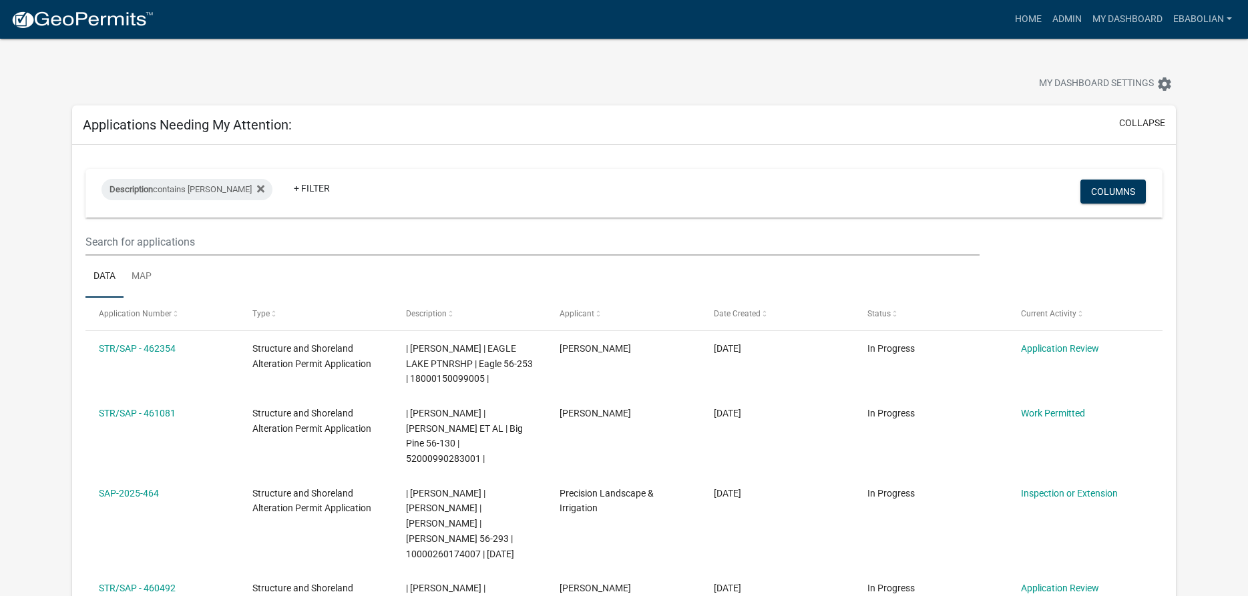
select select "3: 100"
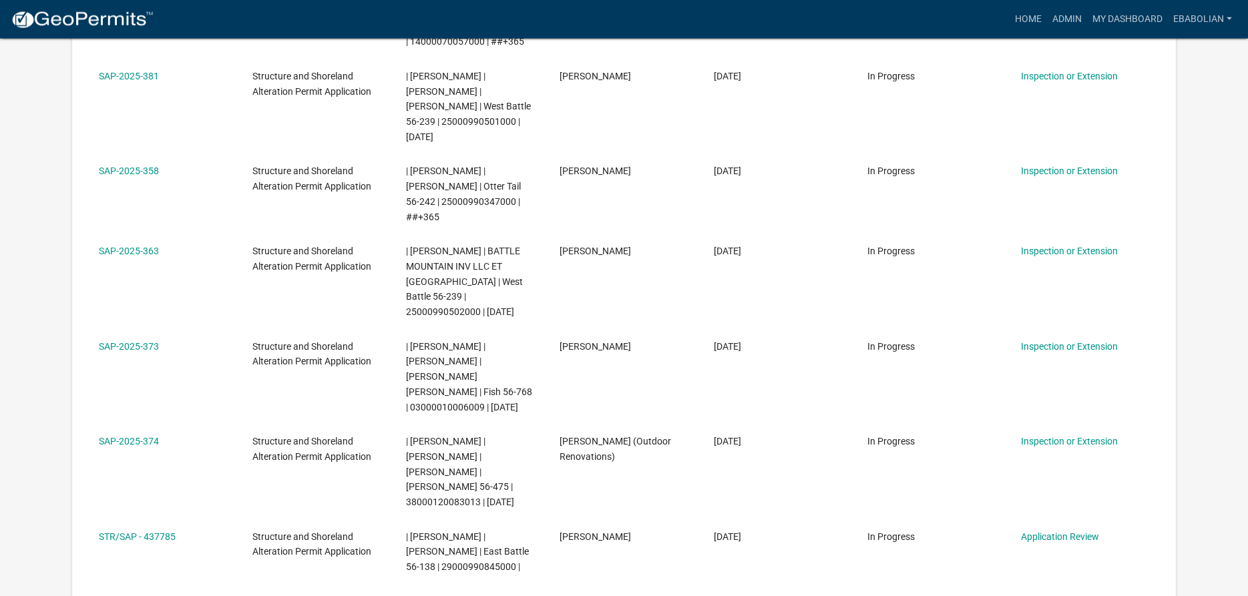
scroll to position [3202, 0]
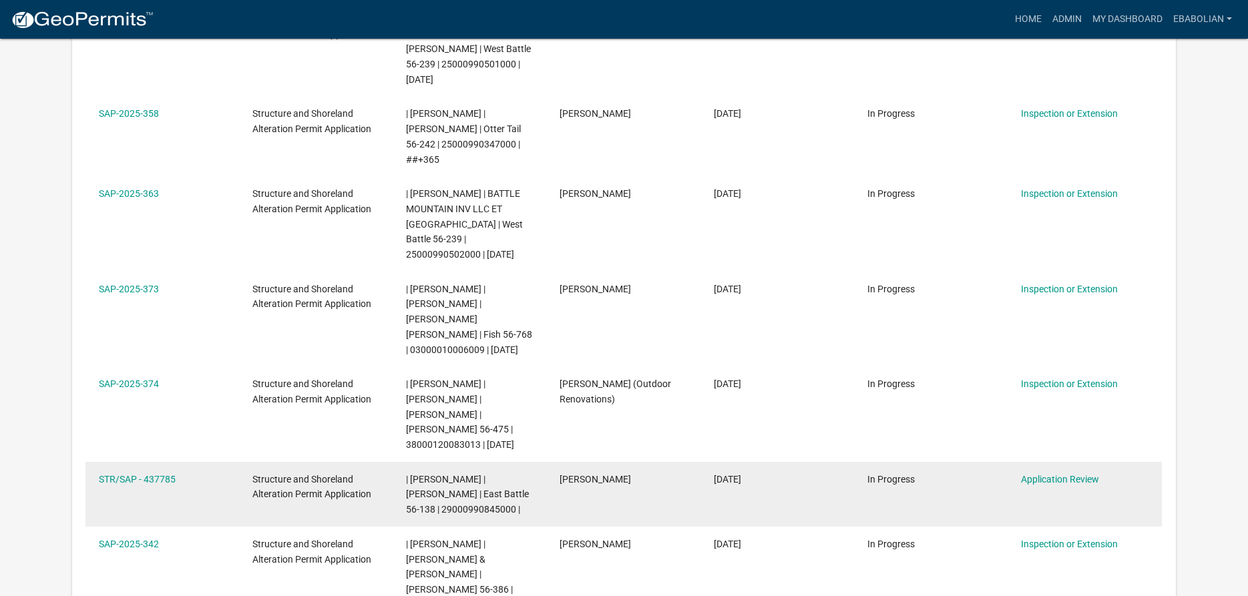
click at [178, 472] on div "STR/SAP - 437785" at bounding box center [163, 479] width 128 height 15
click at [163, 474] on link "STR/SAP - 437785" at bounding box center [137, 479] width 77 height 11
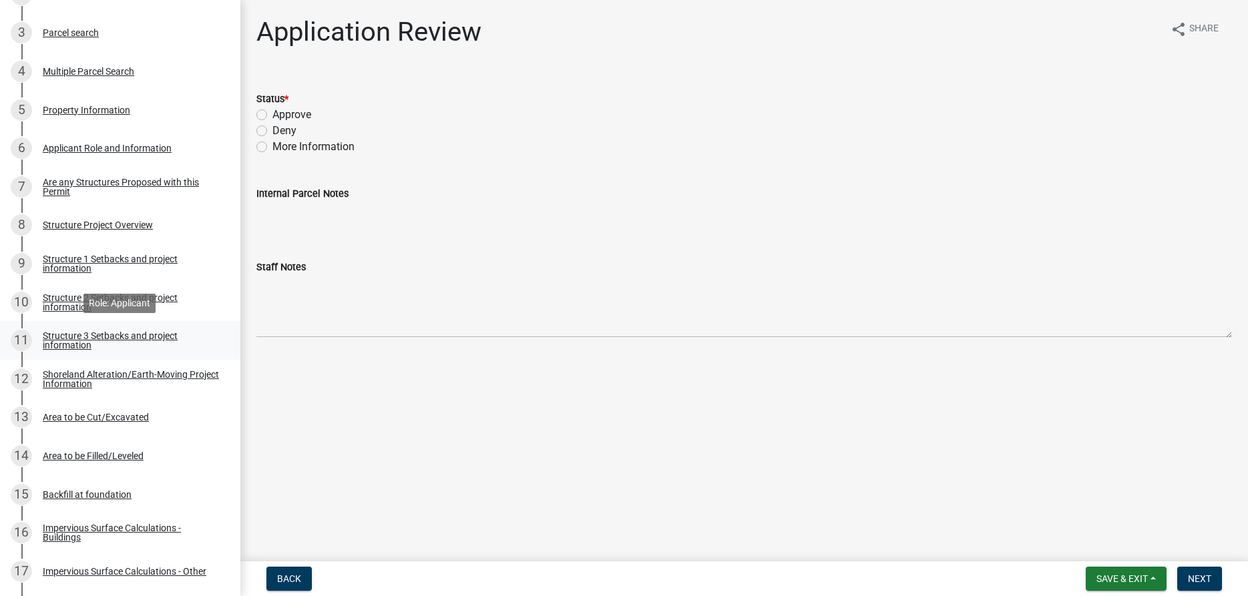
scroll to position [409, 0]
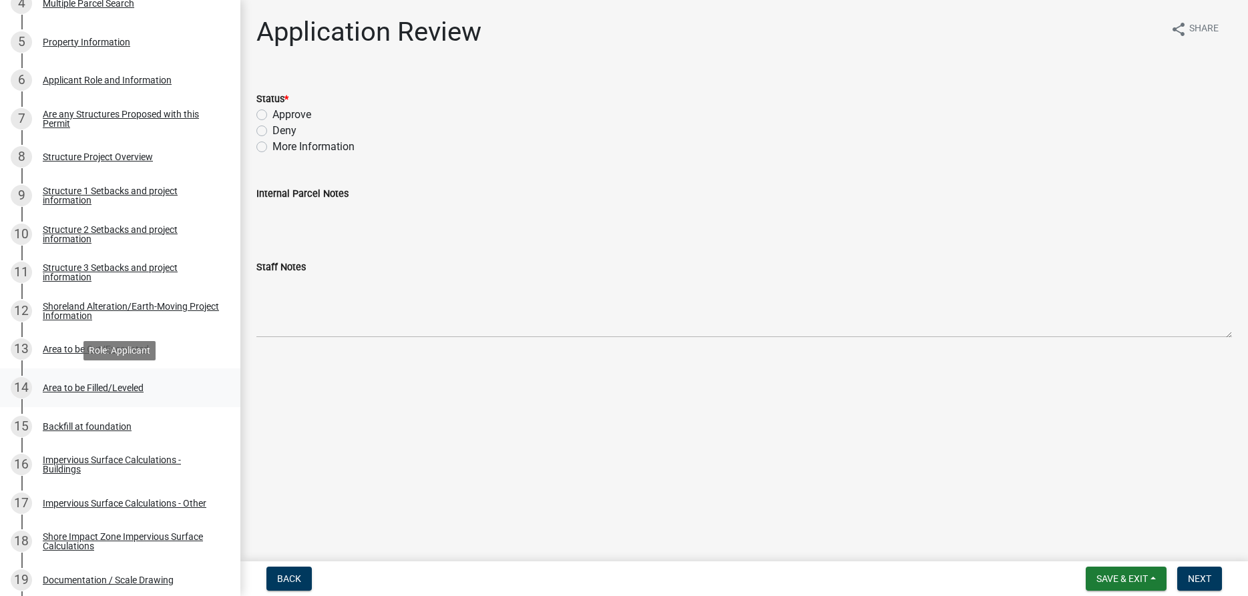
click at [119, 389] on div "Area to be Filled/Leveled" at bounding box center [93, 387] width 101 height 9
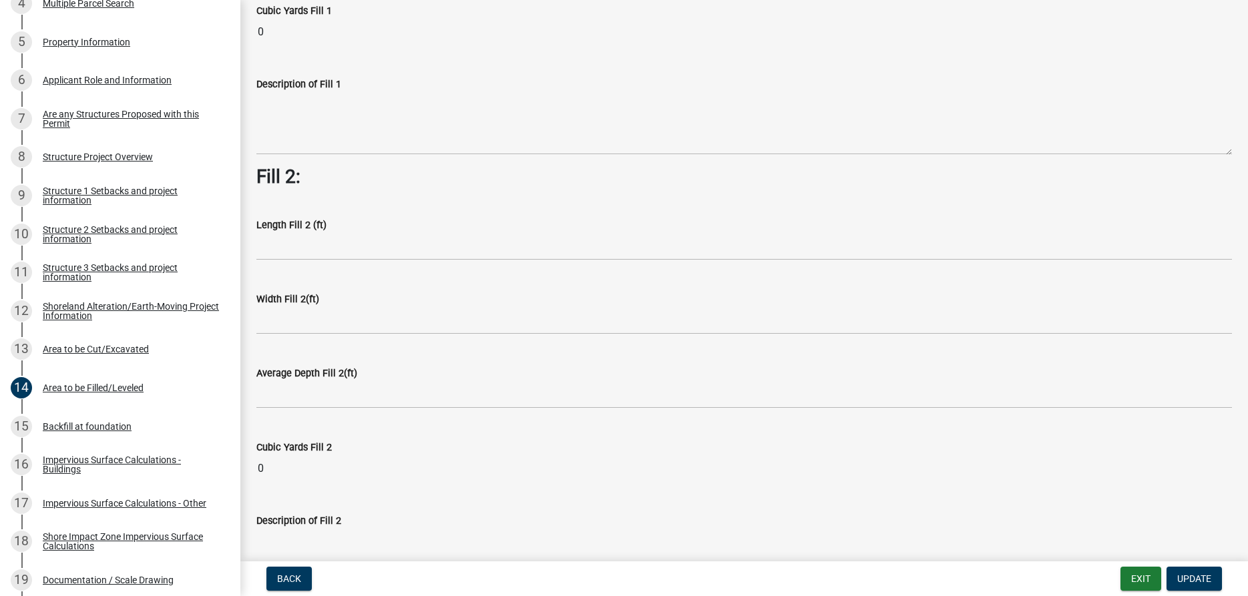
scroll to position [0, 0]
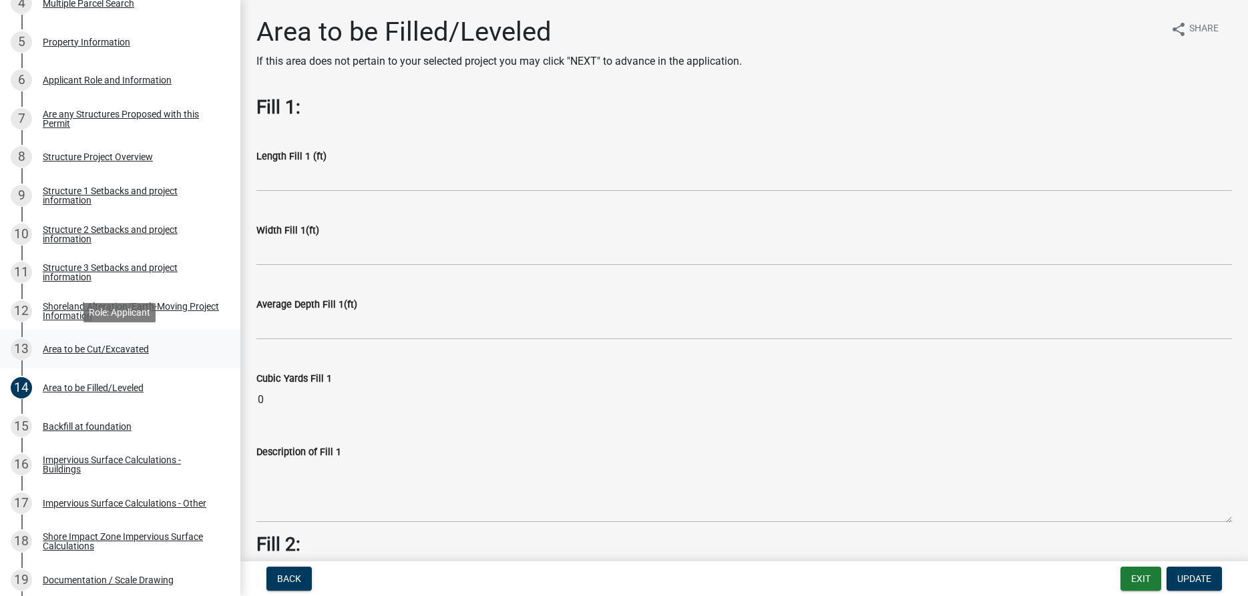
click at [89, 350] on div "Area to be Cut/Excavated" at bounding box center [96, 349] width 106 height 9
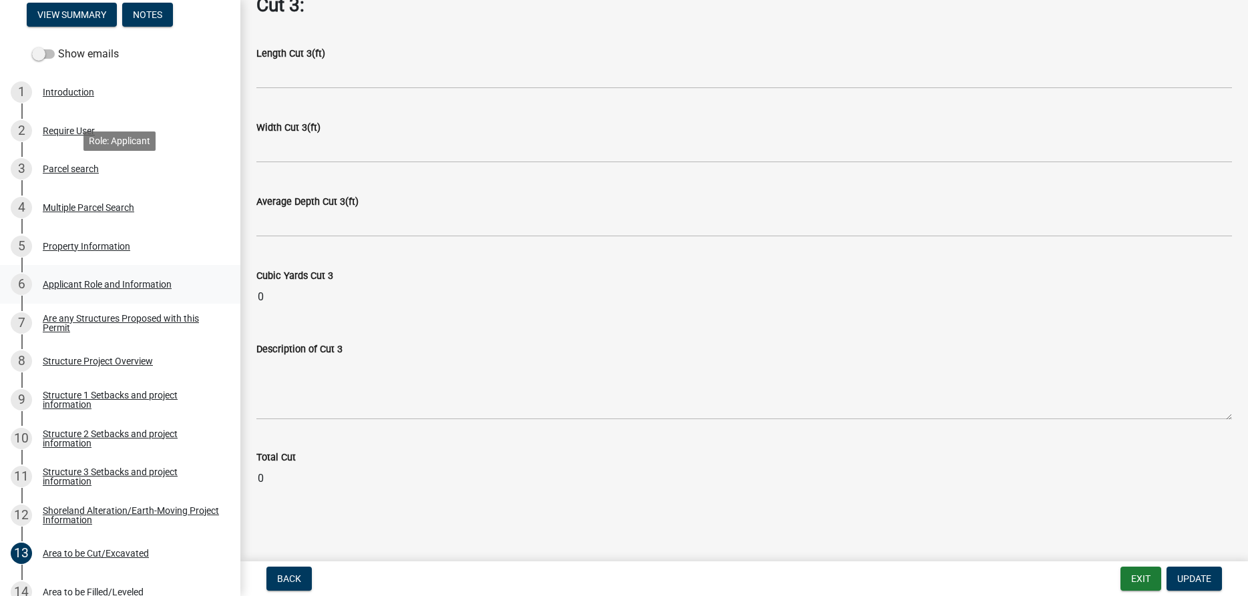
scroll to position [613, 0]
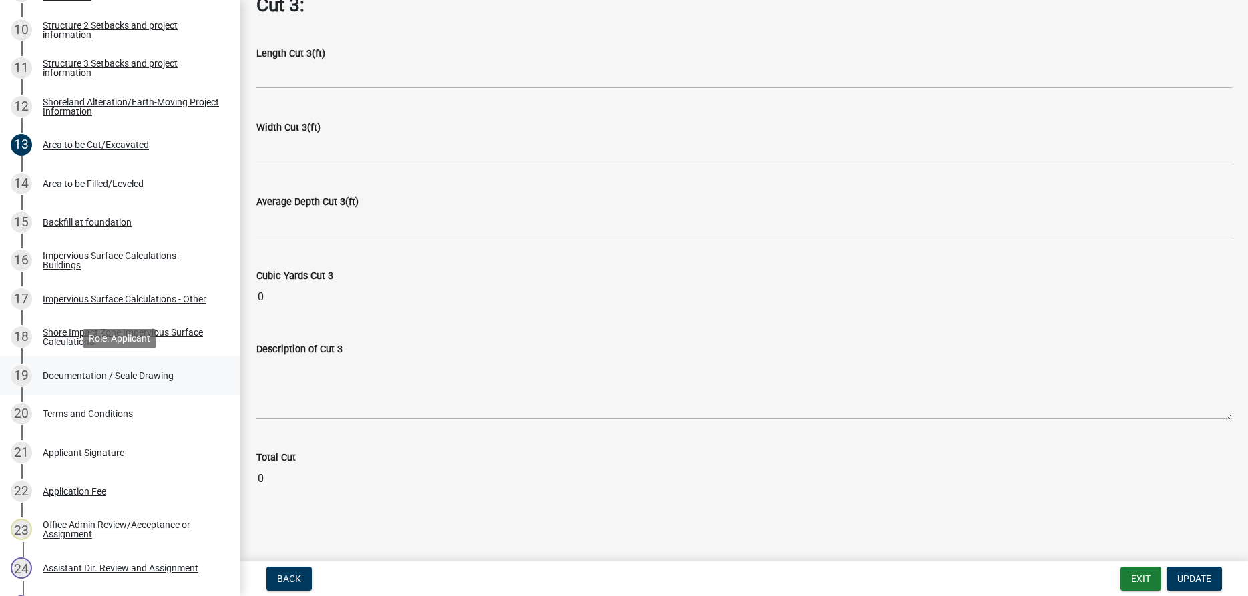
click at [142, 373] on div "Documentation / Scale Drawing" at bounding box center [108, 375] width 131 height 9
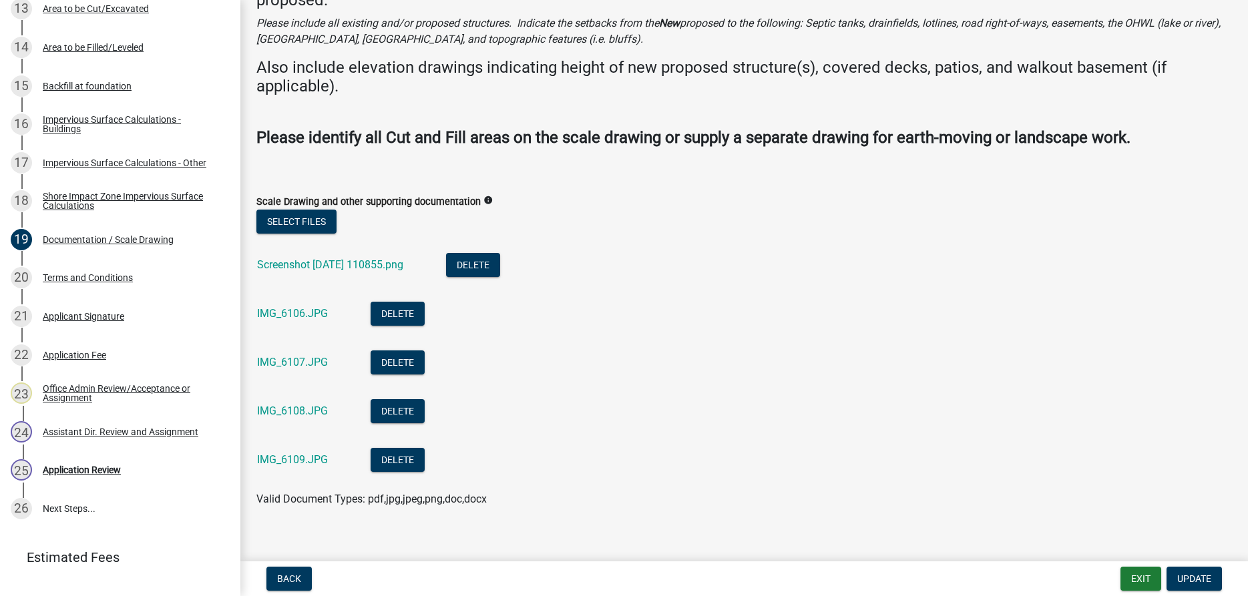
scroll to position [119, 0]
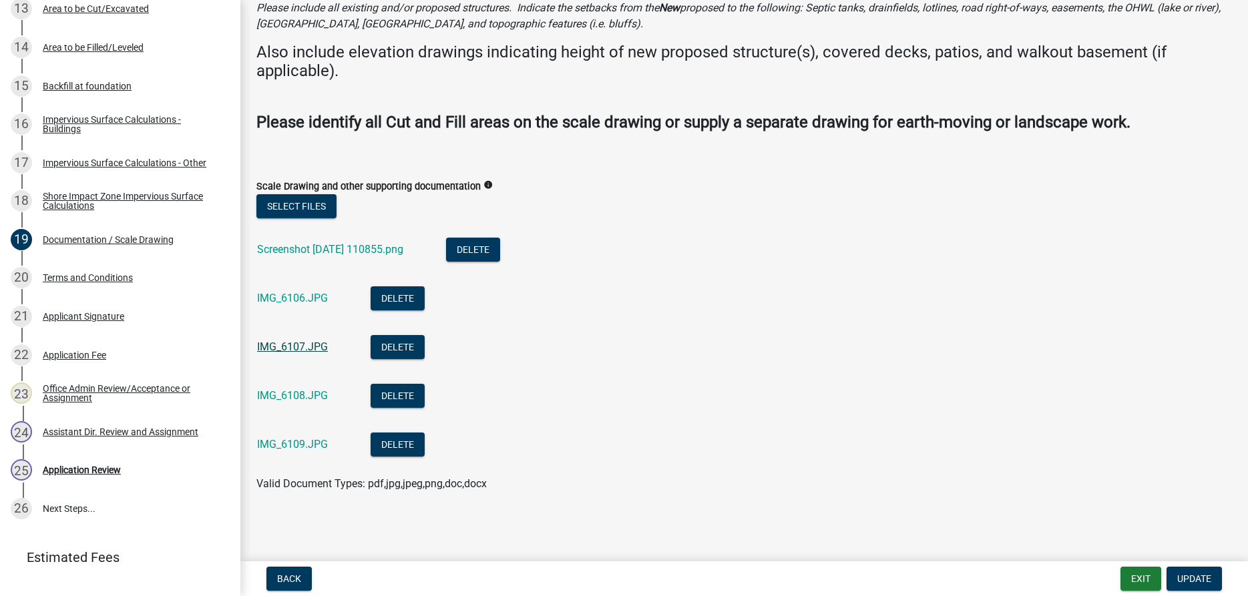
click at [299, 349] on link "IMG_6107.JPG" at bounding box center [292, 347] width 71 height 13
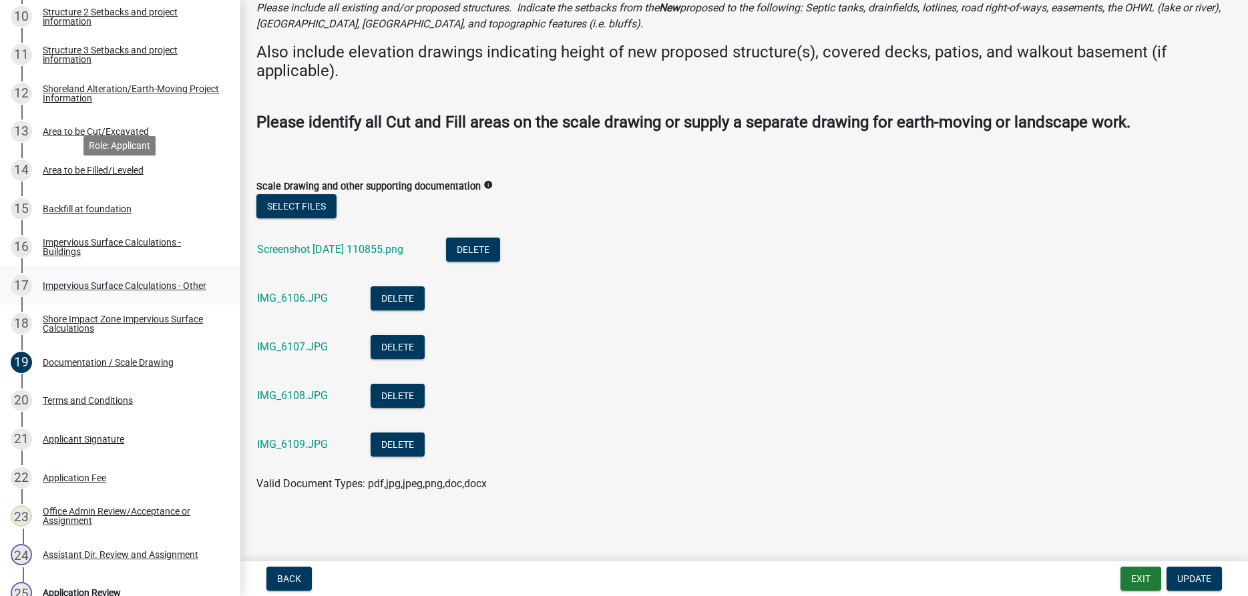
scroll to position [613, 0]
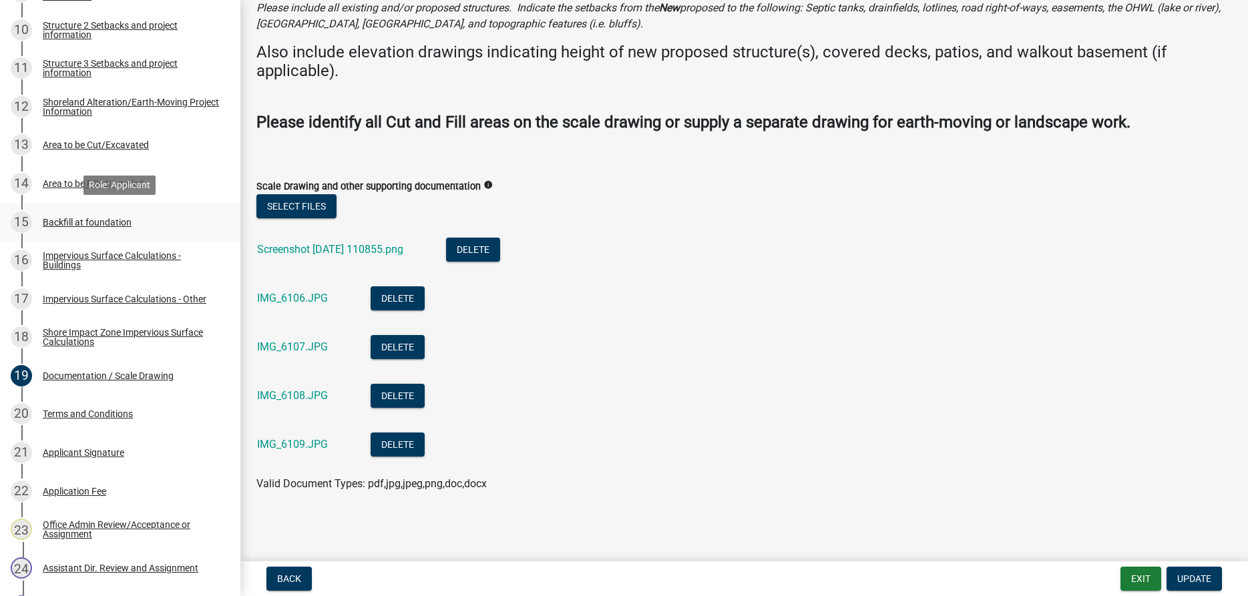
click at [117, 220] on div "Backfill at foundation" at bounding box center [87, 222] width 89 height 9
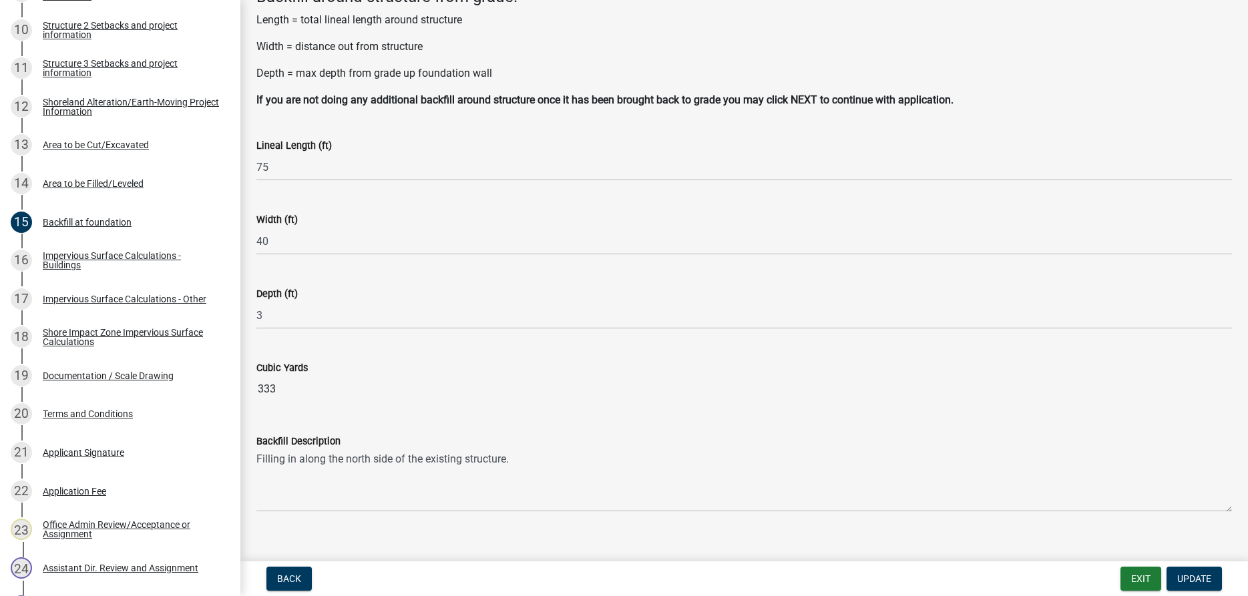
scroll to position [106, 0]
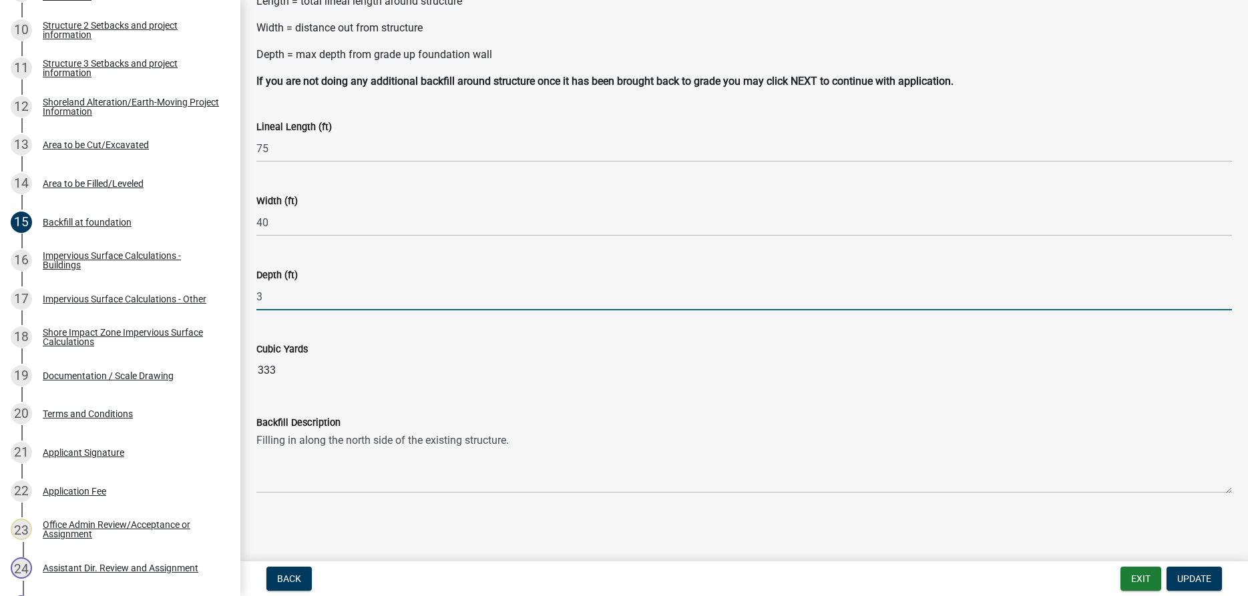
click at [277, 299] on input "3" at bounding box center [744, 296] width 976 height 27
type input "2"
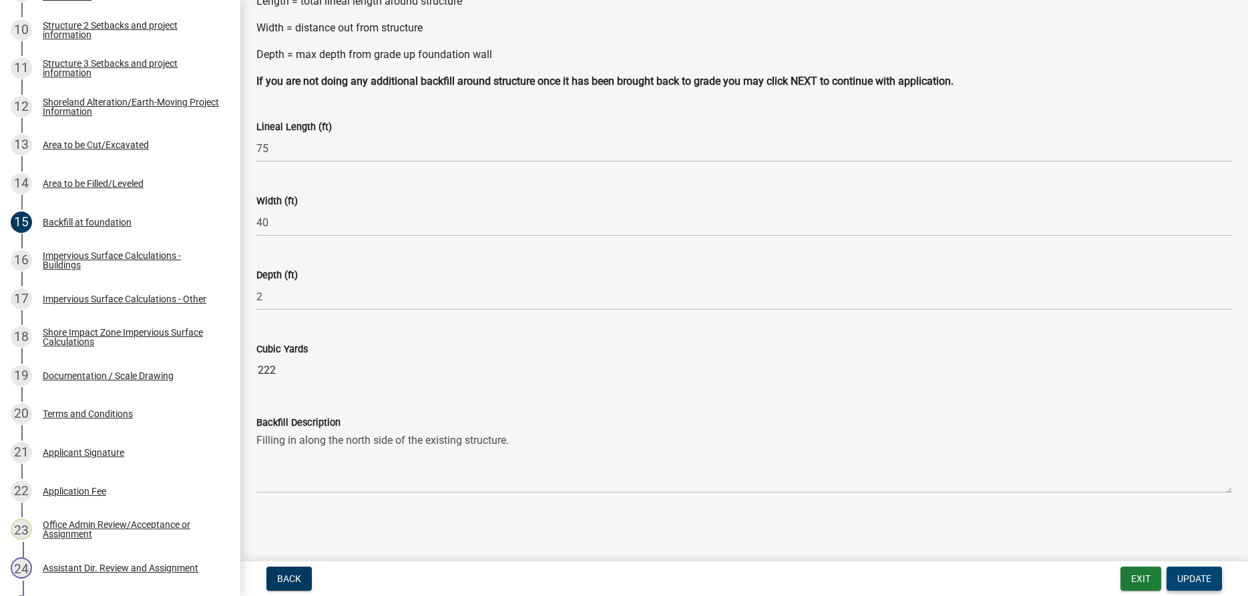
click at [1191, 578] on span "Update" at bounding box center [1194, 579] width 34 height 11
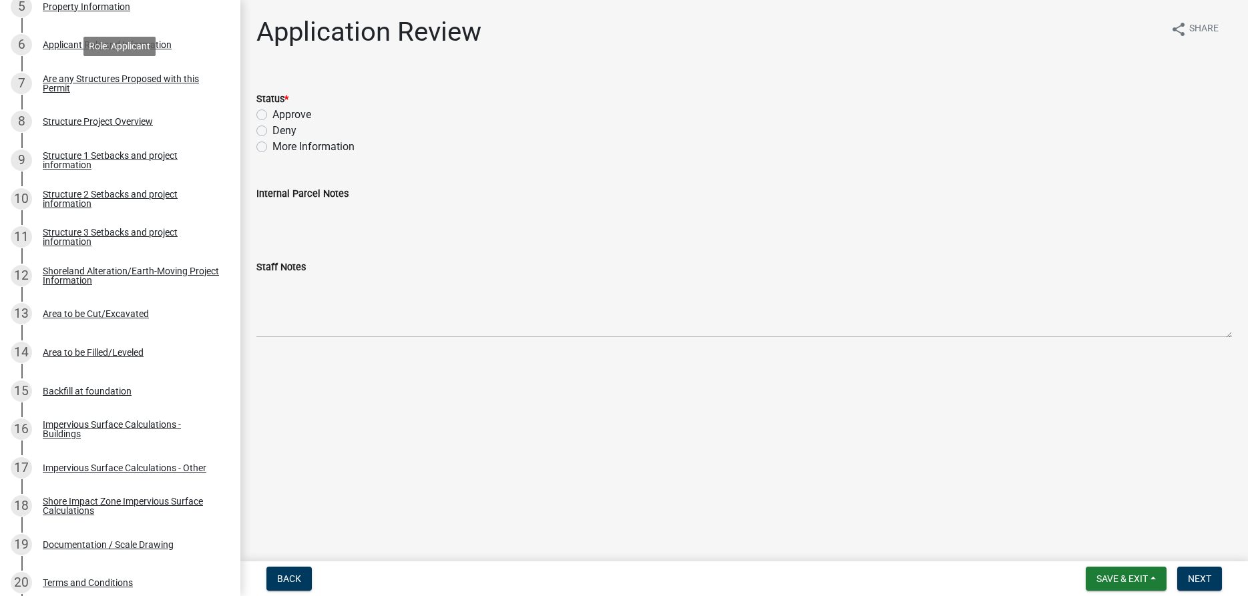
scroll to position [545, 0]
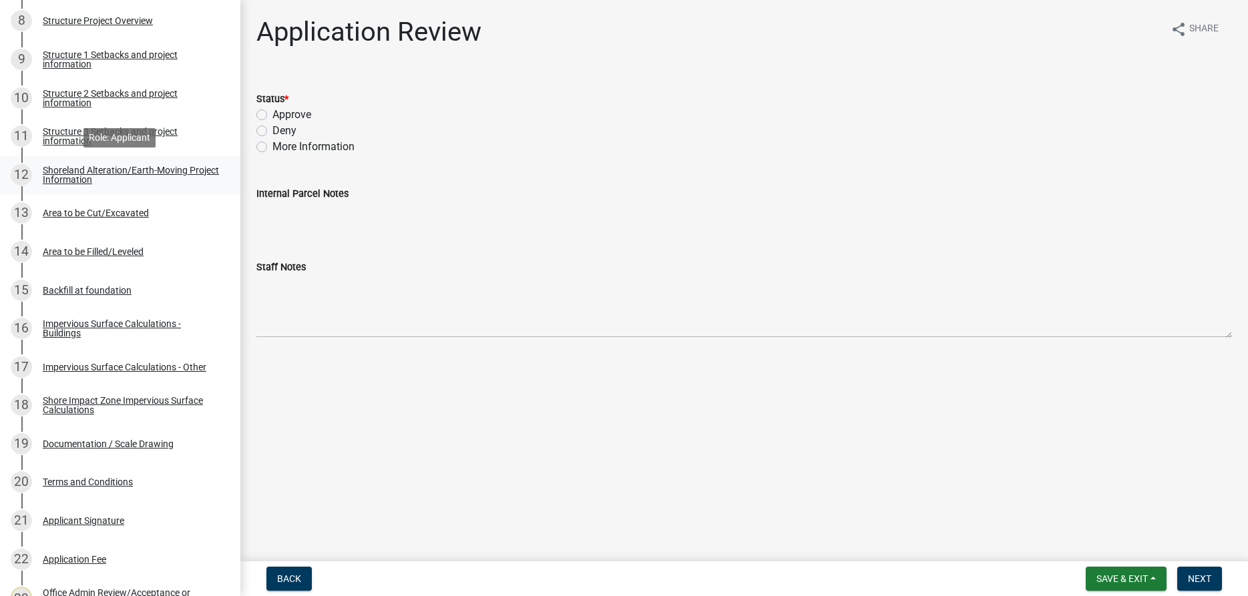
click at [65, 176] on div "Shoreland Alteration/Earth-Moving Project Information" at bounding box center [131, 175] width 176 height 19
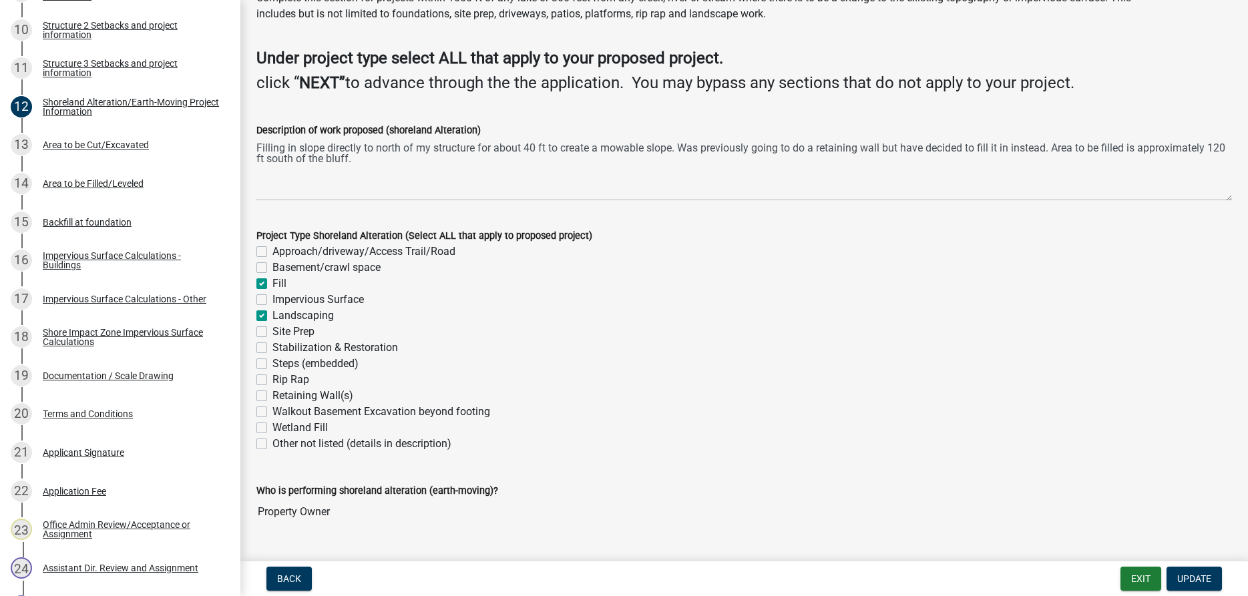
scroll to position [96, 0]
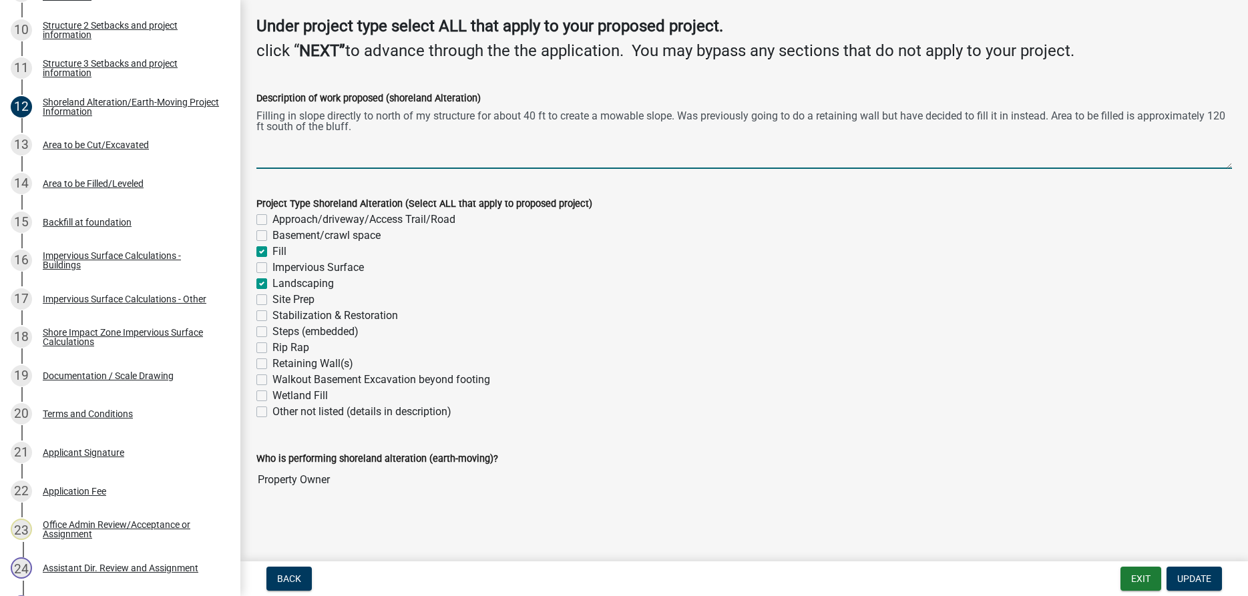
drag, startPoint x: 257, startPoint y: 114, endPoint x: 351, endPoint y: 133, distance: 95.4
click at [351, 133] on textarea "Filling in slope directly to north of my structure for about 40 ft to create a …" at bounding box center [744, 137] width 976 height 63
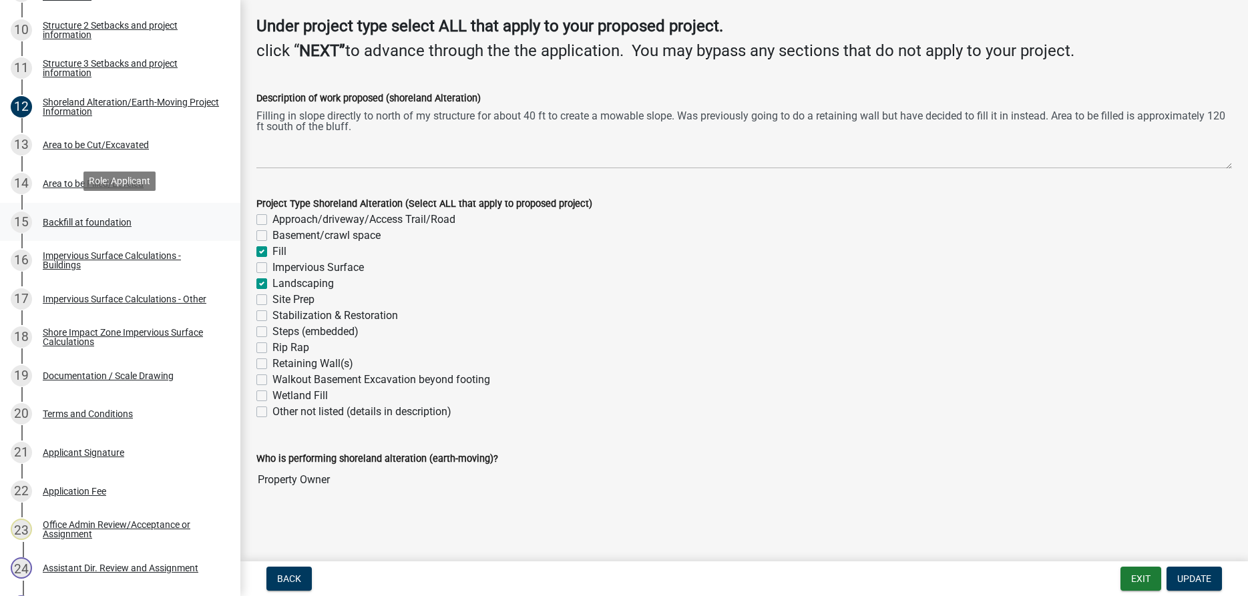
scroll to position [681, 0]
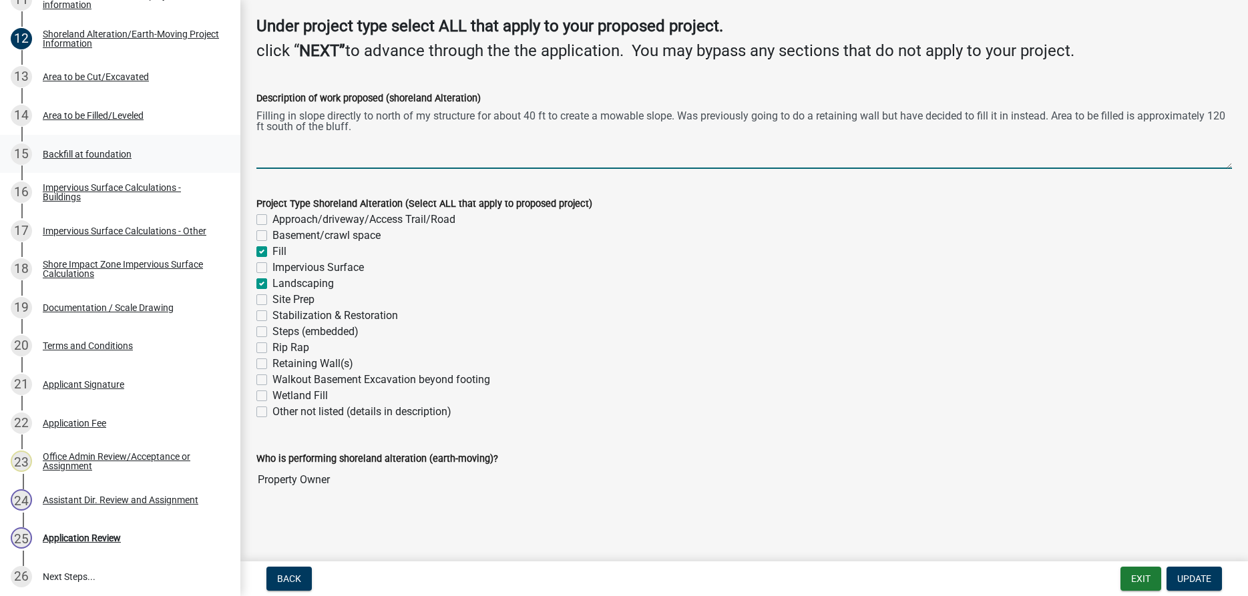
click at [90, 155] on div "Backfill at foundation" at bounding box center [87, 154] width 89 height 9
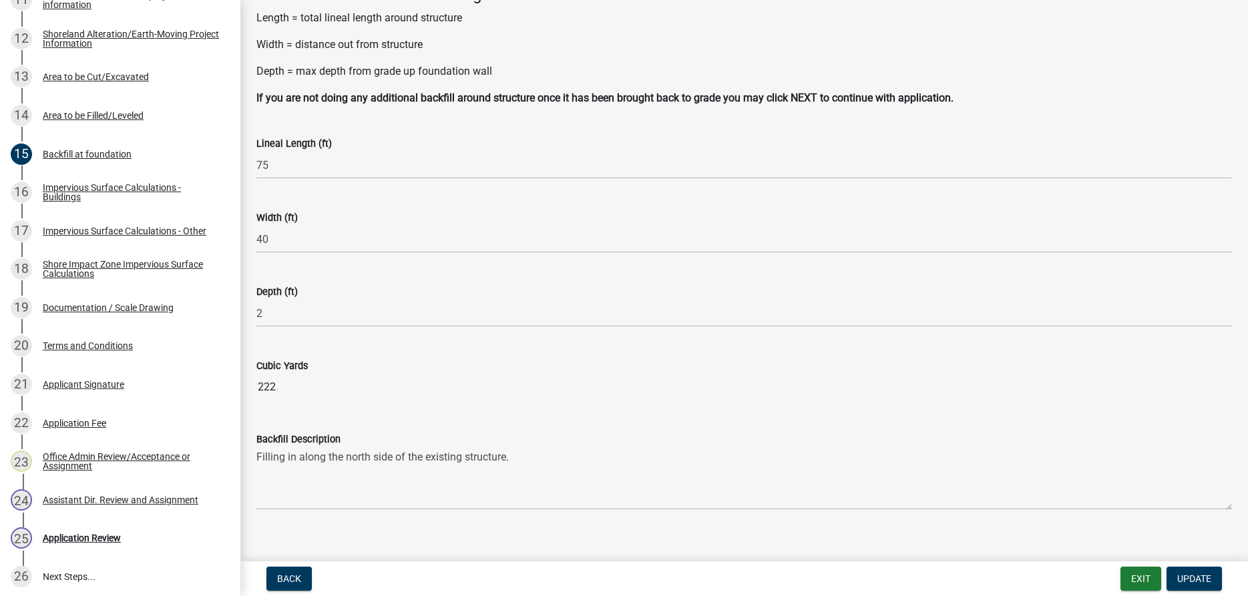
scroll to position [106, 0]
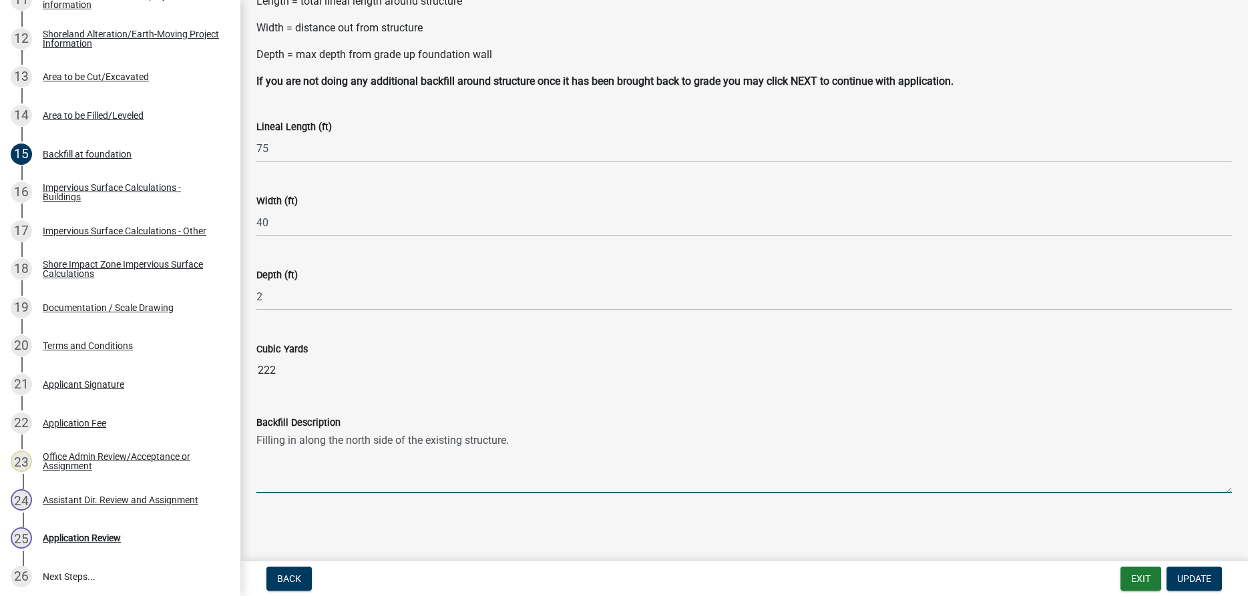
drag, startPoint x: 512, startPoint y: 443, endPoint x: 255, endPoint y: 438, distance: 257.2
click at [256, 438] on textarea "Filling in along the north side of the existing structure." at bounding box center [744, 462] width 976 height 63
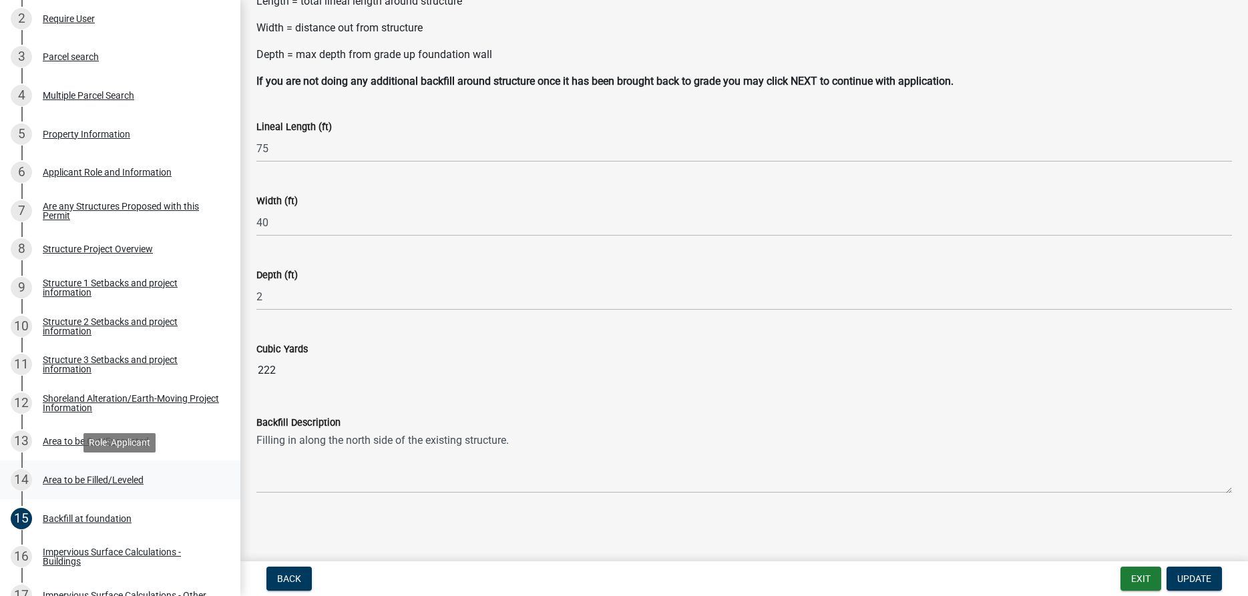
scroll to position [272, 0]
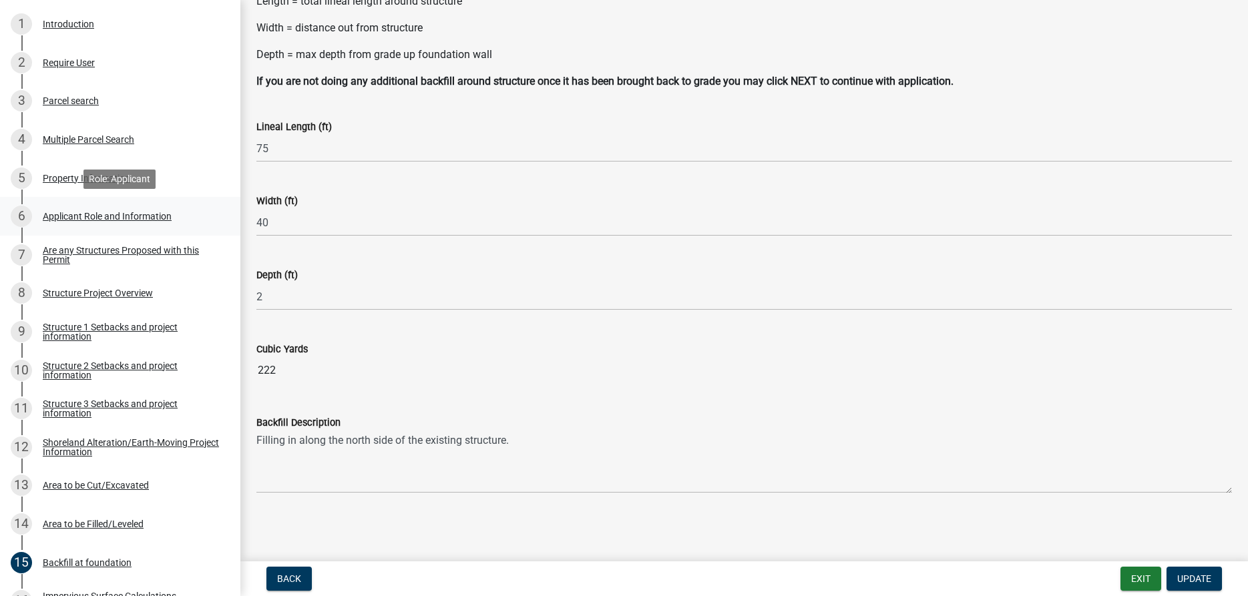
click at [90, 216] on div "Applicant Role and Information" at bounding box center [107, 216] width 129 height 9
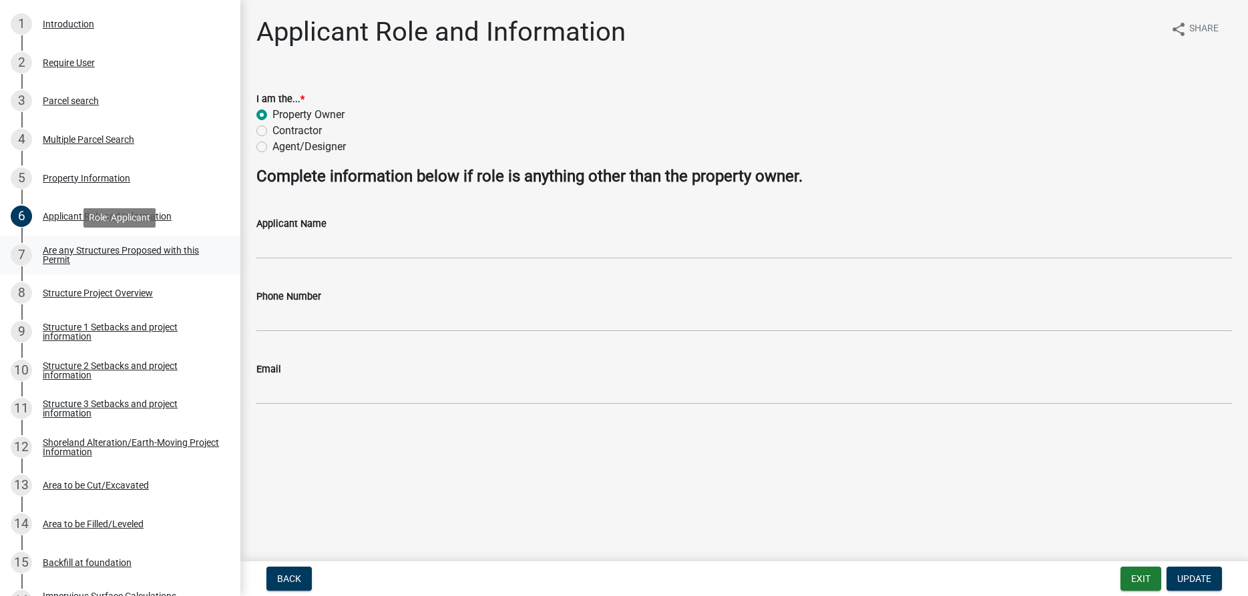
click at [88, 254] on div "Are any Structures Proposed with this Permit" at bounding box center [131, 255] width 176 height 19
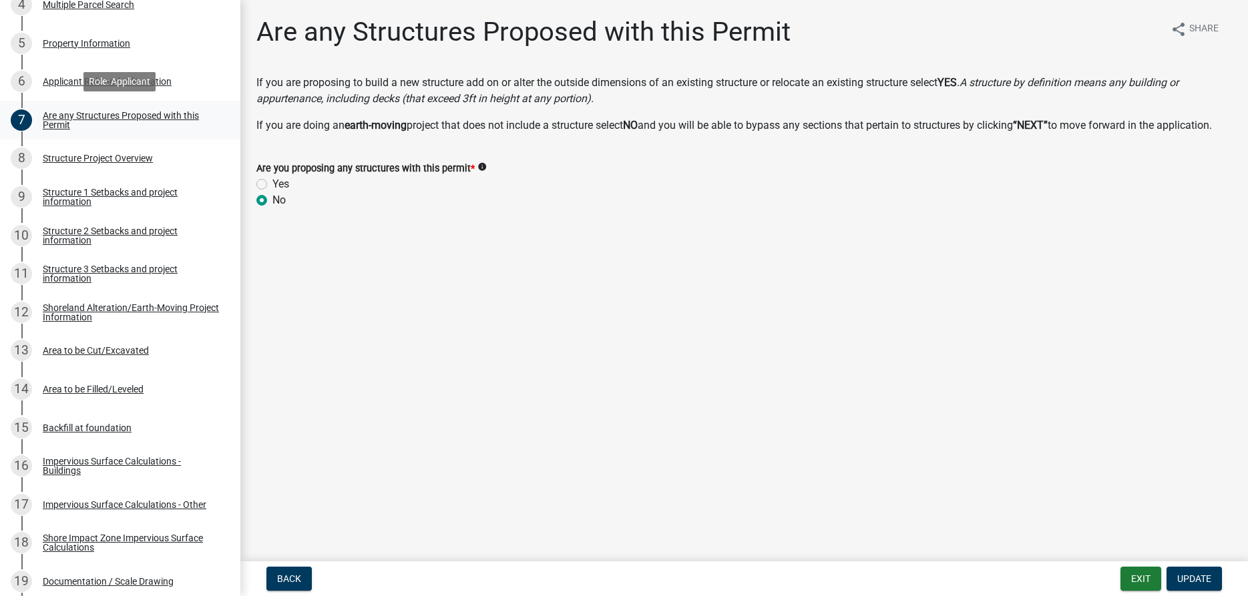
scroll to position [409, 0]
click at [62, 310] on div "Shoreland Alteration/Earth-Moving Project Information" at bounding box center [131, 311] width 176 height 19
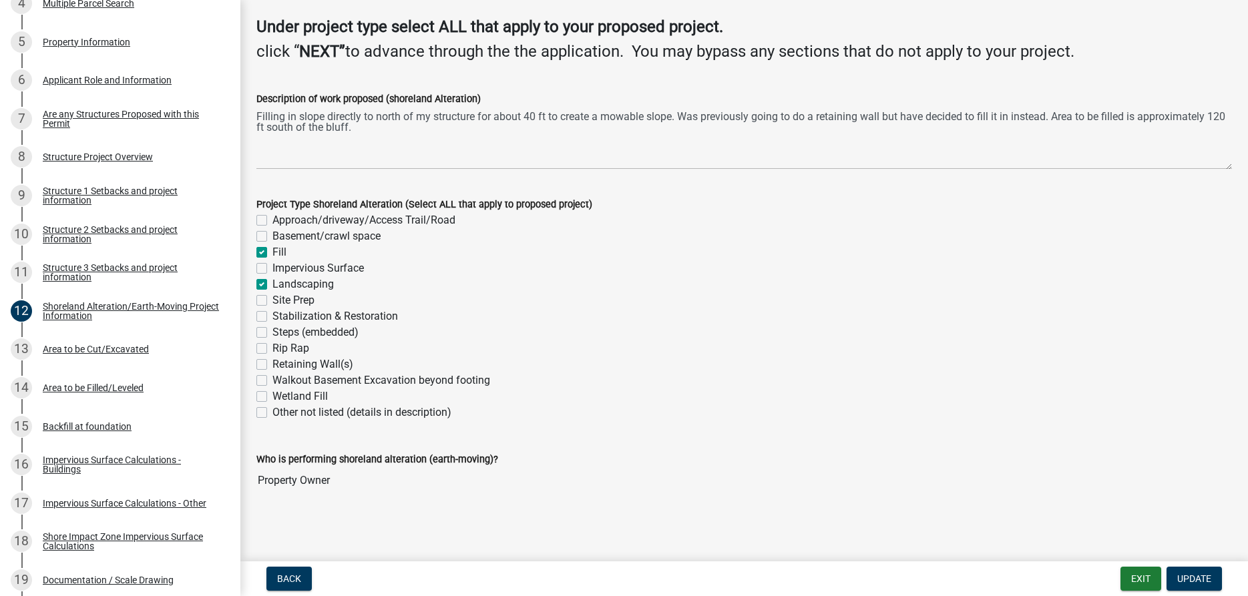
scroll to position [96, 0]
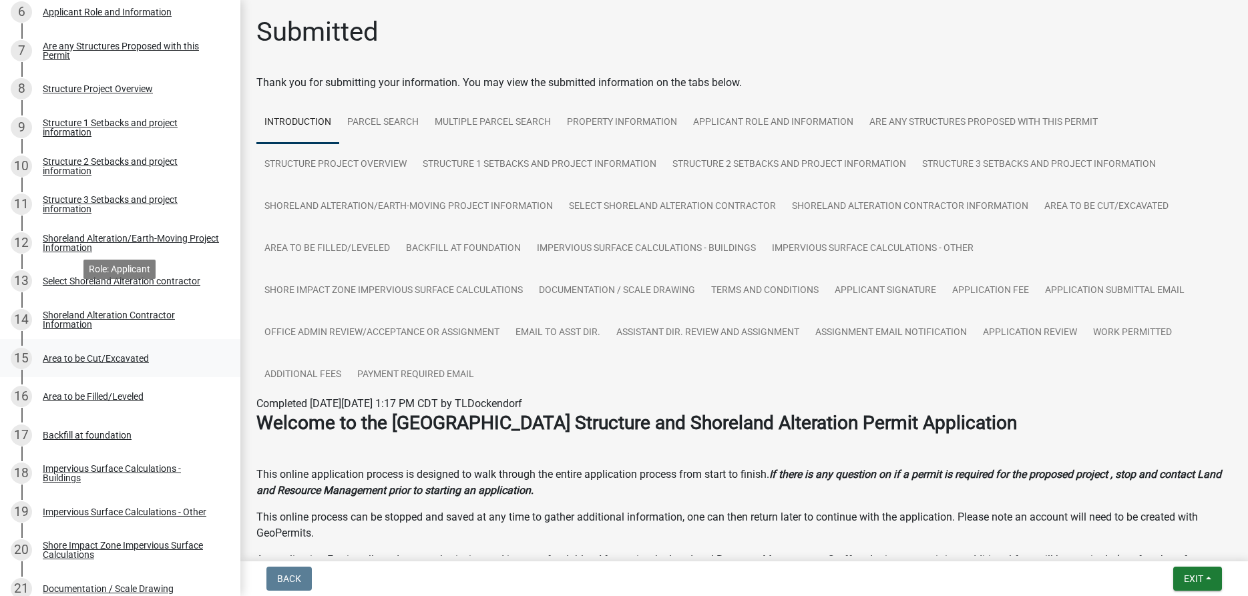
scroll to position [409, 0]
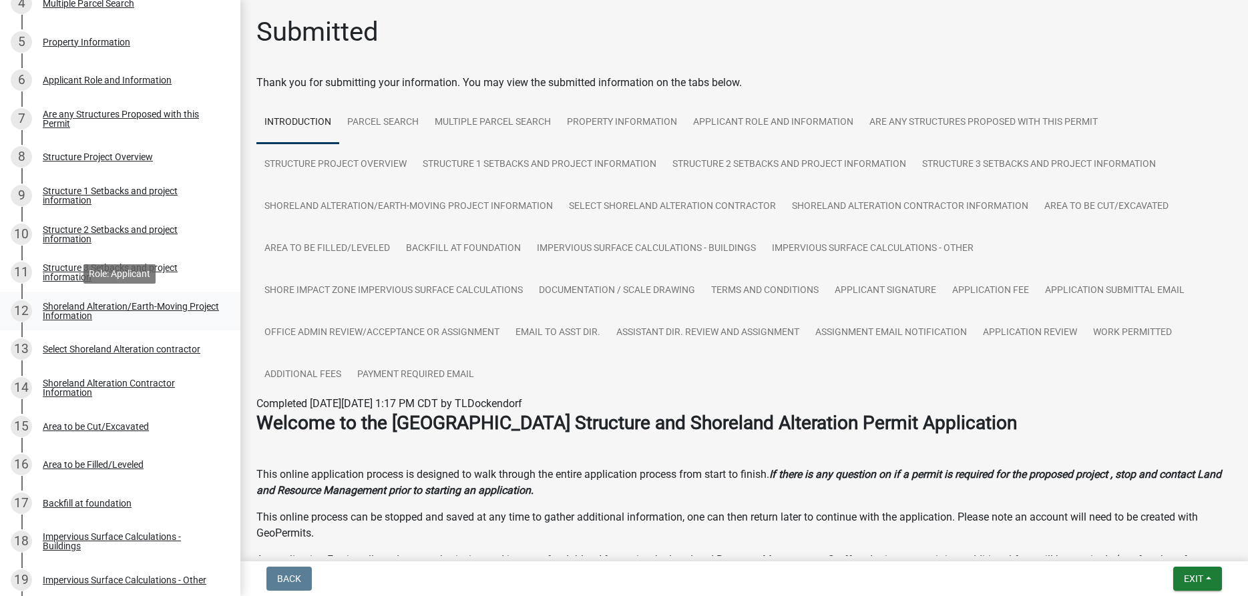
click at [71, 313] on div "Shoreland Alteration/Earth-Moving Project Information" at bounding box center [131, 311] width 176 height 19
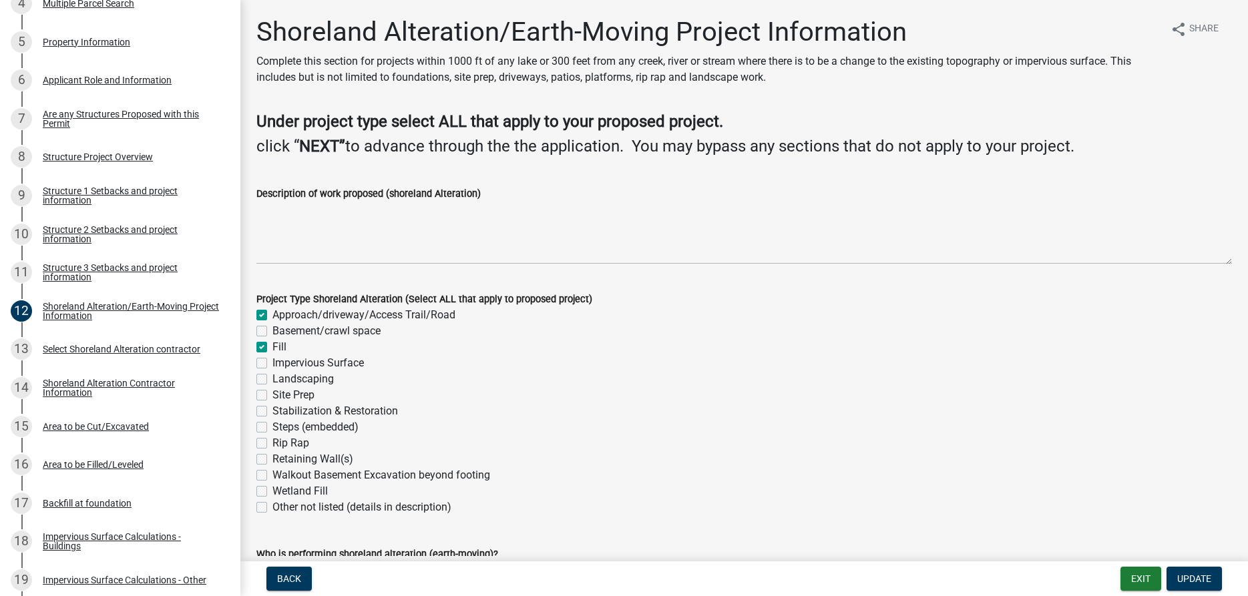
scroll to position [96, 0]
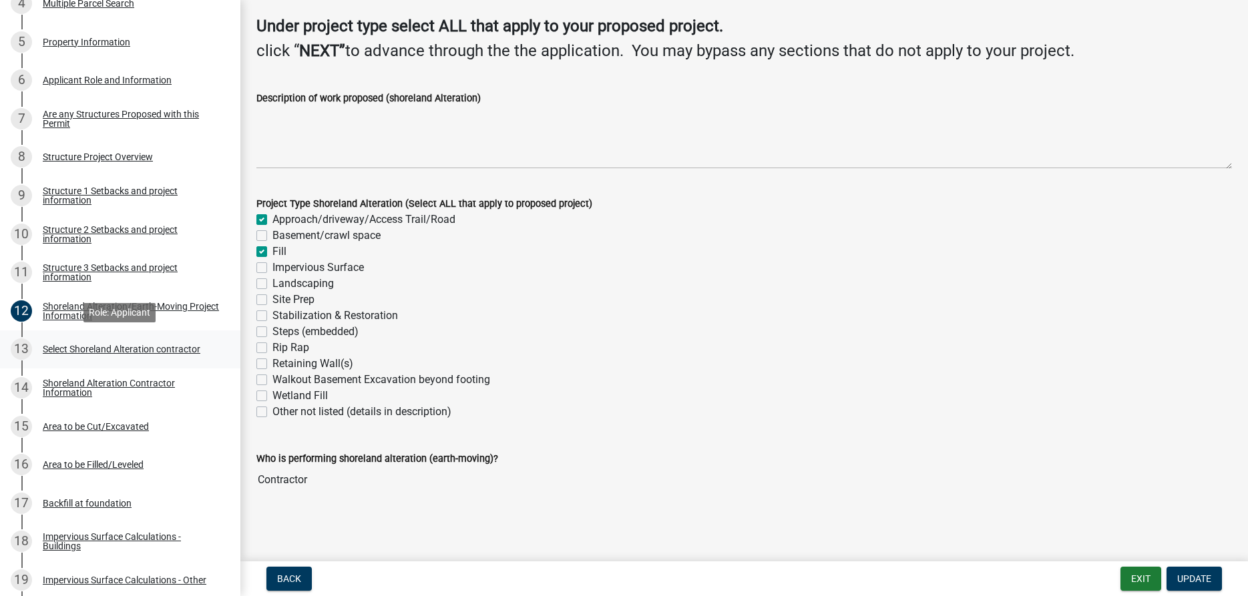
click at [118, 347] on div "Select Shoreland Alteration contractor" at bounding box center [122, 349] width 158 height 9
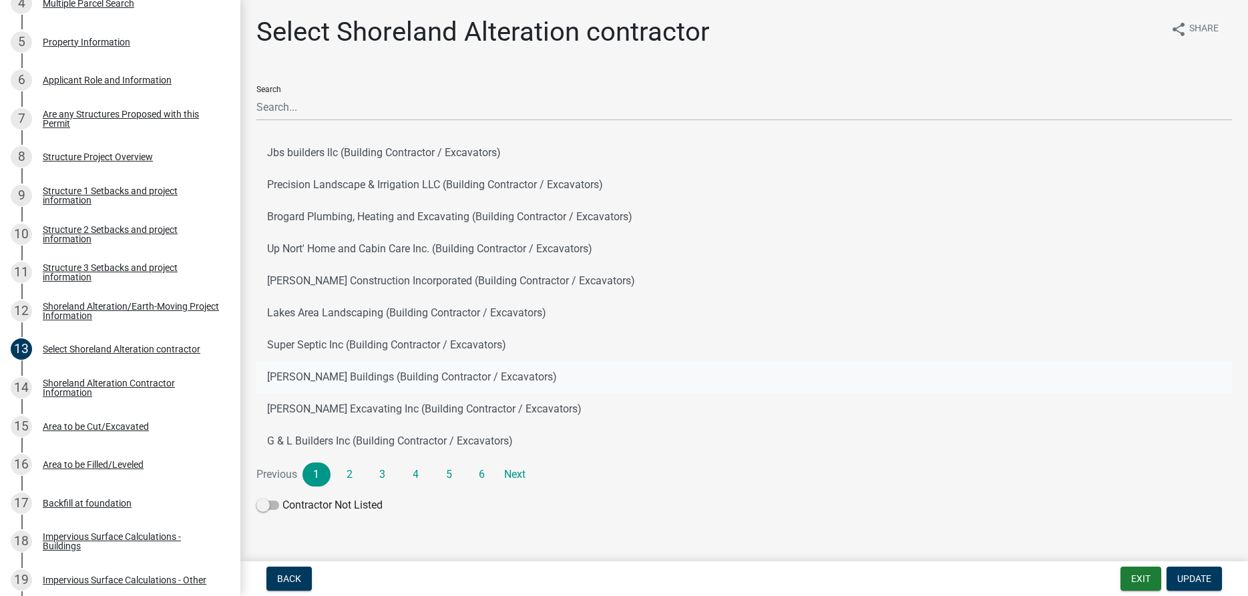
scroll to position [15, 0]
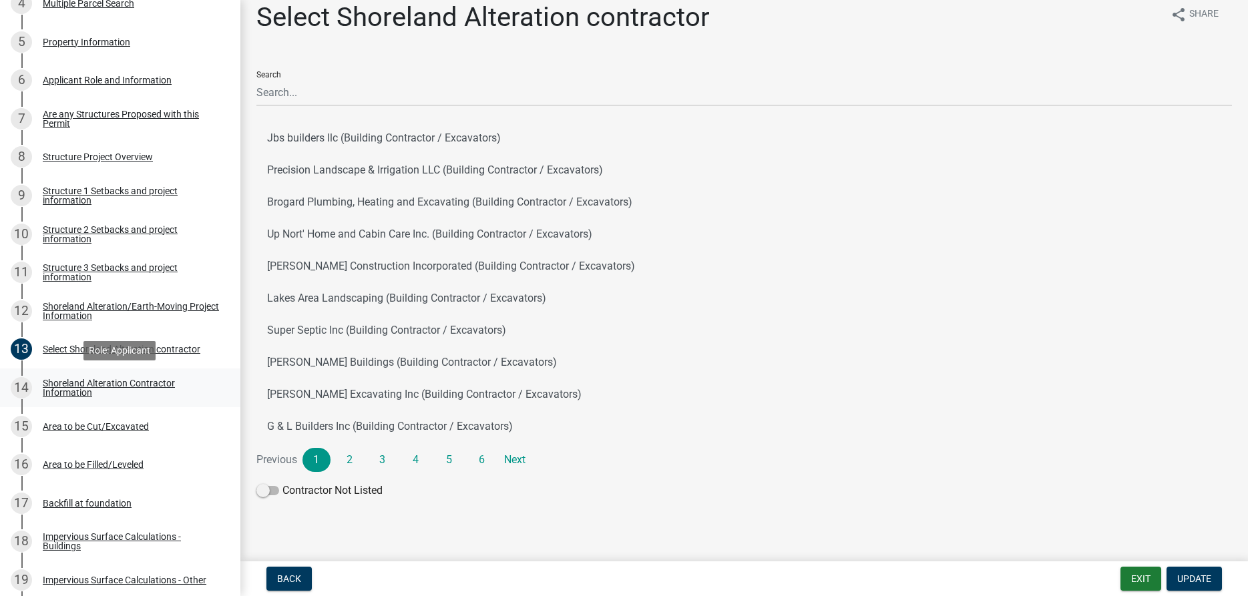
click at [66, 391] on div "Shoreland Alteration Contractor Information" at bounding box center [131, 388] width 176 height 19
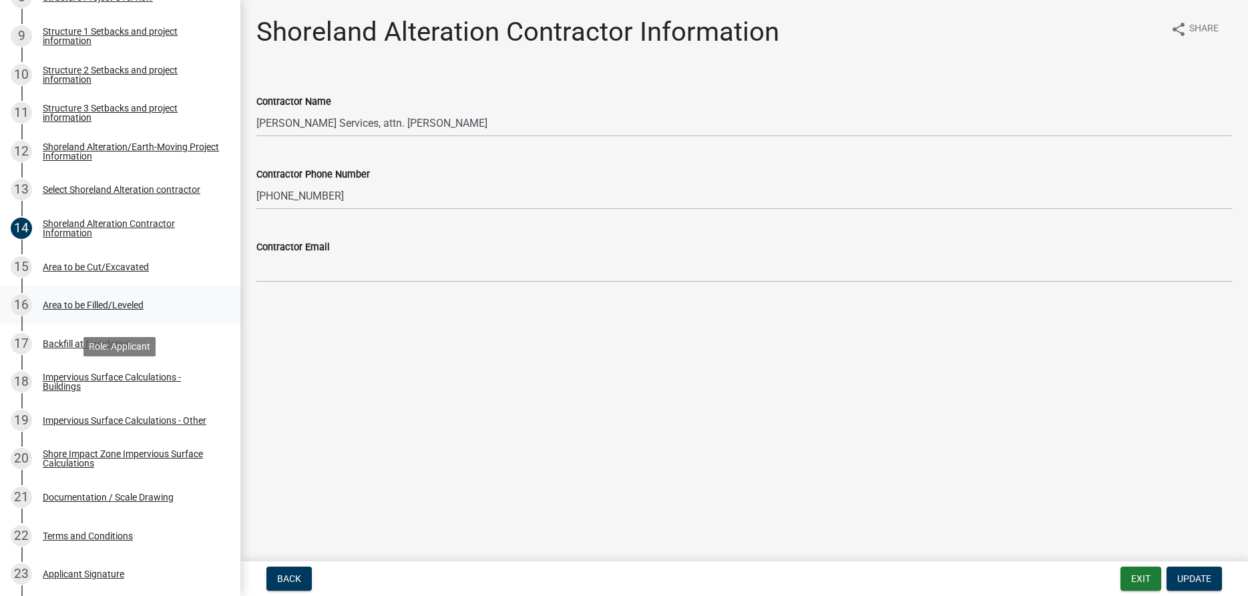
scroll to position [0, 0]
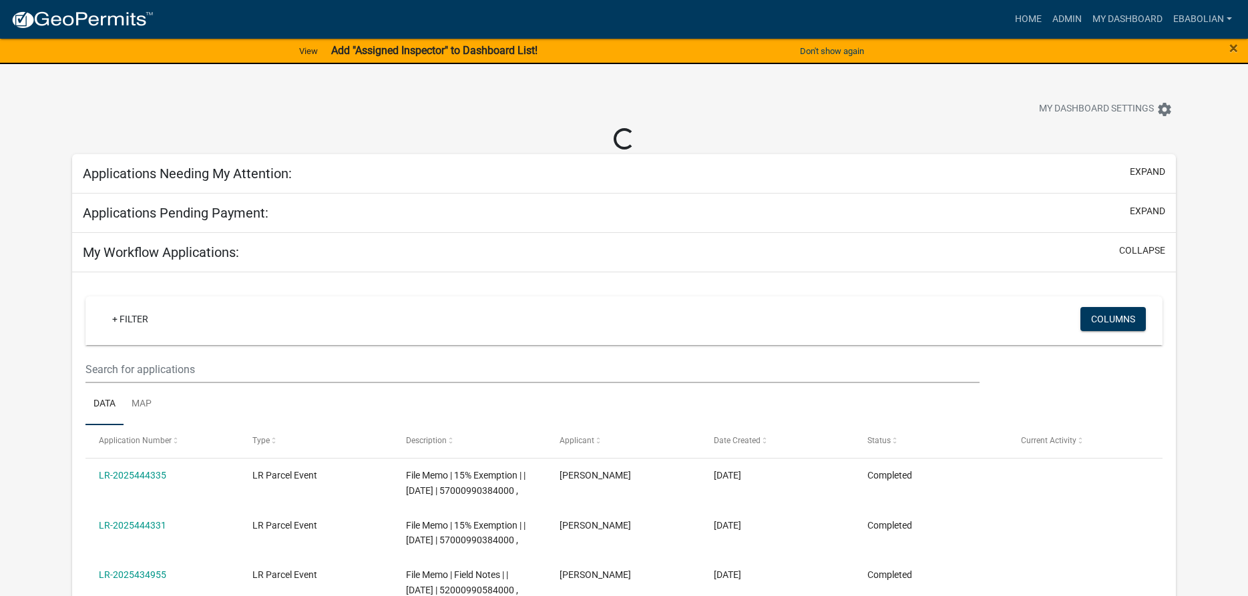
select select "3: 100"
